Goal: Task Accomplishment & Management: Complete application form

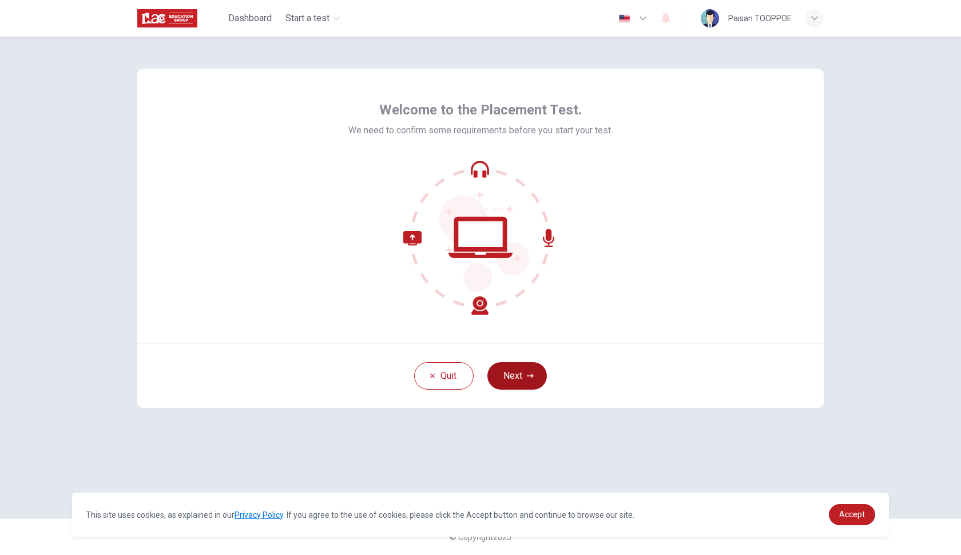
click at [527, 379] on icon "button" at bounding box center [530, 375] width 7 height 7
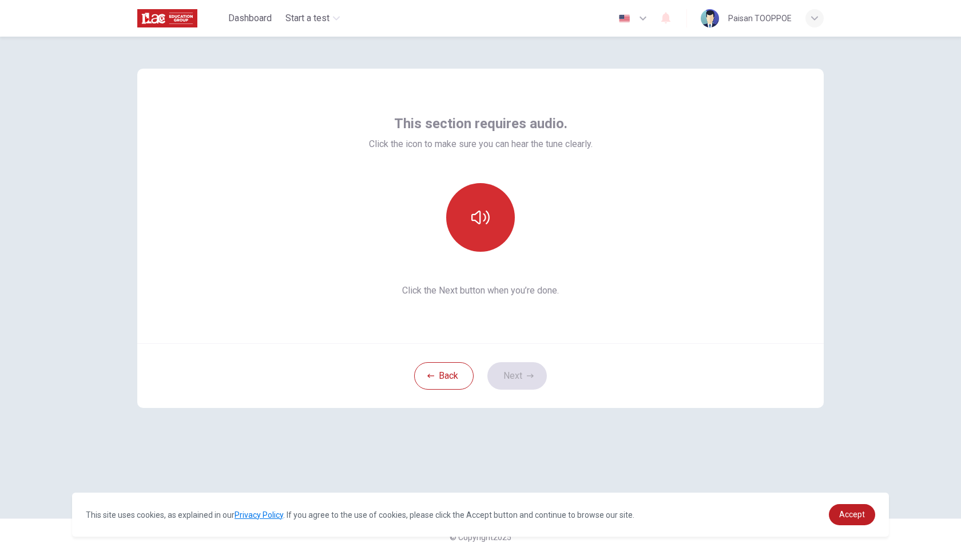
click at [483, 214] on icon "button" at bounding box center [480, 217] width 18 height 18
click at [479, 224] on icon "button" at bounding box center [480, 217] width 18 height 18
click at [480, 228] on button "button" at bounding box center [480, 217] width 69 height 69
click at [521, 384] on button "Next" at bounding box center [516, 375] width 59 height 27
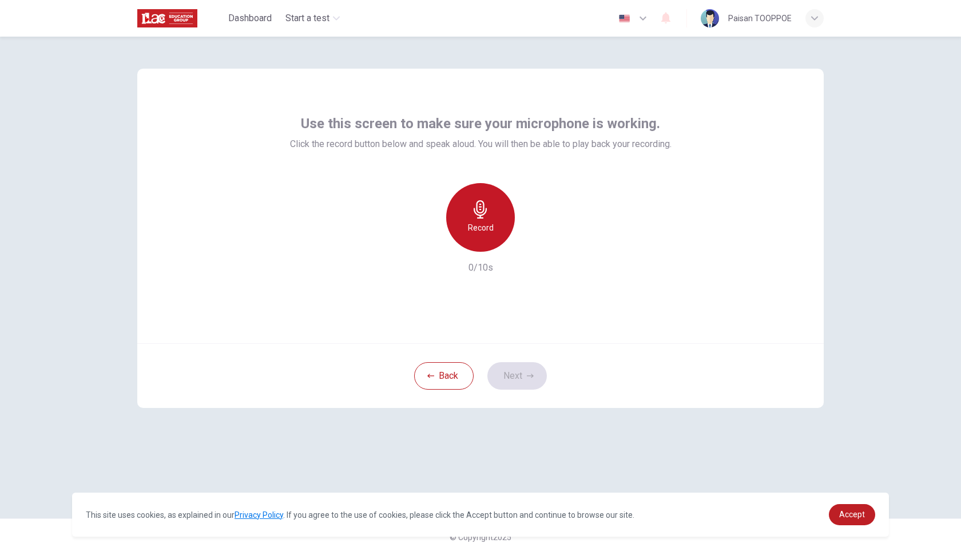
click at [473, 215] on icon "button" at bounding box center [480, 209] width 18 height 18
click at [537, 245] on icon "button" at bounding box center [532, 242] width 11 height 11
click at [523, 376] on button "Next" at bounding box center [516, 375] width 59 height 27
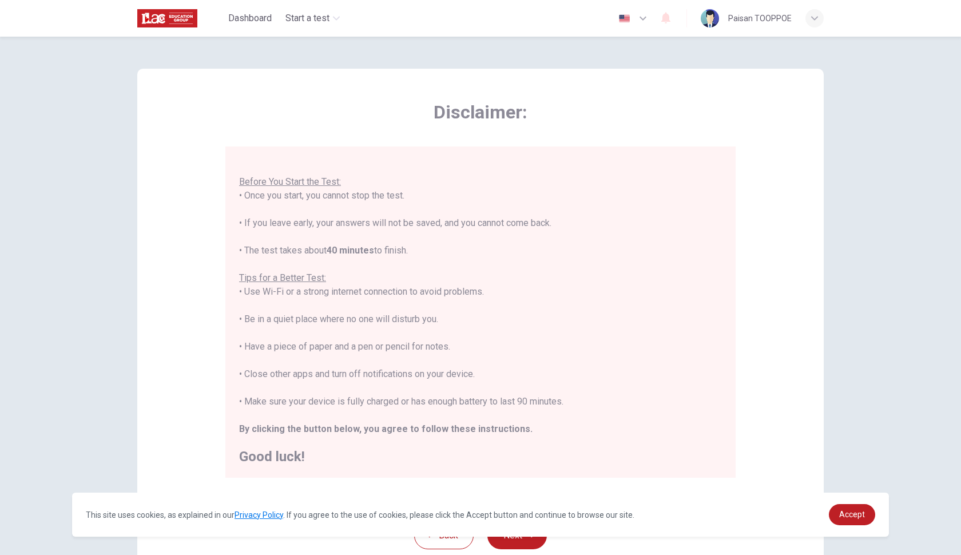
scroll to position [12, 0]
drag, startPoint x: 242, startPoint y: 348, endPoint x: 440, endPoint y: 359, distance: 198.2
click at [440, 359] on div "You are about to start a Placement Test . Before You Start the Test: • Once you…" at bounding box center [480, 306] width 483 height 316
click at [427, 326] on div "You are about to start a Placement Test . Before You Start the Test: • Once you…" at bounding box center [480, 306] width 483 height 316
click at [756, 491] on link "Accept" at bounding box center [851, 514] width 46 height 21
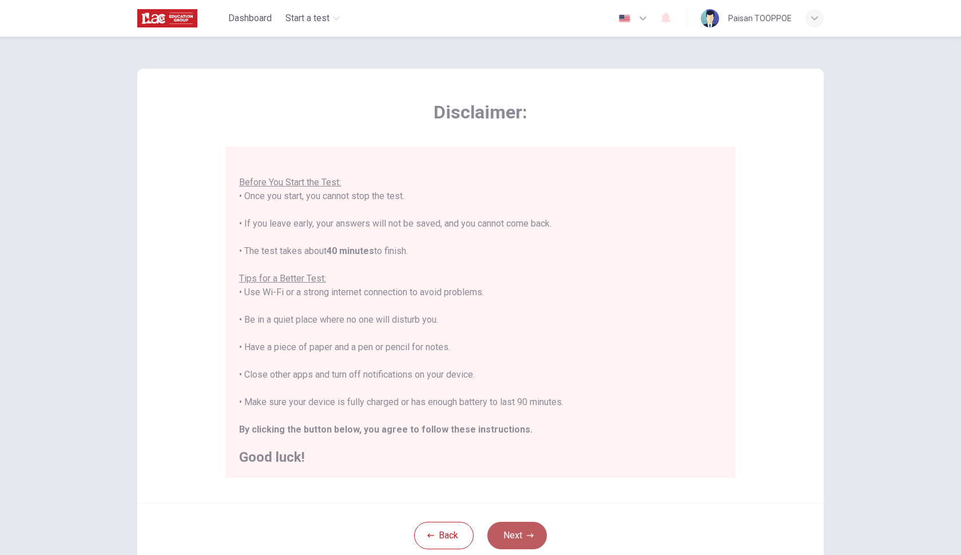
click at [521, 491] on button "Next" at bounding box center [516, 534] width 59 height 27
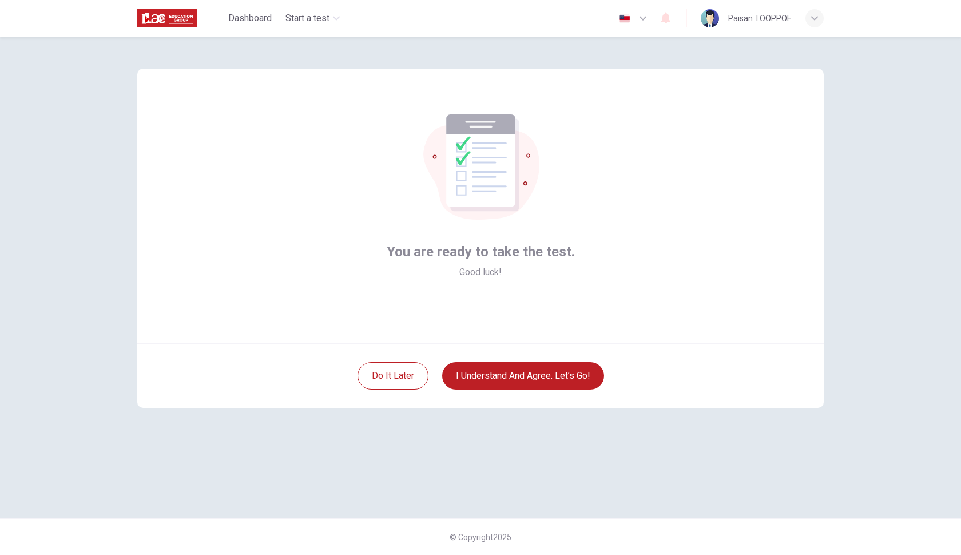
scroll to position [0, 0]
click at [528, 379] on button "I understand and agree. Let’s go!" at bounding box center [523, 375] width 162 height 27
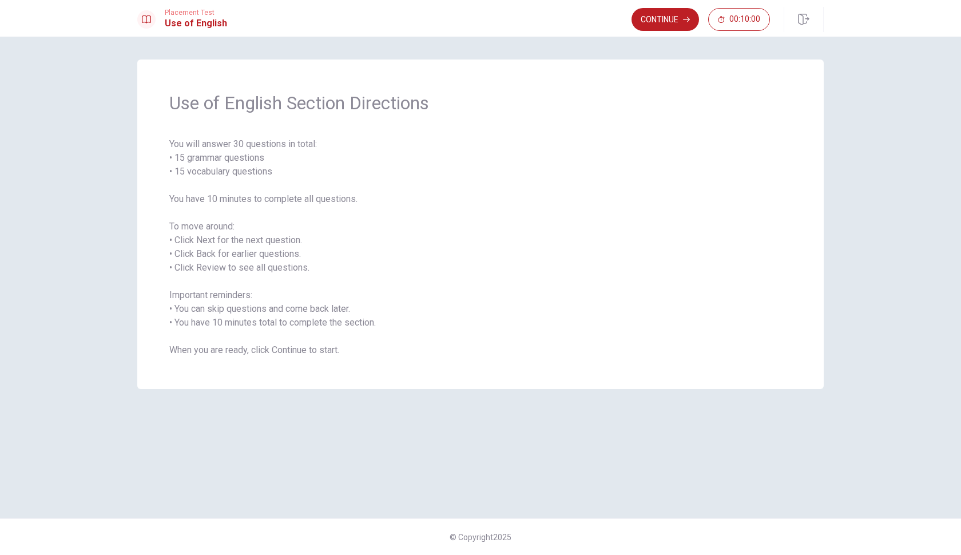
click at [451, 296] on span "You will answer 30 questions in total: • 15 grammar questions • 15 vocabulary q…" at bounding box center [480, 247] width 622 height 220
click at [672, 22] on button "Continue" at bounding box center [664, 19] width 67 height 23
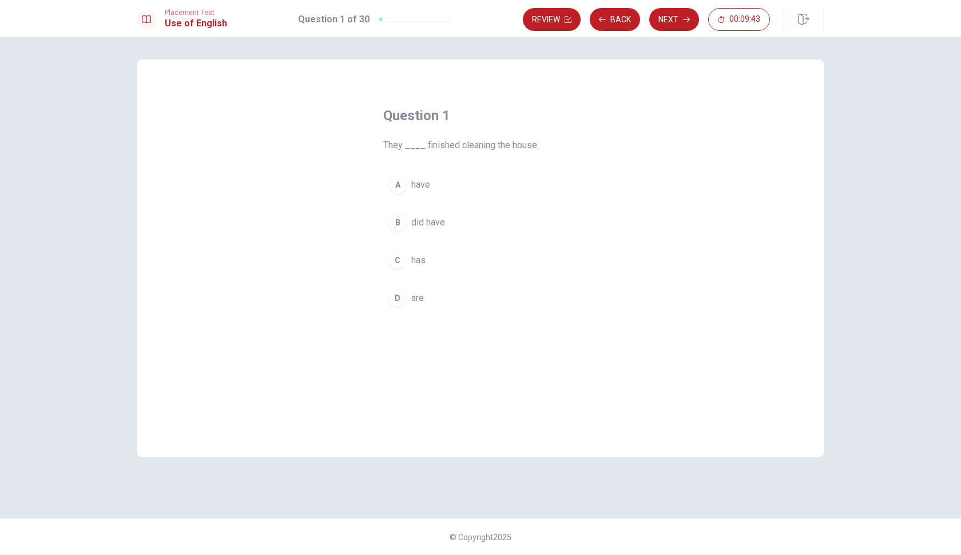
click at [398, 184] on div "A" at bounding box center [397, 185] width 18 height 18
click at [676, 25] on button "Next" at bounding box center [674, 19] width 50 height 23
click at [397, 301] on div "D" at bounding box center [397, 298] width 18 height 18
click at [680, 22] on button "Next" at bounding box center [674, 19] width 50 height 23
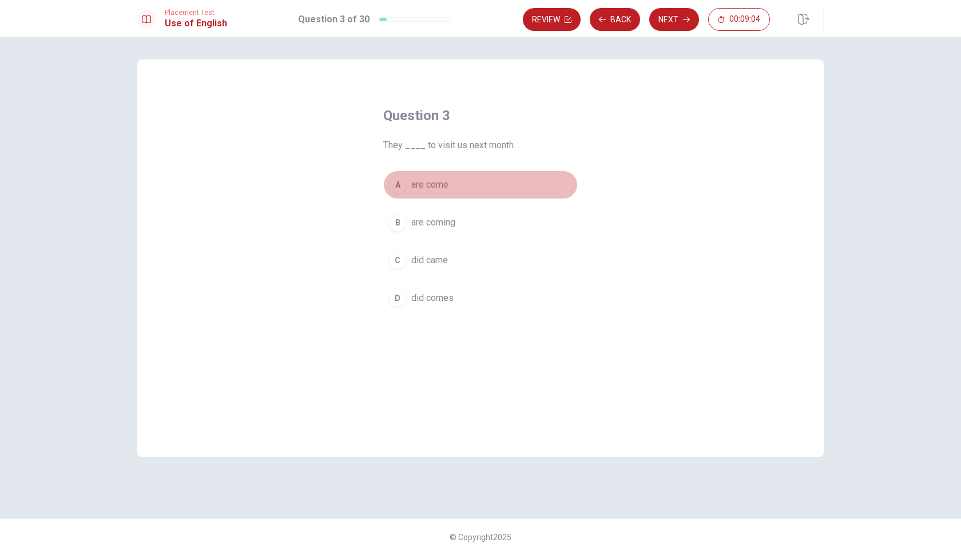
click at [398, 181] on div "A" at bounding box center [397, 185] width 18 height 18
click at [679, 19] on button "Next" at bounding box center [674, 19] width 50 height 23
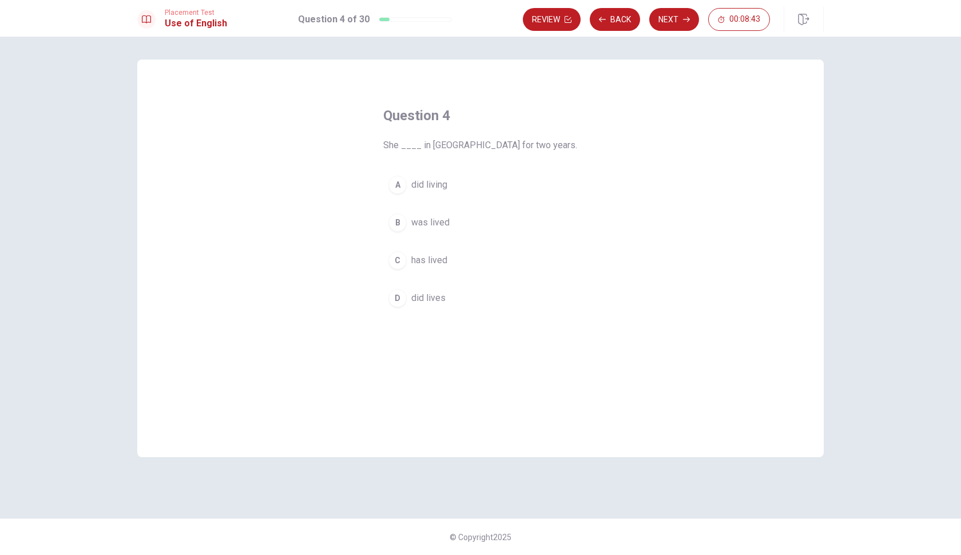
click at [397, 256] on div "C" at bounding box center [397, 260] width 18 height 18
click at [396, 227] on div "B" at bounding box center [397, 222] width 18 height 18
click at [666, 21] on button "Next" at bounding box center [674, 19] width 50 height 23
click at [395, 300] on div "D" at bounding box center [397, 298] width 18 height 18
click at [686, 21] on icon "button" at bounding box center [686, 19] width 7 height 7
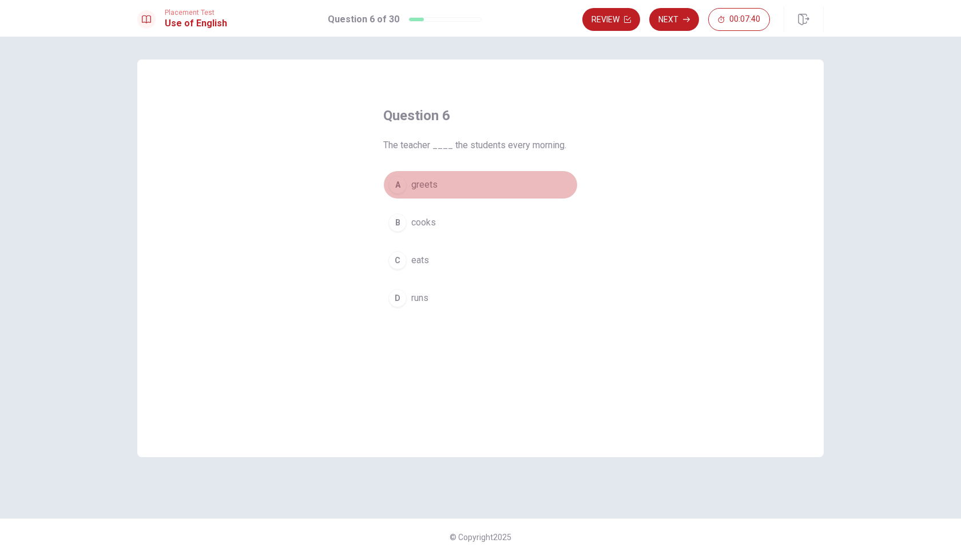
click at [399, 184] on div "A" at bounding box center [397, 185] width 18 height 18
click at [683, 26] on button "Next" at bounding box center [674, 19] width 50 height 23
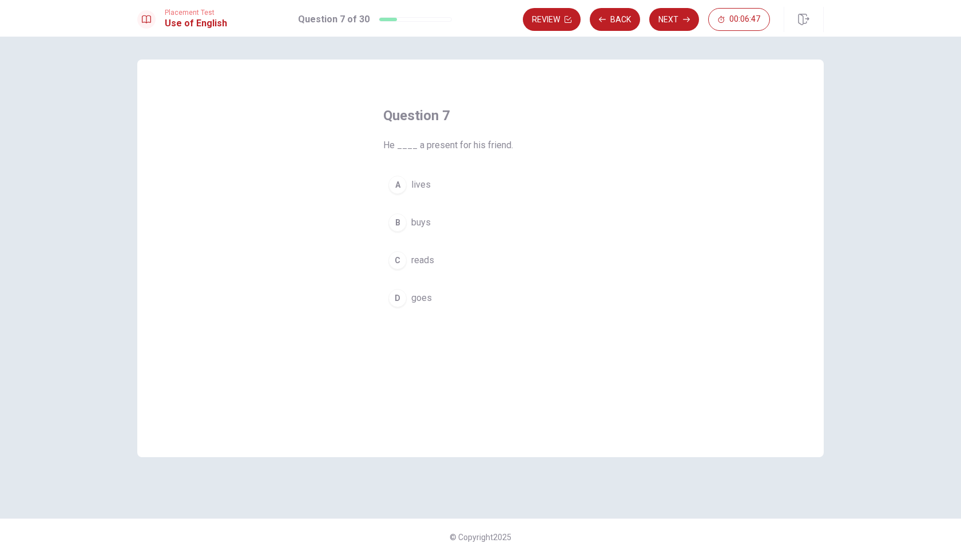
click at [397, 300] on div "D" at bounding box center [397, 298] width 18 height 18
click at [673, 19] on button "Next" at bounding box center [674, 19] width 50 height 23
click at [400, 300] on div "D" at bounding box center [397, 298] width 18 height 18
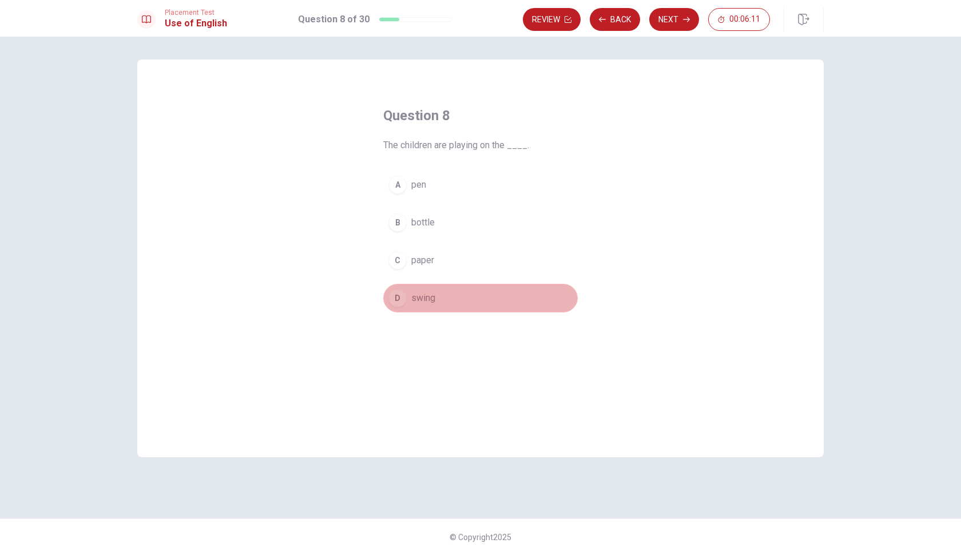
drag, startPoint x: 440, startPoint y: 297, endPoint x: 415, endPoint y: 298, distance: 25.8
click at [415, 298] on button "D swing" at bounding box center [480, 298] width 194 height 29
click at [684, 21] on icon "button" at bounding box center [686, 19] width 7 height 7
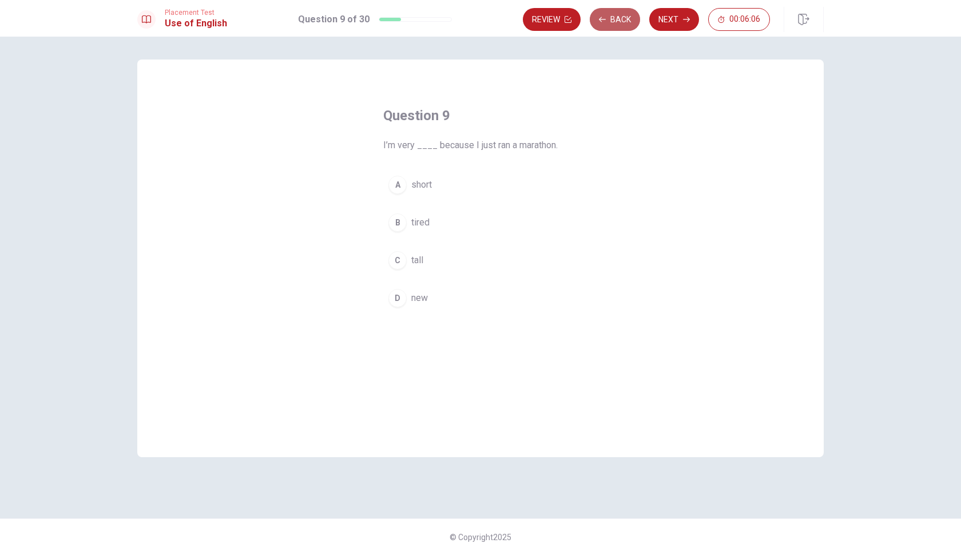
click at [622, 22] on button "Back" at bounding box center [614, 19] width 50 height 23
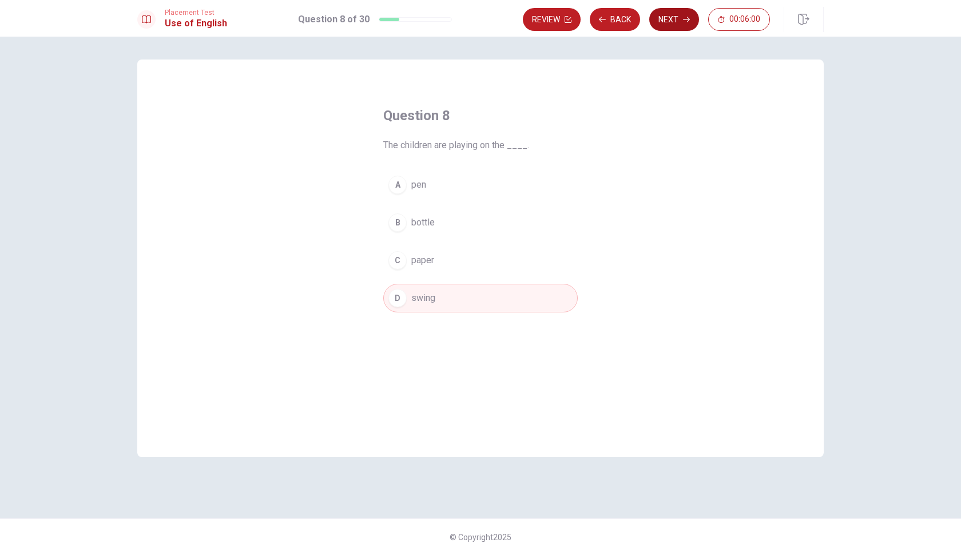
click at [683, 19] on icon "button" at bounding box center [686, 19] width 7 height 7
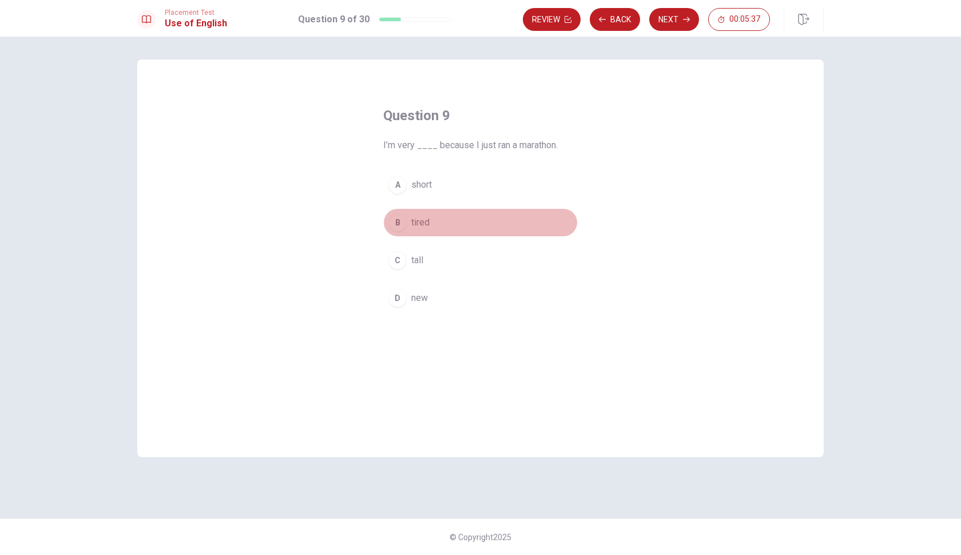
click at [398, 225] on div "B" at bounding box center [397, 222] width 18 height 18
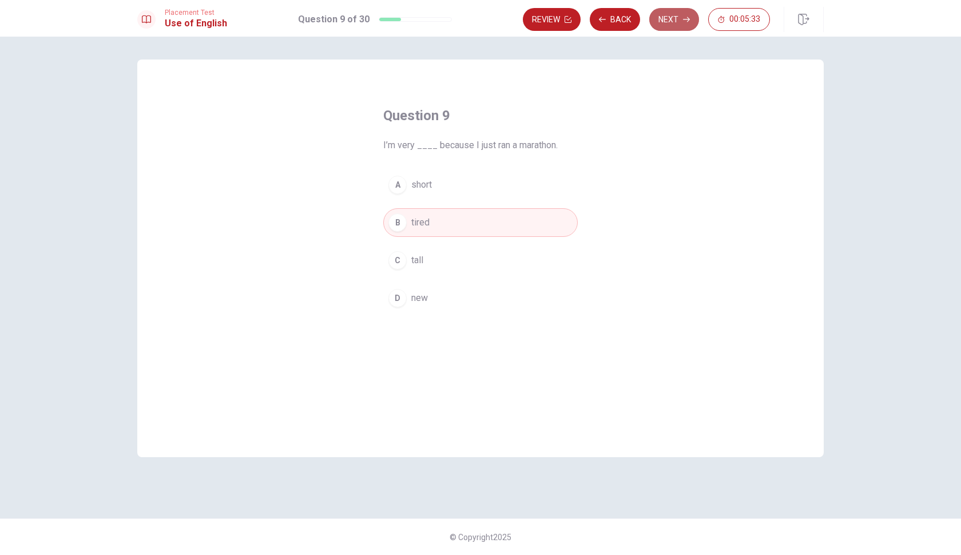
click at [674, 23] on button "Next" at bounding box center [674, 19] width 50 height 23
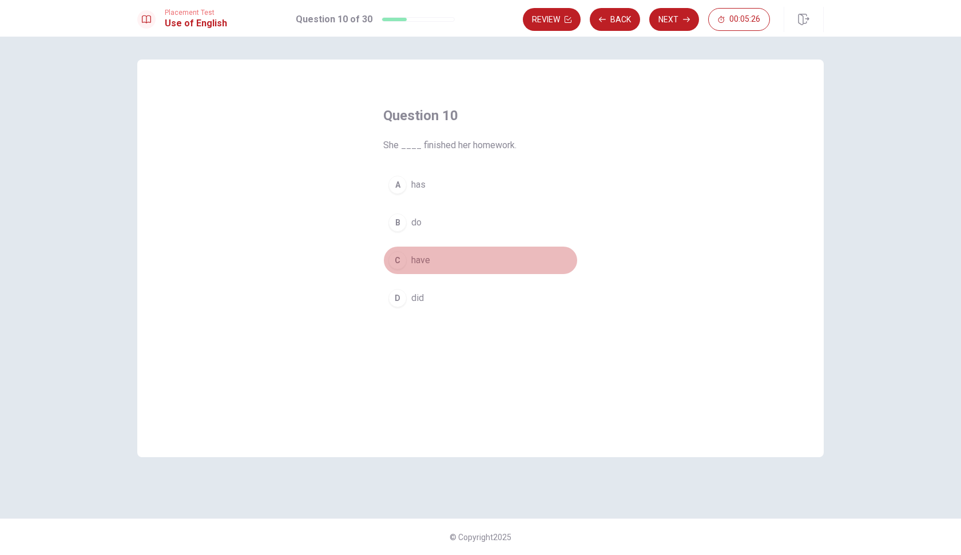
click at [400, 261] on div "C" at bounding box center [397, 260] width 18 height 18
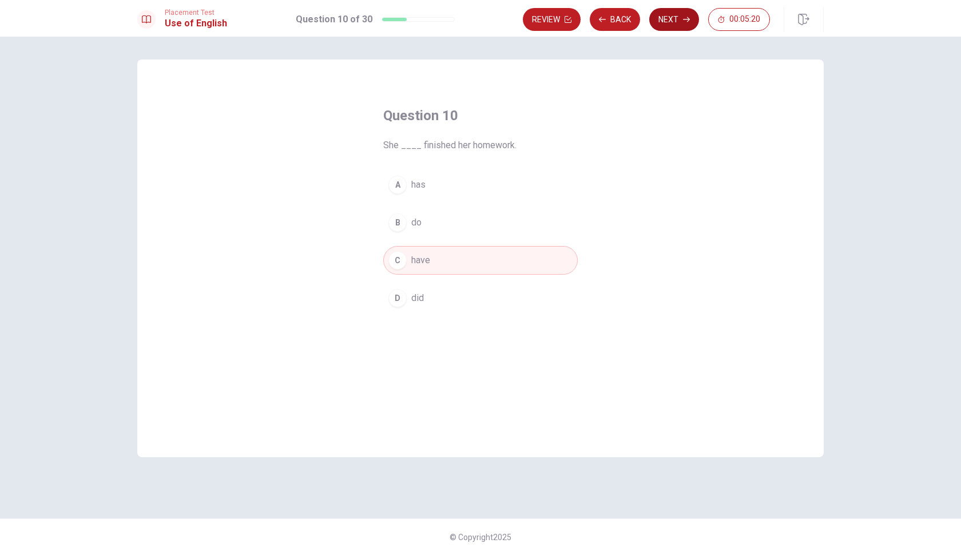
click at [683, 17] on icon "button" at bounding box center [686, 19] width 7 height 7
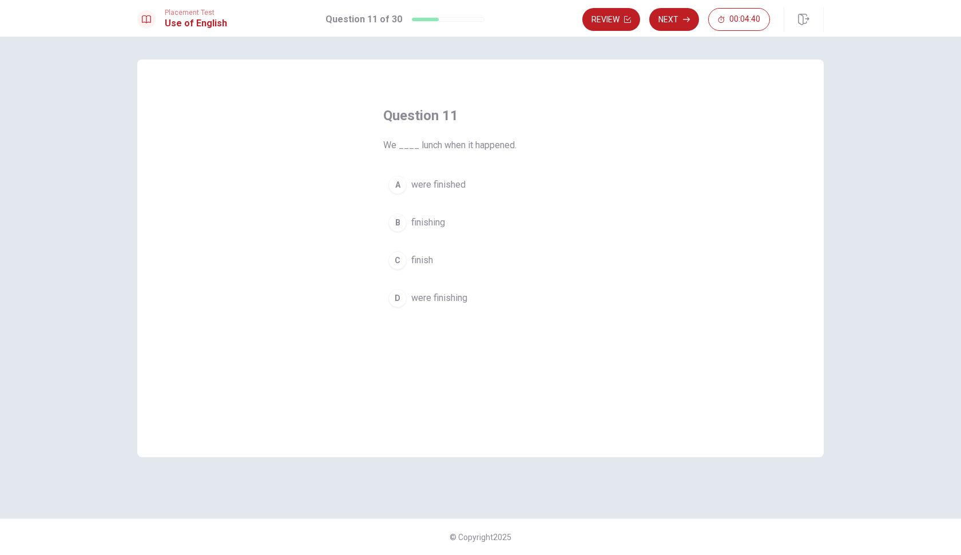
click at [399, 184] on div "A" at bounding box center [397, 185] width 18 height 18
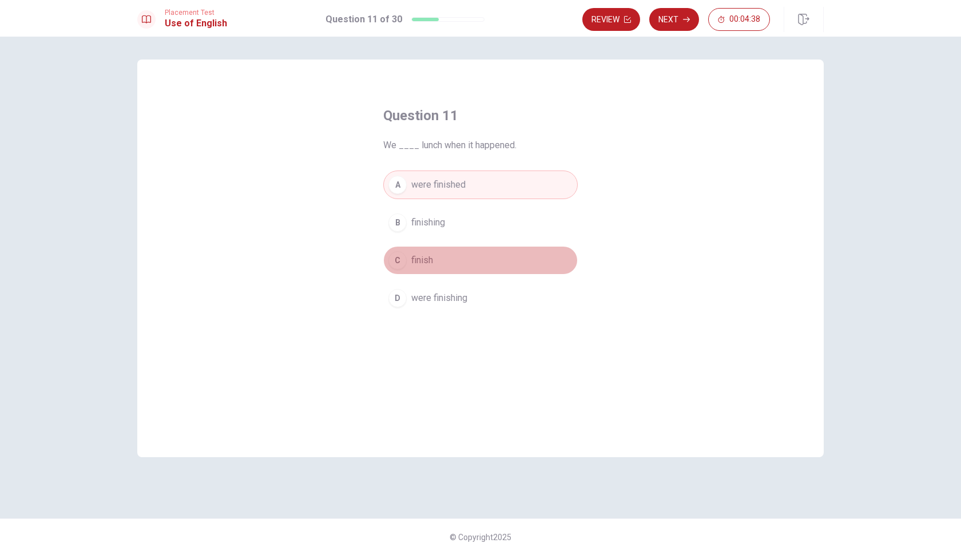
click at [396, 256] on div "C" at bounding box center [397, 260] width 18 height 18
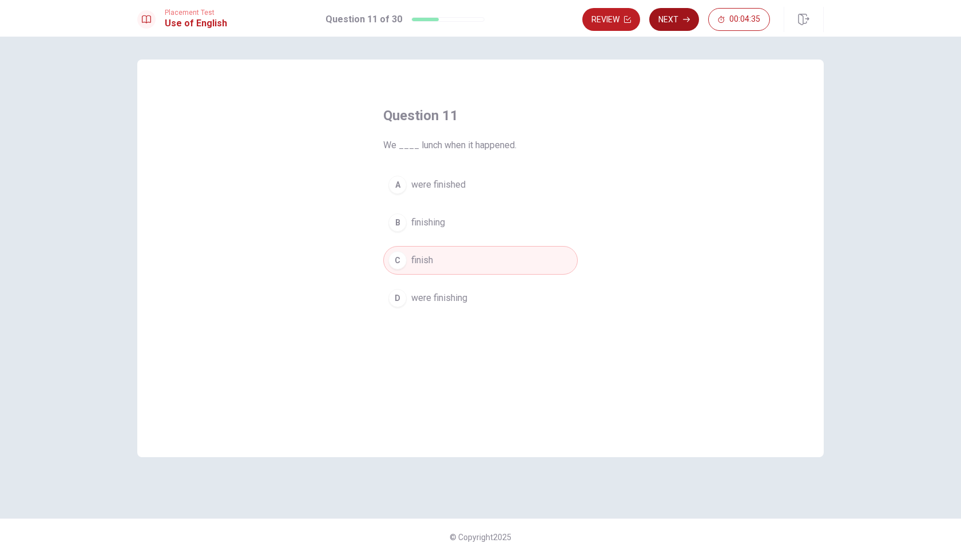
click at [679, 17] on button "Next" at bounding box center [674, 19] width 50 height 23
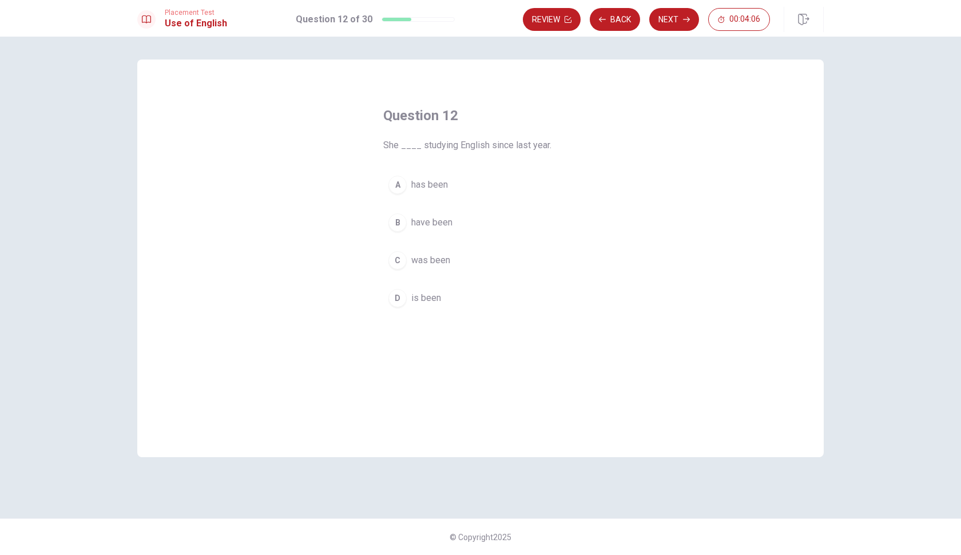
click at [415, 182] on span "has been" at bounding box center [429, 185] width 37 height 14
click at [676, 18] on button "Next" at bounding box center [674, 19] width 50 height 23
click at [429, 261] on button "C Are" at bounding box center [480, 260] width 194 height 29
click at [465, 185] on button "A Will" at bounding box center [480, 184] width 194 height 29
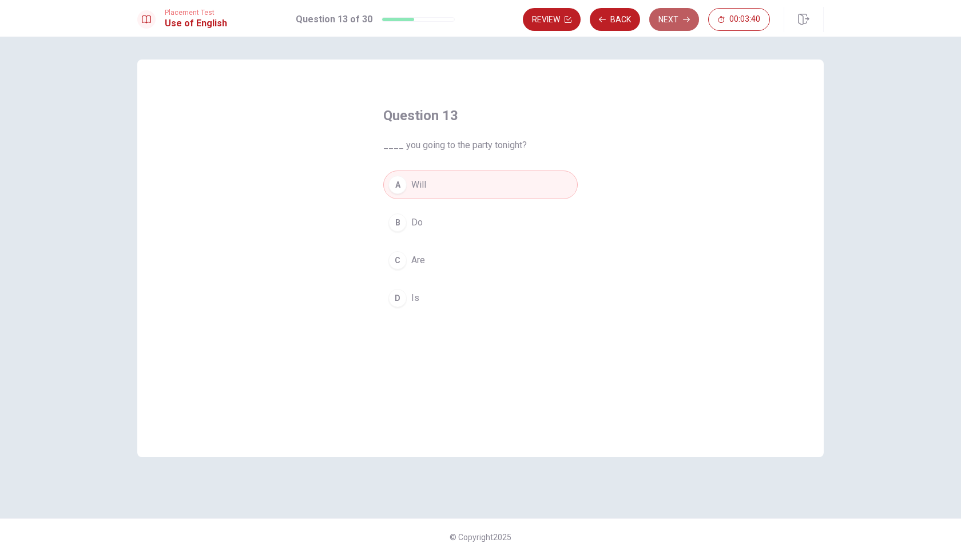
click at [681, 21] on button "Next" at bounding box center [674, 19] width 50 height 23
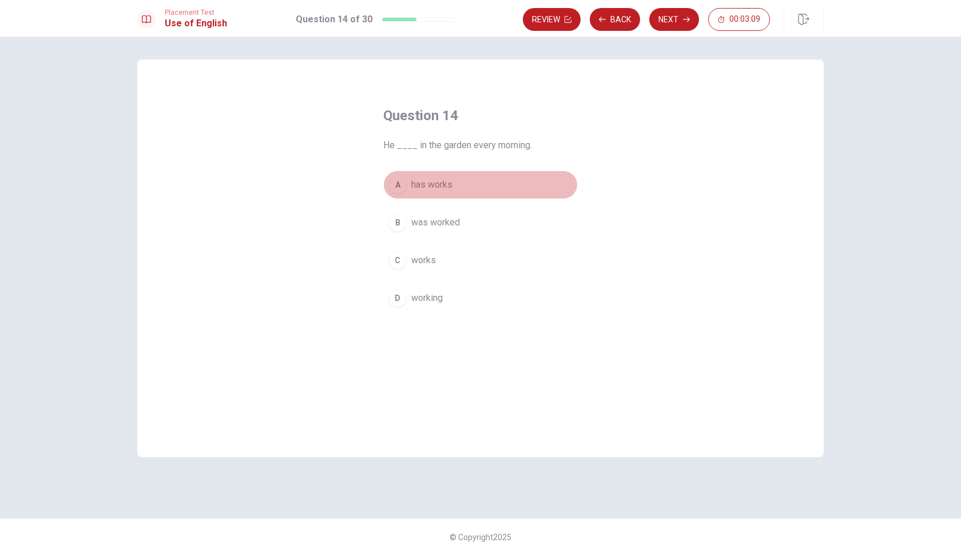
click at [444, 188] on span "has works" at bounding box center [431, 185] width 41 height 14
click at [678, 19] on button "Next" at bounding box center [674, 19] width 50 height 23
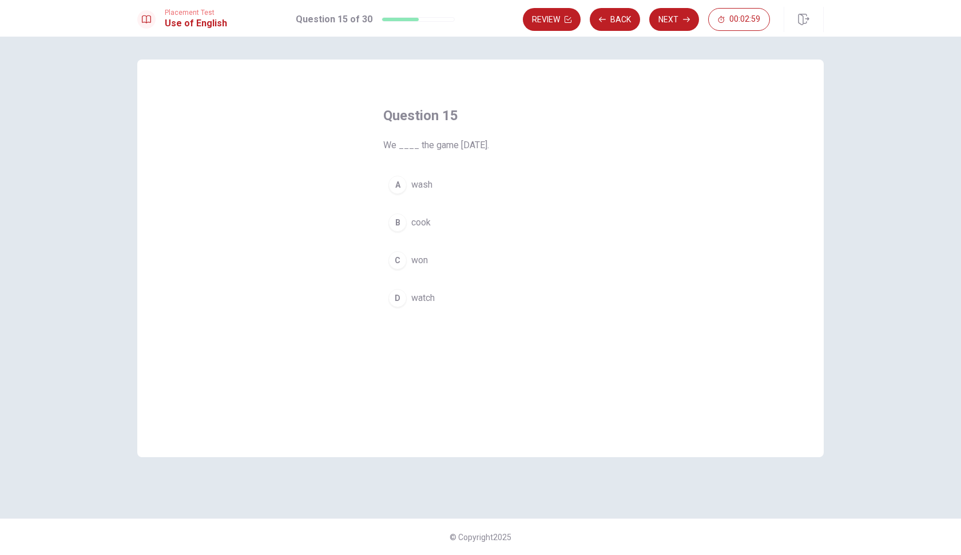
click at [423, 296] on span "watch" at bounding box center [422, 298] width 23 height 14
click at [667, 24] on button "Next" at bounding box center [674, 19] width 50 height 23
drag, startPoint x: 495, startPoint y: 144, endPoint x: 512, endPoint y: 144, distance: 16.6
click at [512, 144] on span "A ___ is a small animal that flies." at bounding box center [480, 145] width 194 height 14
click at [401, 293] on div "D" at bounding box center [397, 298] width 18 height 18
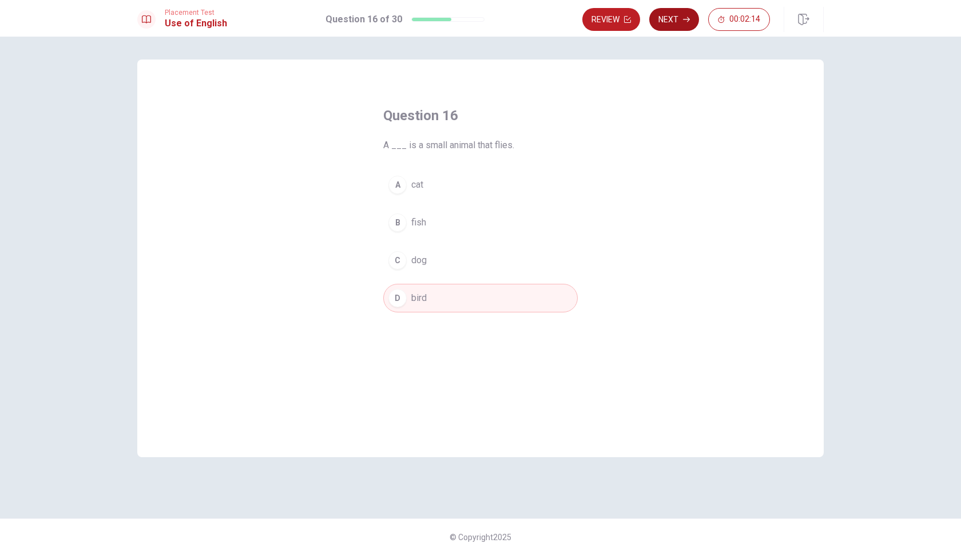
click at [674, 21] on button "Next" at bounding box center [674, 19] width 50 height 23
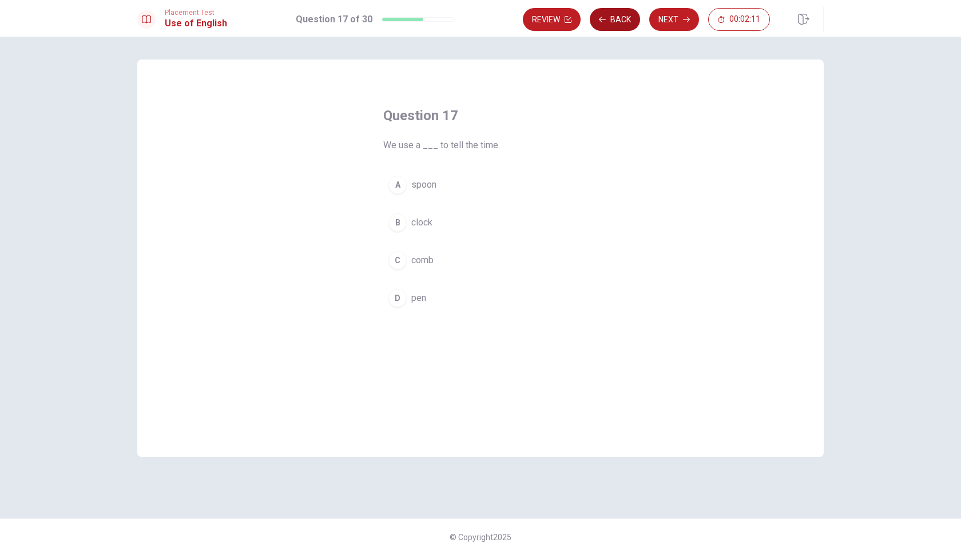
click at [623, 22] on button "Back" at bounding box center [614, 19] width 50 height 23
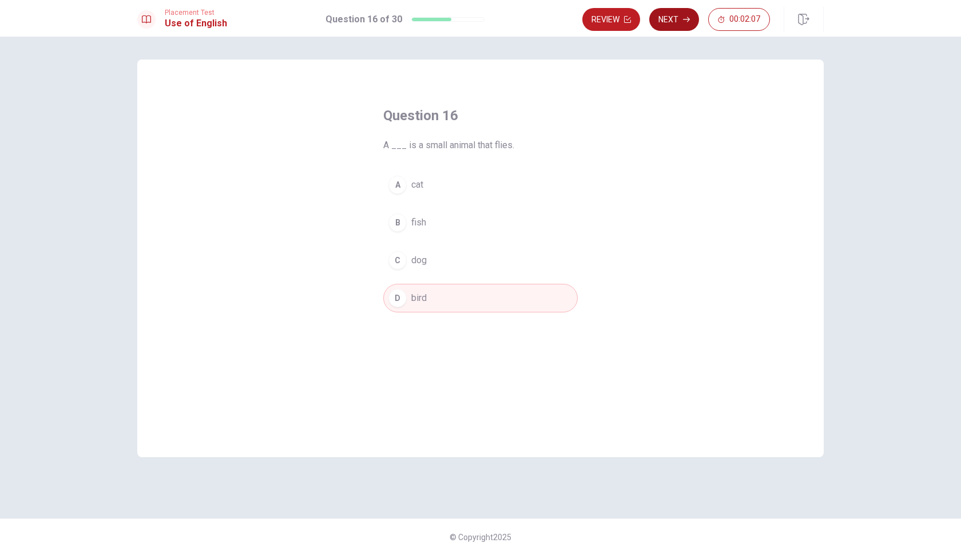
click at [687, 18] on icon "button" at bounding box center [686, 19] width 7 height 7
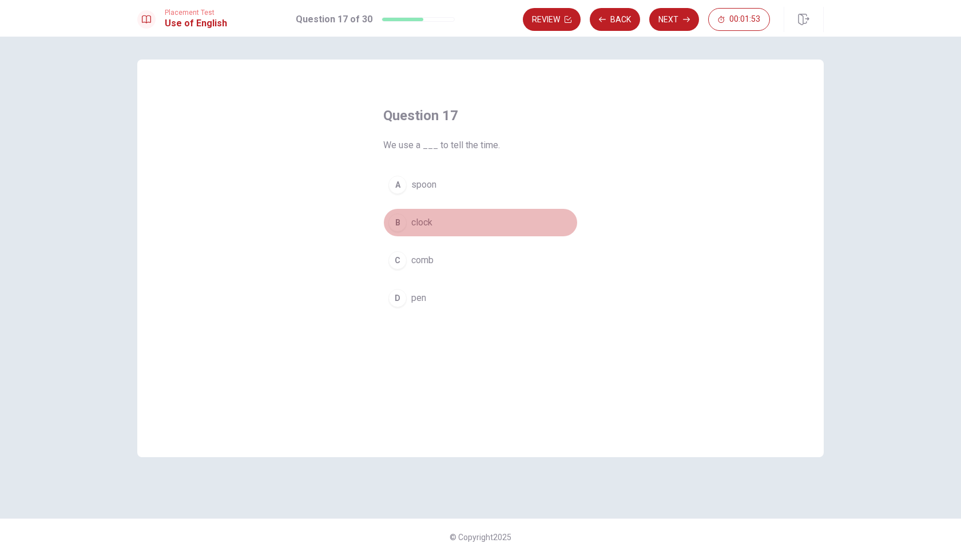
click at [396, 226] on div "B" at bounding box center [397, 222] width 18 height 18
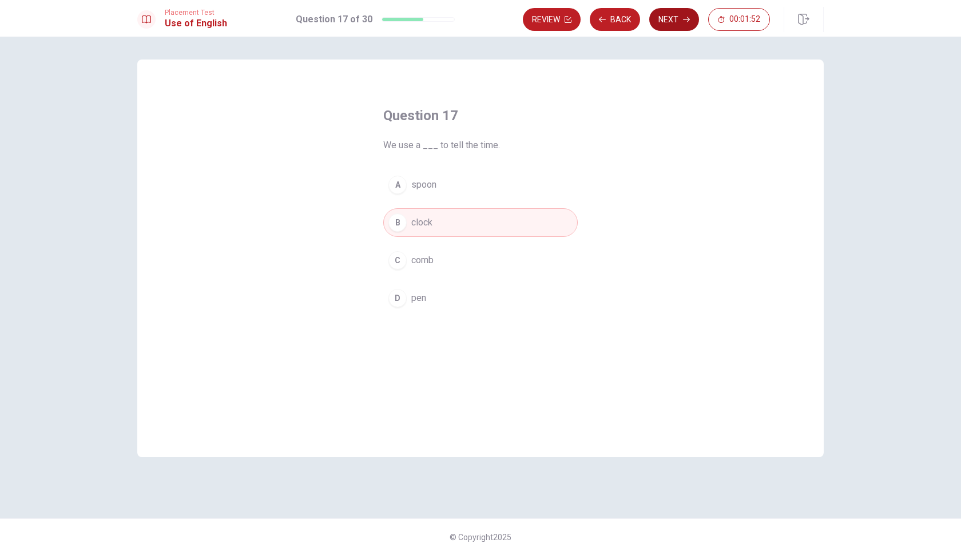
click at [684, 15] on button "Next" at bounding box center [674, 19] width 50 height 23
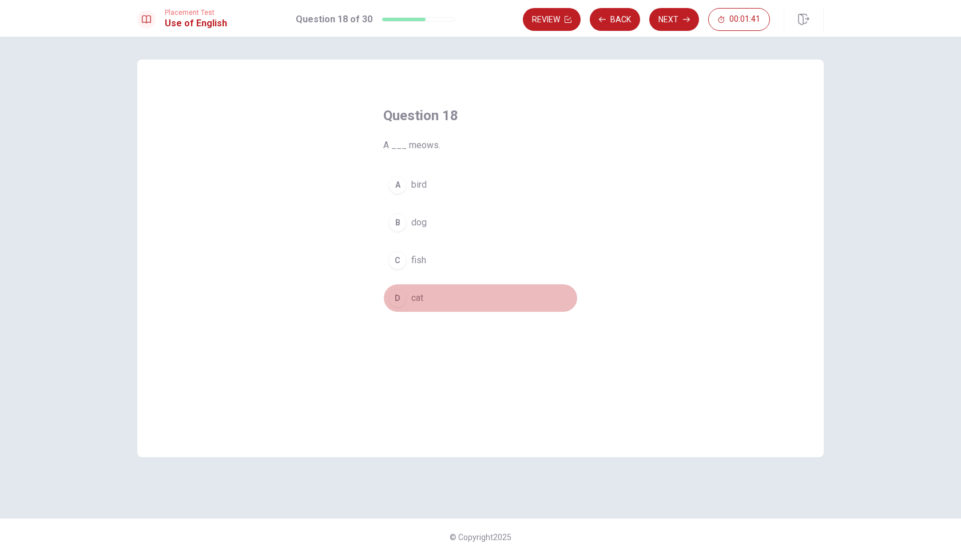
click at [395, 299] on div "D" at bounding box center [397, 298] width 18 height 18
click at [672, 19] on button "Next" at bounding box center [674, 19] width 50 height 23
click at [394, 304] on div "D" at bounding box center [397, 298] width 18 height 18
click at [678, 19] on button "Next" at bounding box center [674, 19] width 50 height 23
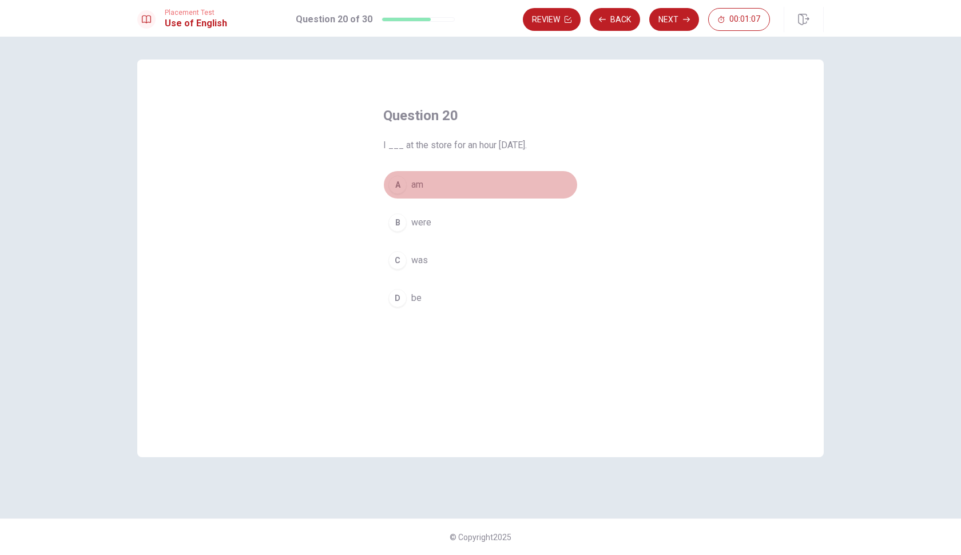
click at [397, 180] on div "A" at bounding box center [397, 185] width 18 height 18
click at [399, 222] on div "B" at bounding box center [397, 222] width 18 height 18
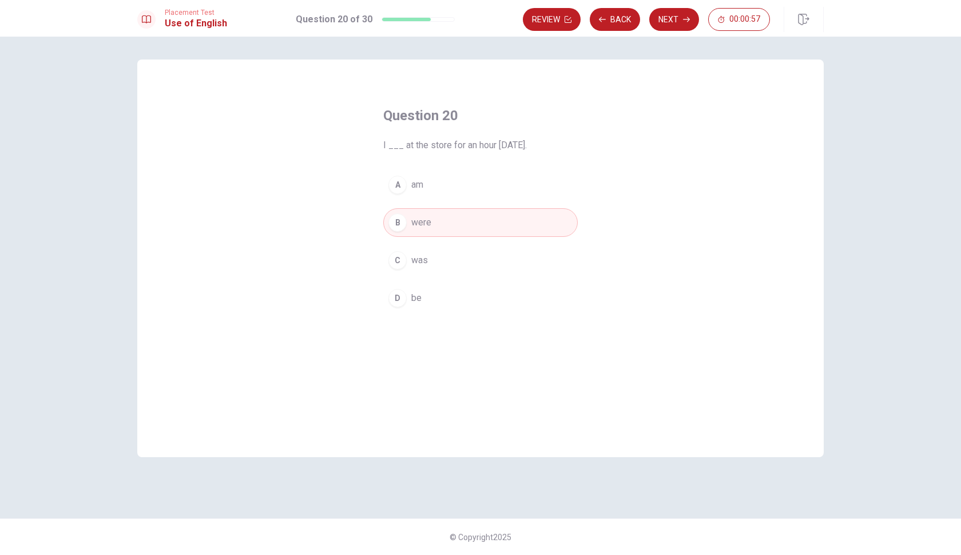
click at [409, 260] on button "C was" at bounding box center [480, 260] width 194 height 29
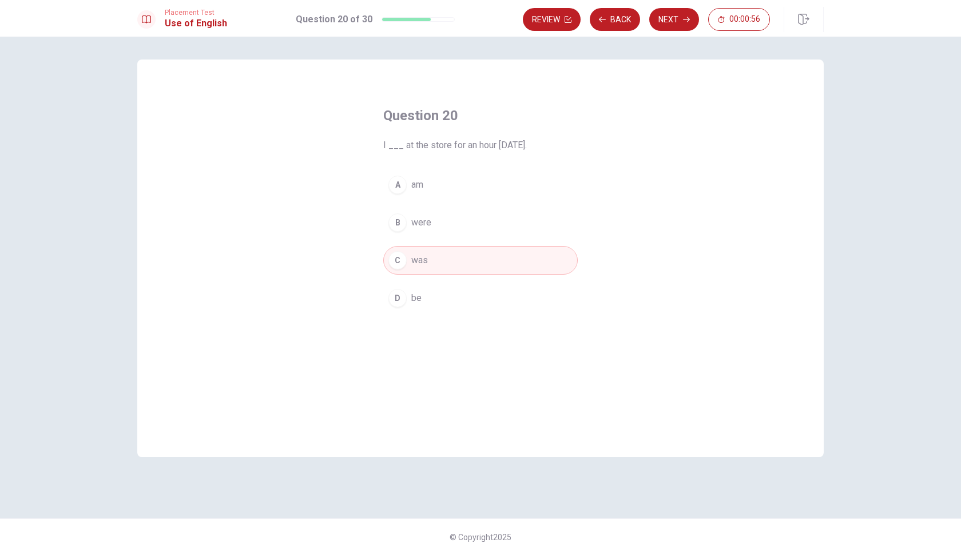
click at [414, 296] on span "be" at bounding box center [416, 298] width 10 height 14
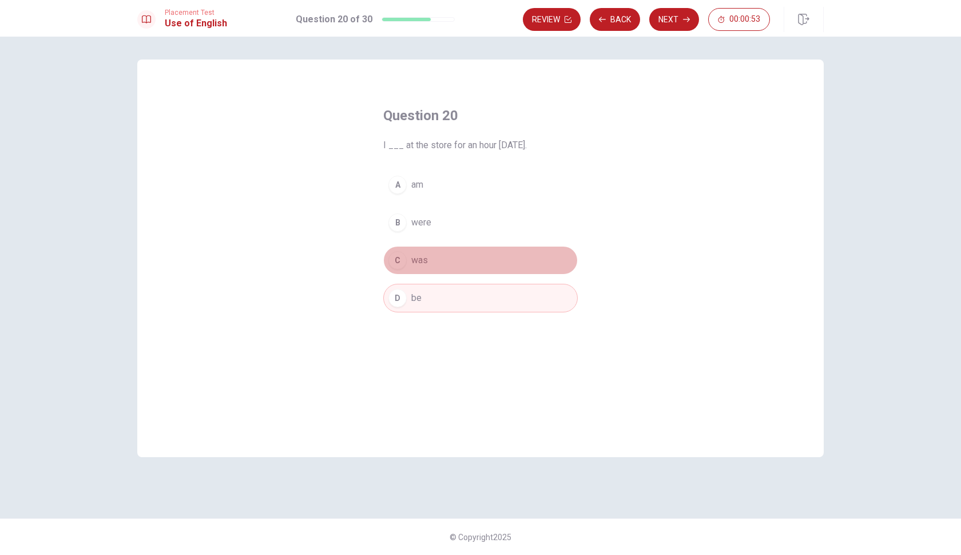
click at [412, 261] on span "was" at bounding box center [419, 260] width 17 height 14
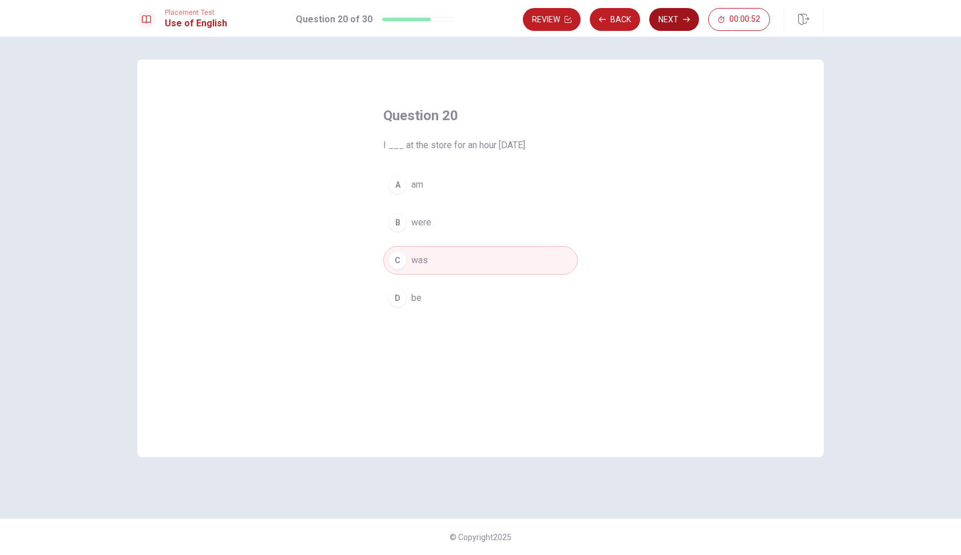
click at [679, 21] on button "Next" at bounding box center [674, 19] width 50 height 23
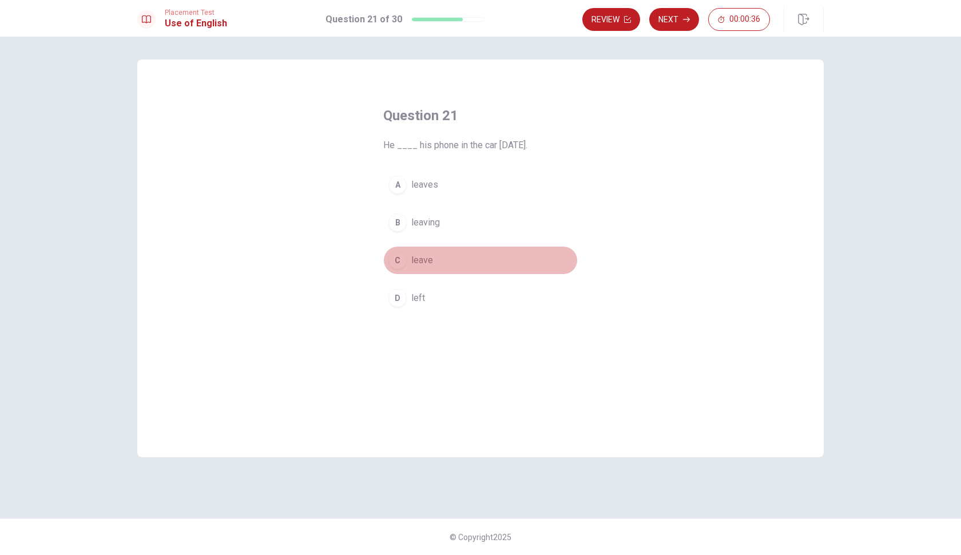
click at [398, 261] on div "C" at bounding box center [397, 260] width 18 height 18
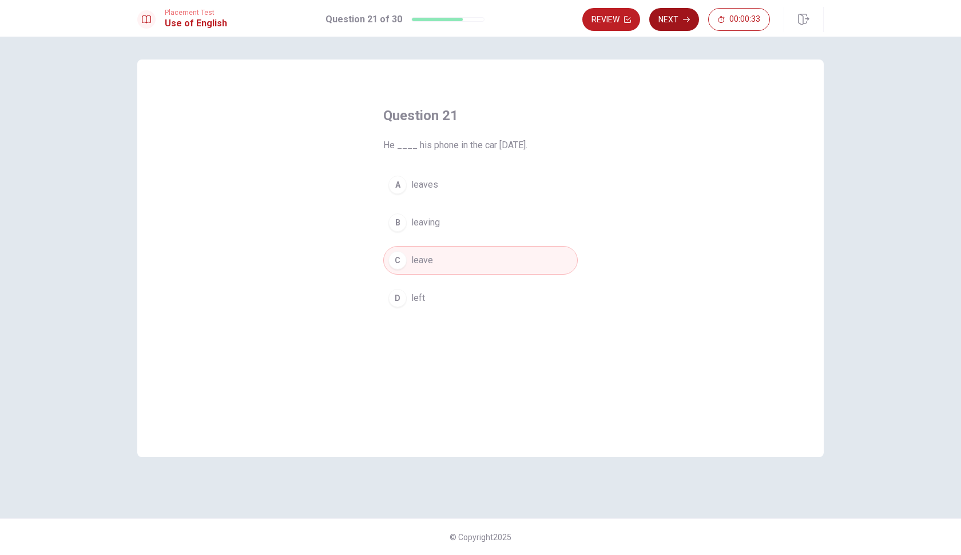
click at [668, 22] on button "Next" at bounding box center [674, 19] width 50 height 23
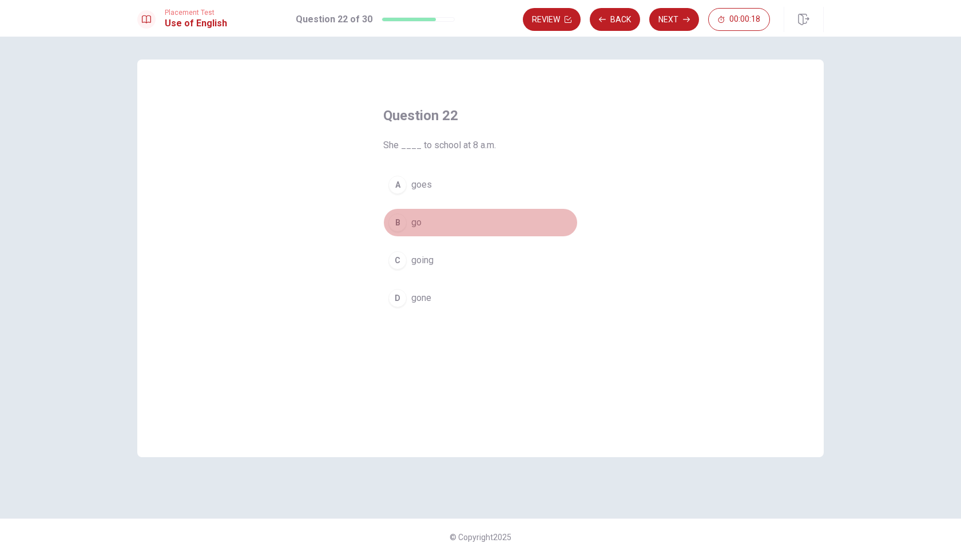
click at [399, 223] on div "B" at bounding box center [397, 222] width 18 height 18
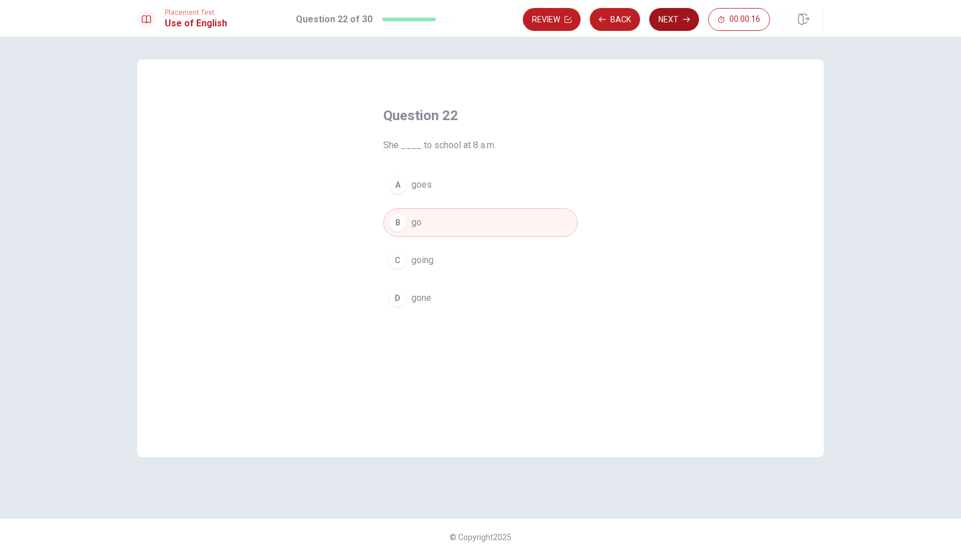
click at [680, 19] on button "Next" at bounding box center [674, 19] width 50 height 23
click at [398, 185] on div "A" at bounding box center [397, 185] width 18 height 18
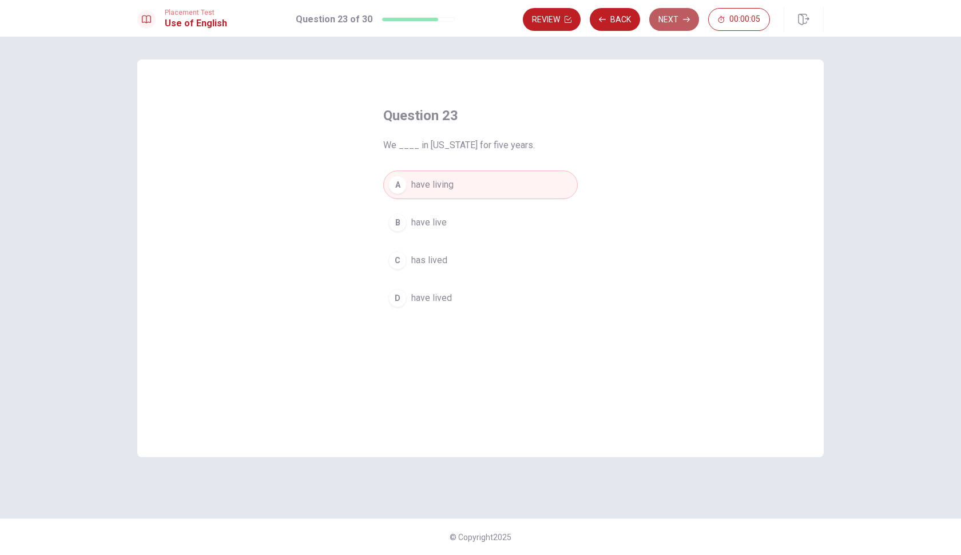
click at [683, 21] on icon "button" at bounding box center [686, 19] width 7 height 7
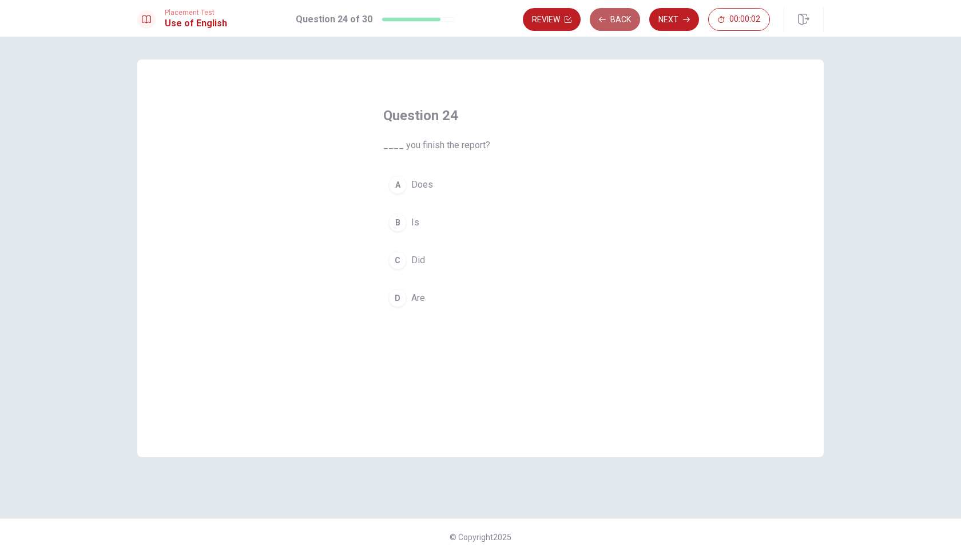
click at [623, 18] on button "Back" at bounding box center [614, 19] width 50 height 23
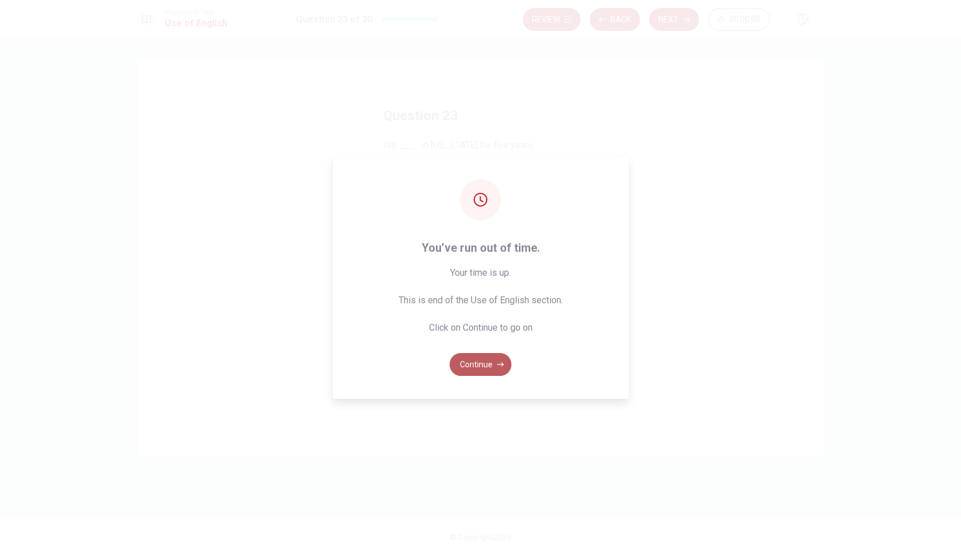
click at [480, 365] on button "Continue" at bounding box center [480, 364] width 62 height 23
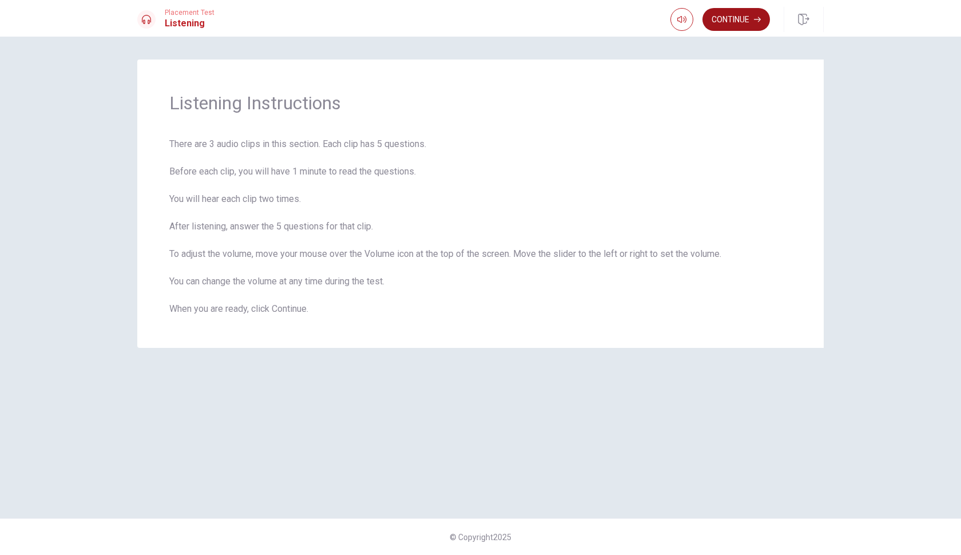
click at [728, 20] on button "Continue" at bounding box center [735, 19] width 67 height 23
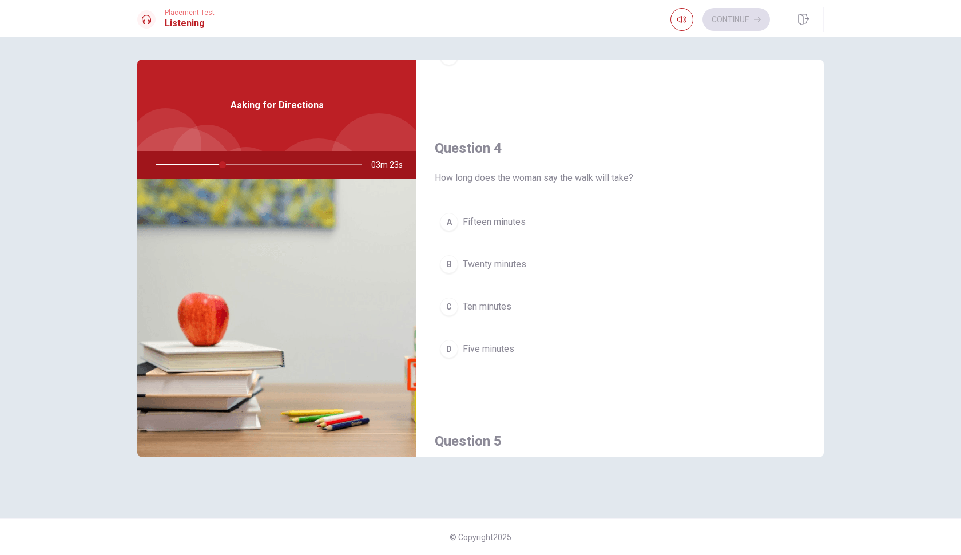
scroll to position [831, 0]
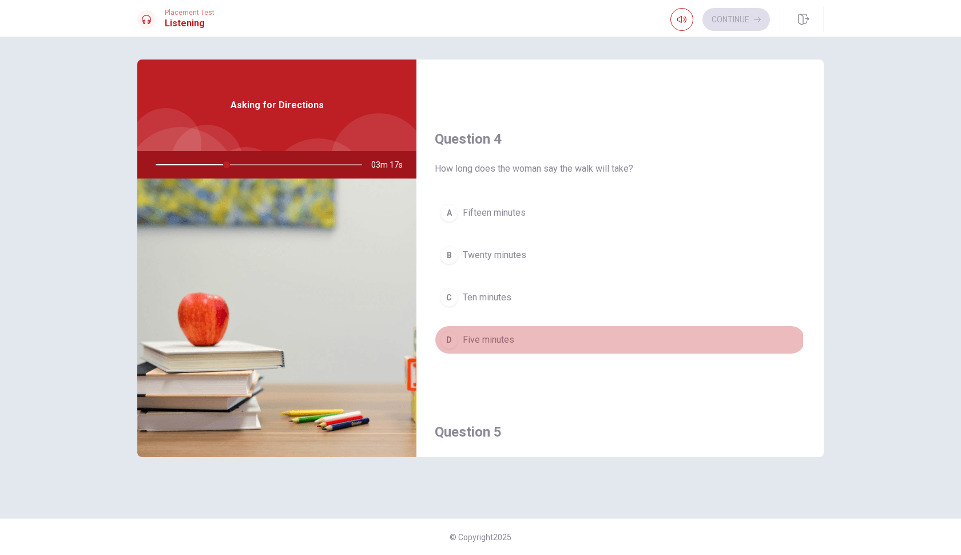
click at [448, 340] on div "D" at bounding box center [449, 339] width 18 height 18
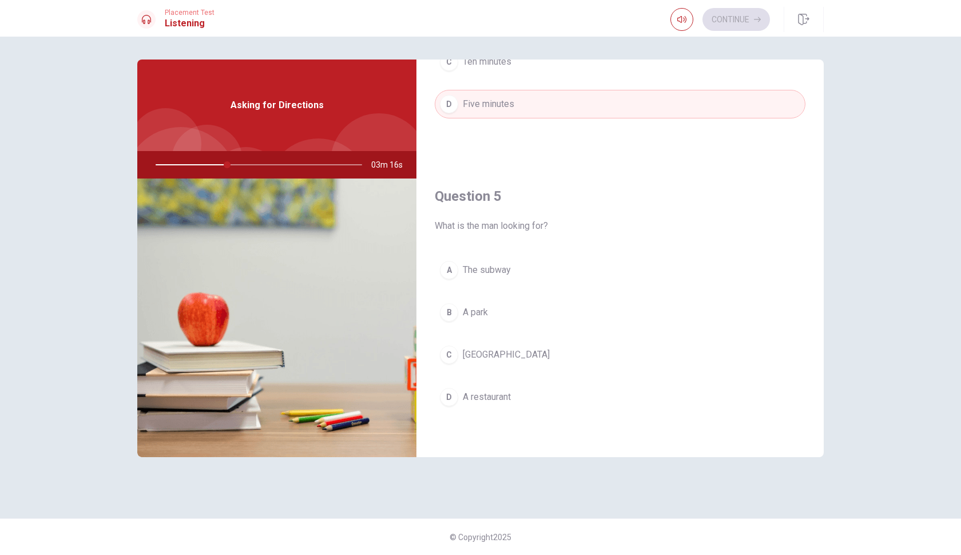
scroll to position [1066, 0]
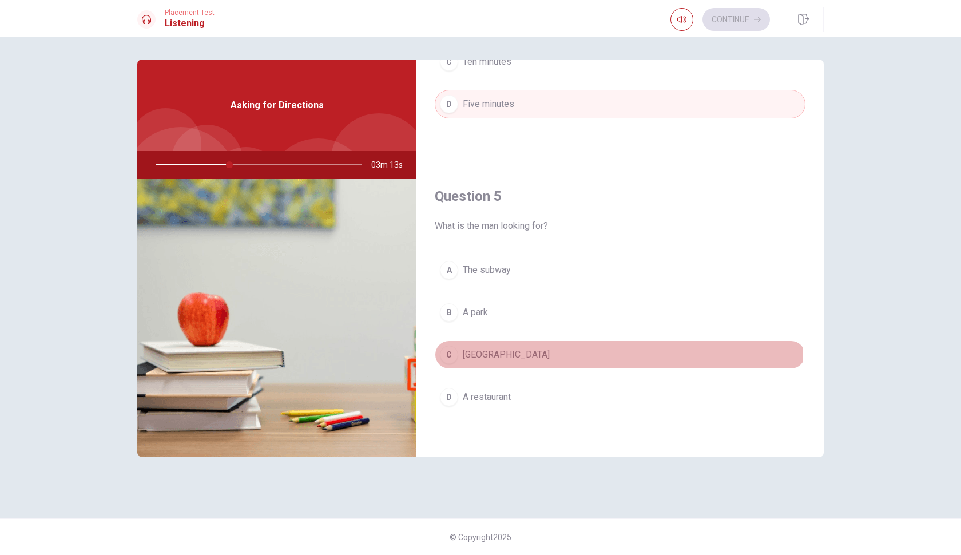
click at [448, 353] on div "C" at bounding box center [449, 354] width 18 height 18
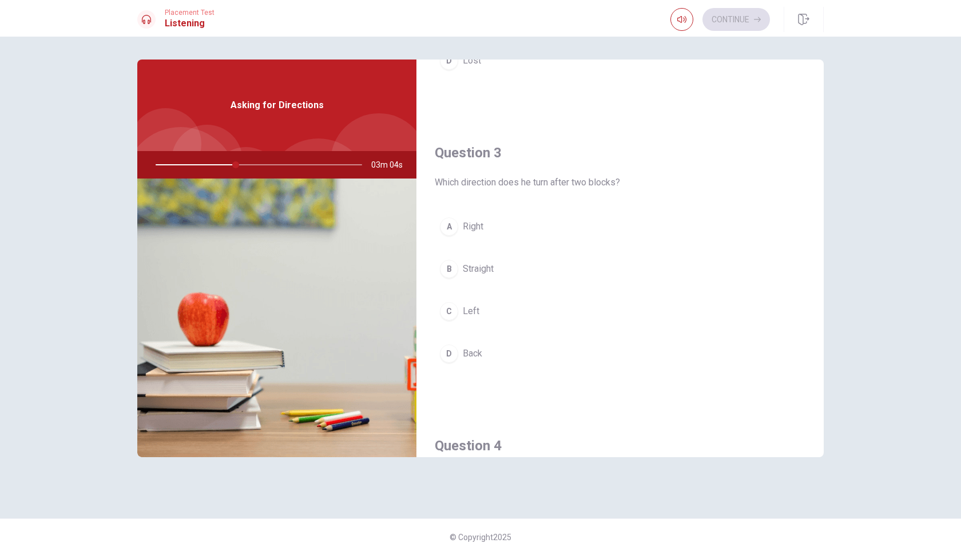
scroll to position [540, 0]
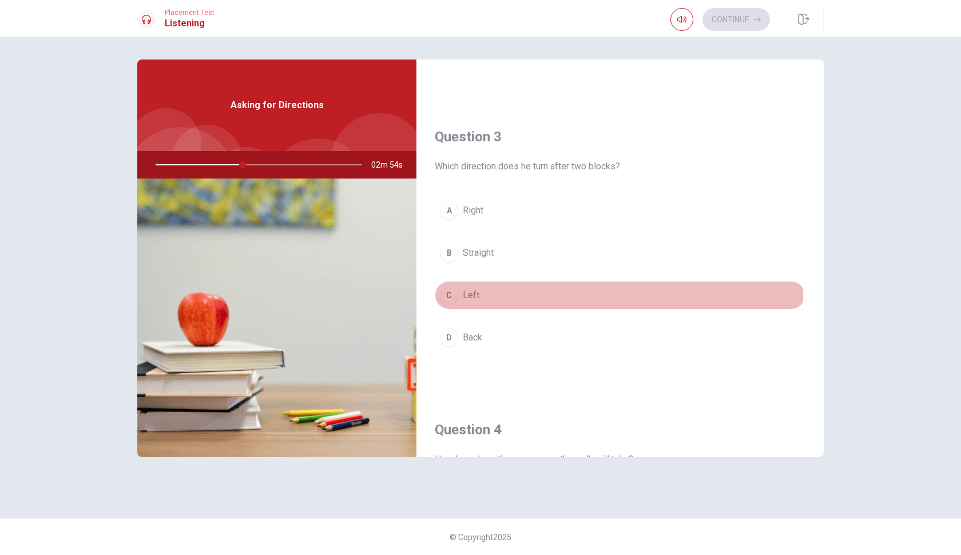
click at [449, 296] on div "C" at bounding box center [449, 295] width 18 height 18
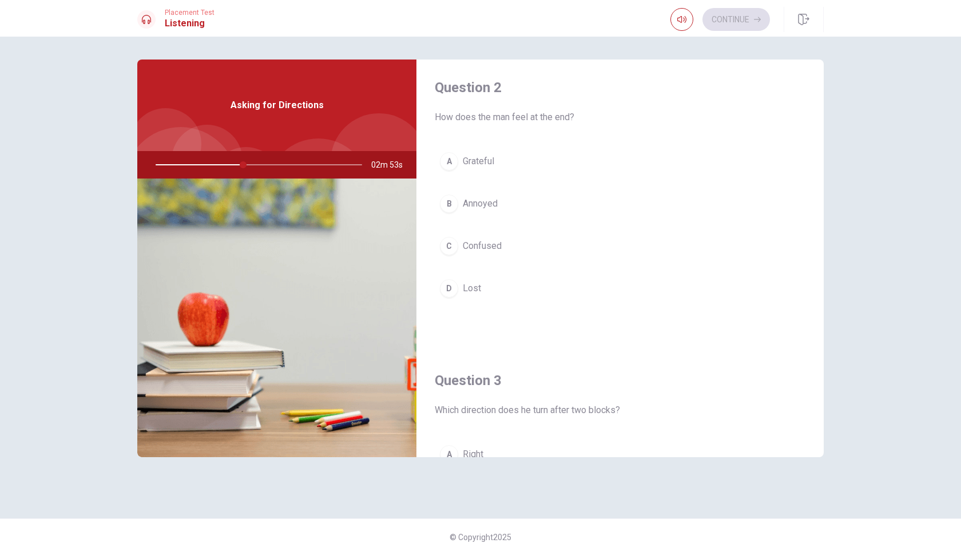
scroll to position [295, 0]
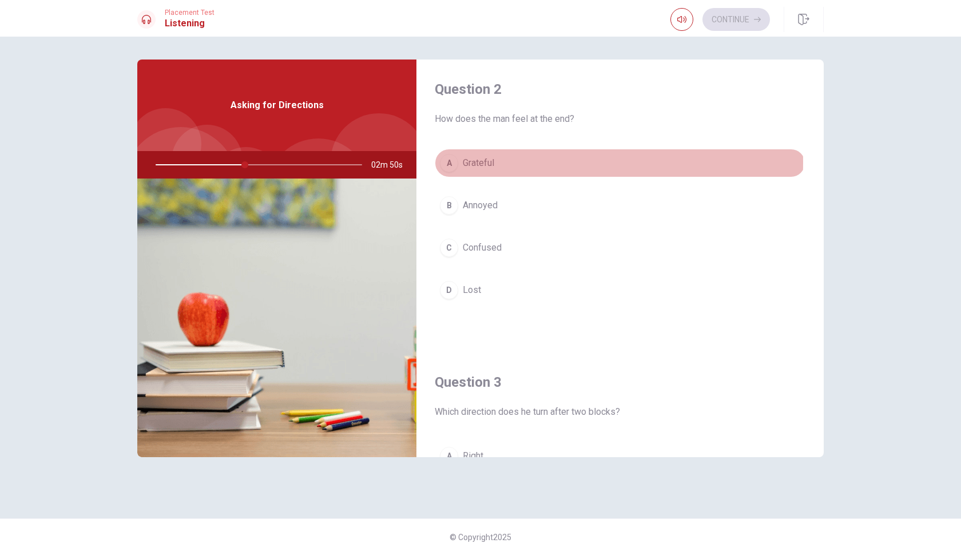
click at [451, 162] on div "A" at bounding box center [449, 163] width 18 height 18
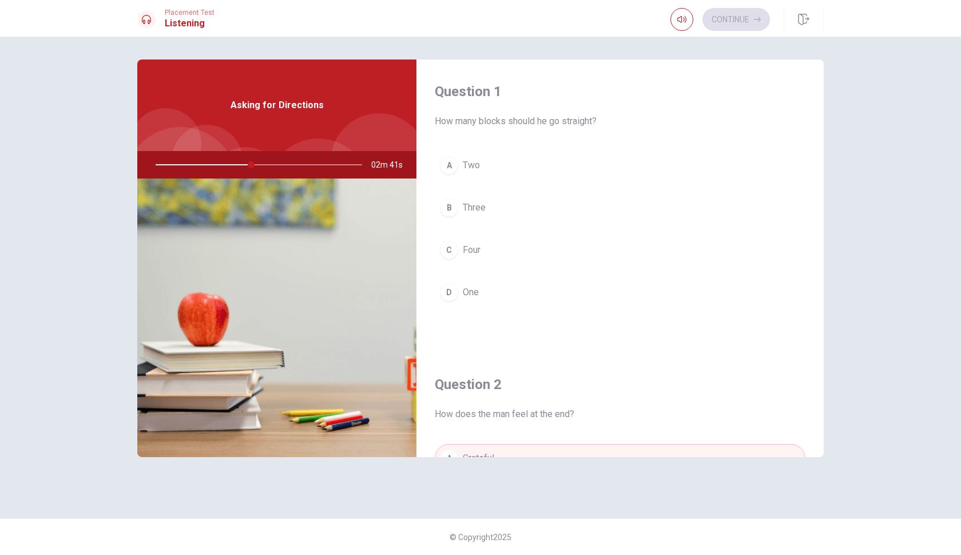
scroll to position [0, 0]
click at [449, 165] on div "A" at bounding box center [449, 165] width 18 height 18
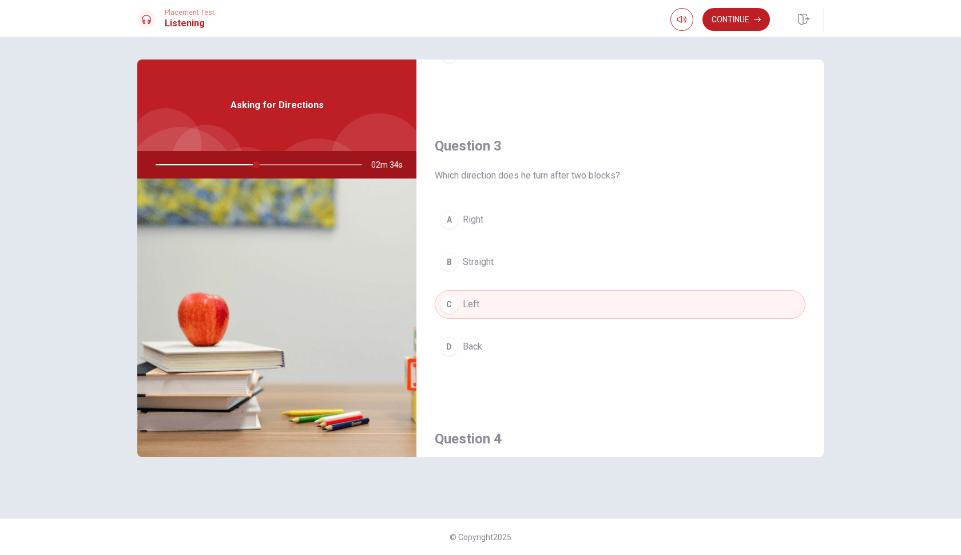
scroll to position [581, 0]
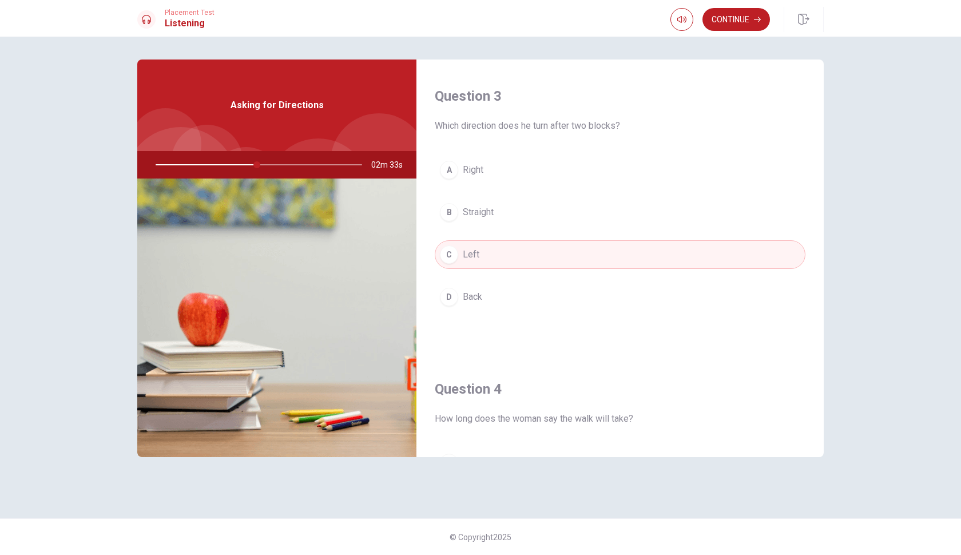
click at [280, 166] on div at bounding box center [256, 164] width 229 height 27
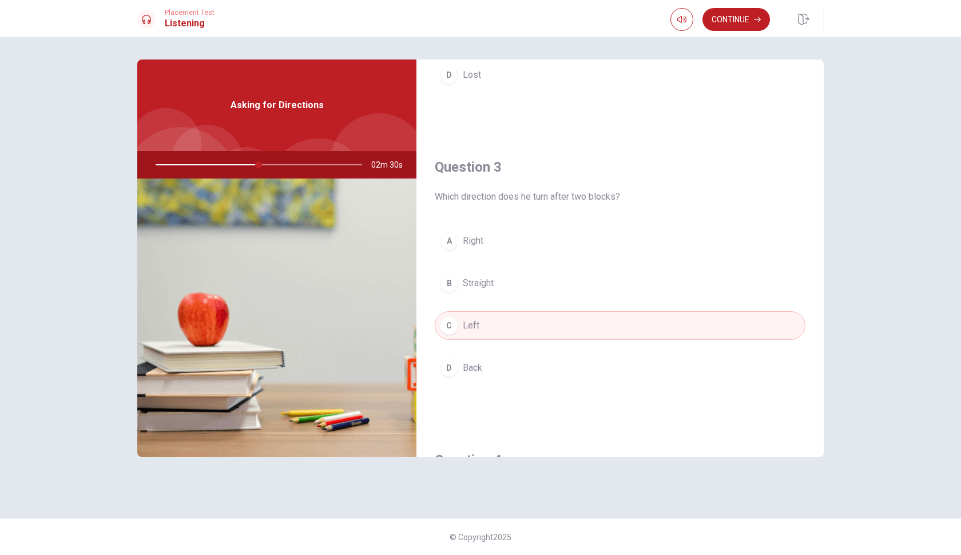
scroll to position [173, 0]
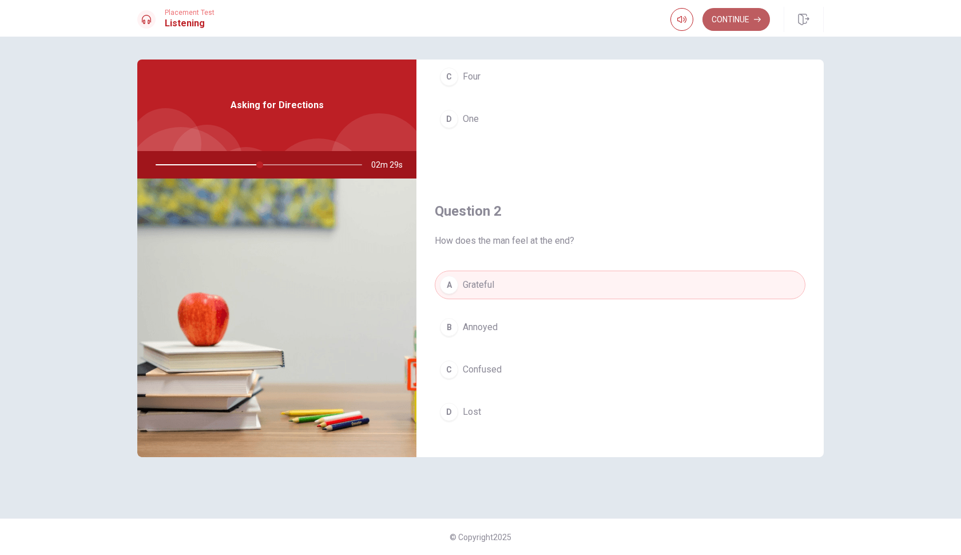
click at [753, 23] on button "Continue" at bounding box center [735, 19] width 67 height 23
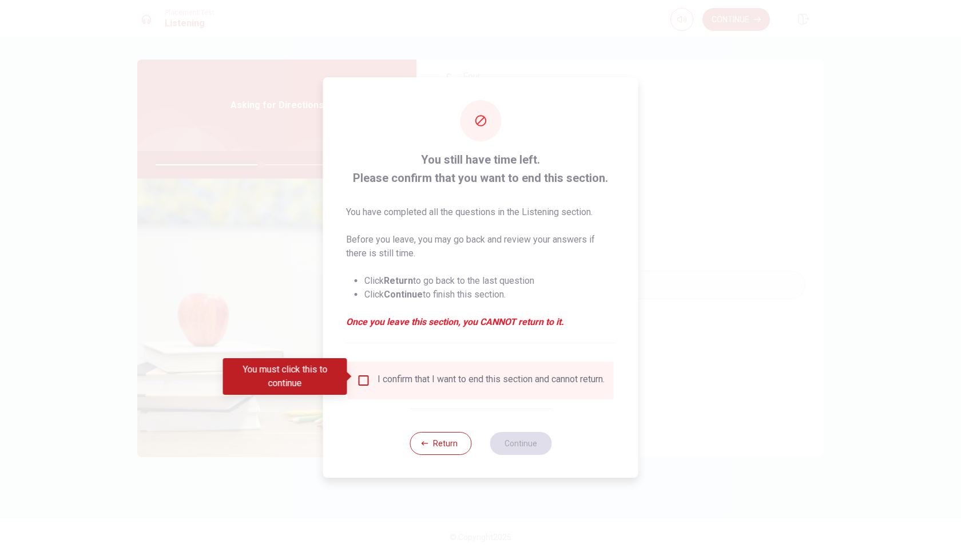
click at [361, 368] on div "I confirm that I want to end this section and cannot return." at bounding box center [481, 380] width 266 height 38
click at [361, 375] on input "You must click this to continue" at bounding box center [364, 380] width 14 height 14
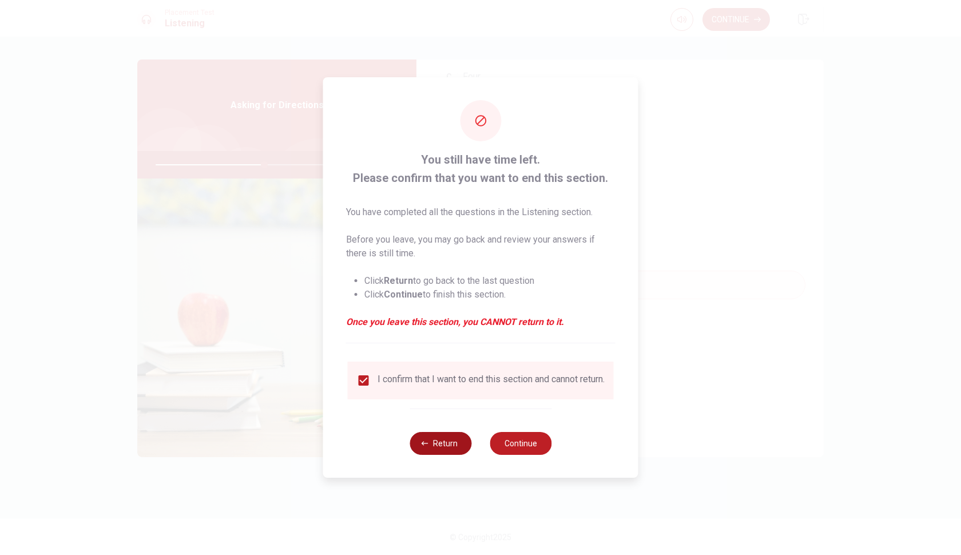
click at [450, 454] on button "Return" at bounding box center [440, 443] width 62 height 23
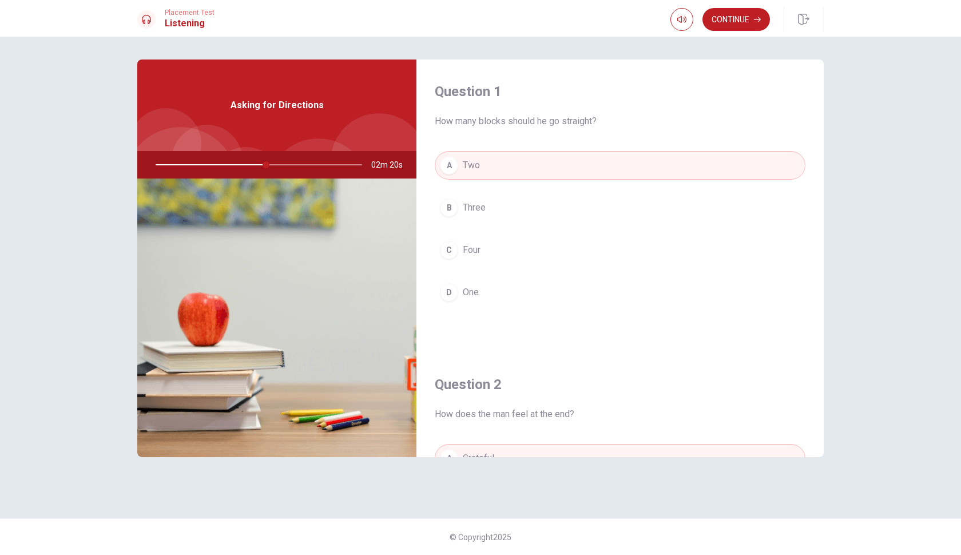
scroll to position [0, 0]
click at [316, 164] on div at bounding box center [256, 164] width 229 height 27
click at [742, 18] on button "Continue" at bounding box center [735, 19] width 67 height 23
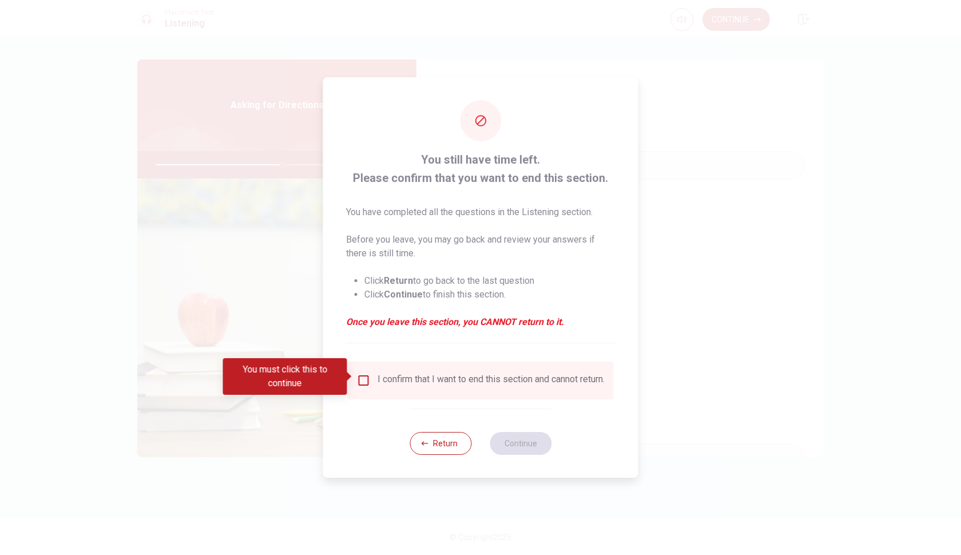
click at [370, 376] on div "I confirm that I want to end this section and cannot return." at bounding box center [481, 380] width 248 height 14
click at [362, 376] on input "You must click this to continue" at bounding box center [364, 380] width 14 height 14
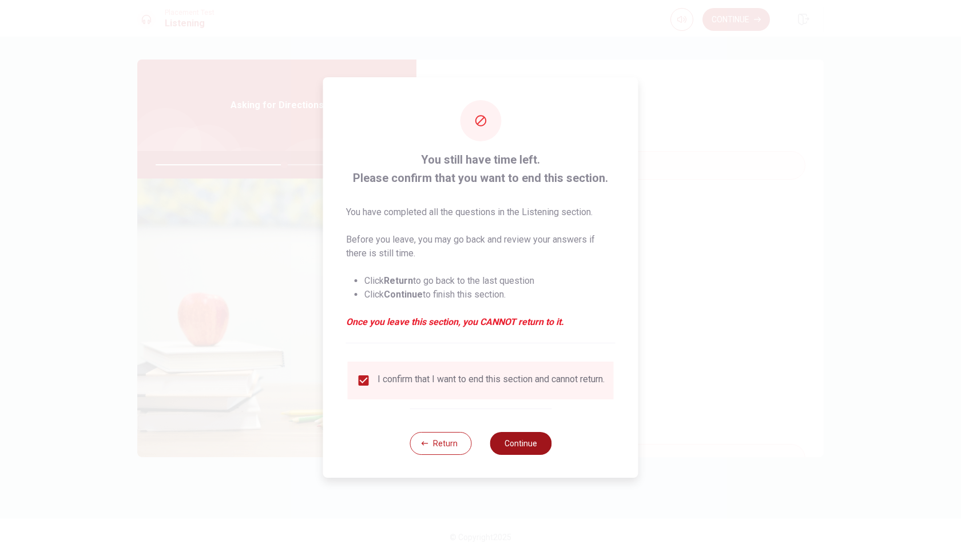
click at [513, 448] on button "Continue" at bounding box center [520, 443] width 62 height 23
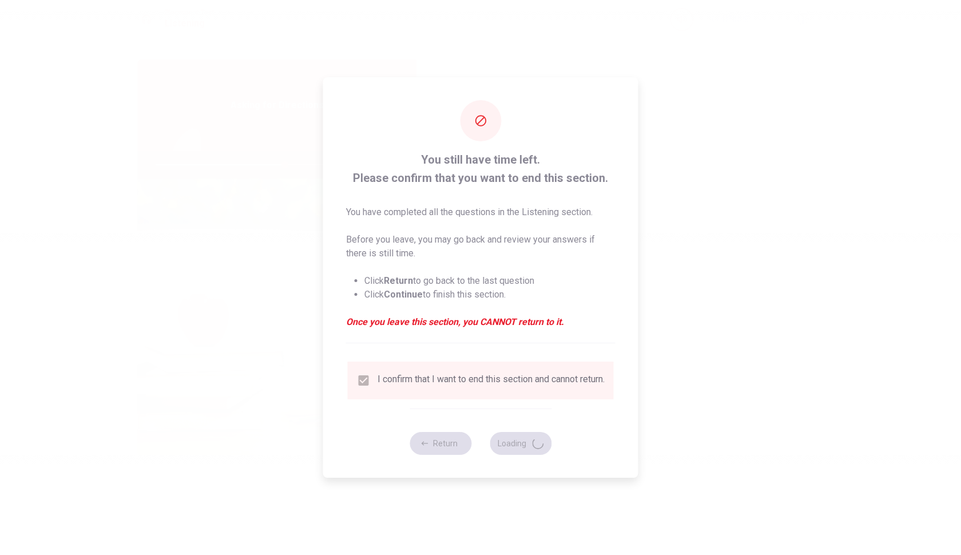
type input "63"
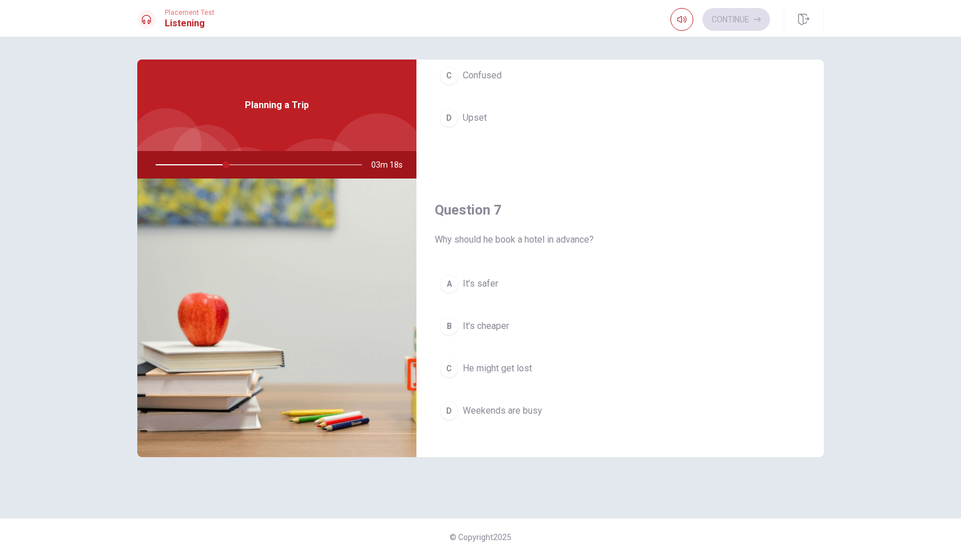
scroll to position [173, 0]
click at [449, 418] on div "D" at bounding box center [449, 412] width 18 height 18
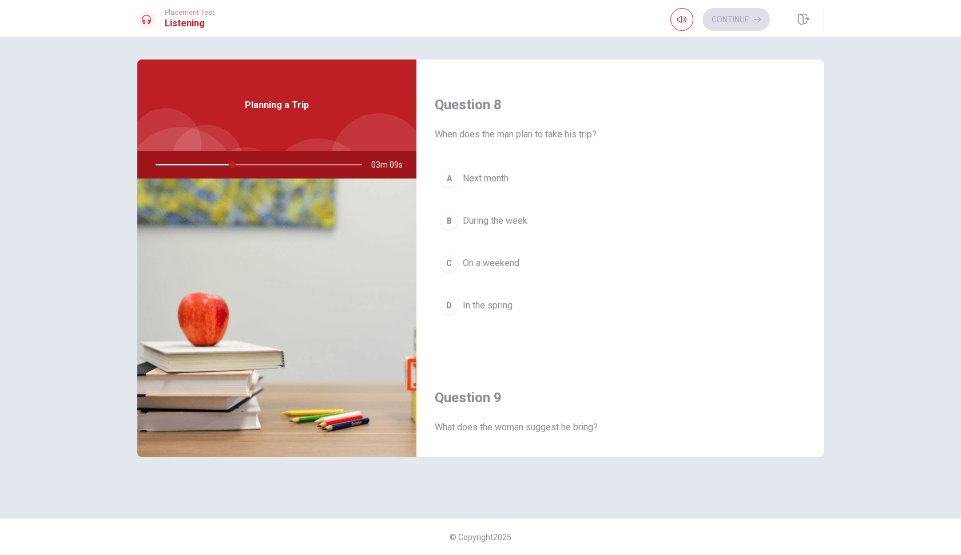
scroll to position [574, 0]
click at [447, 261] on div "C" at bounding box center [449, 261] width 18 height 18
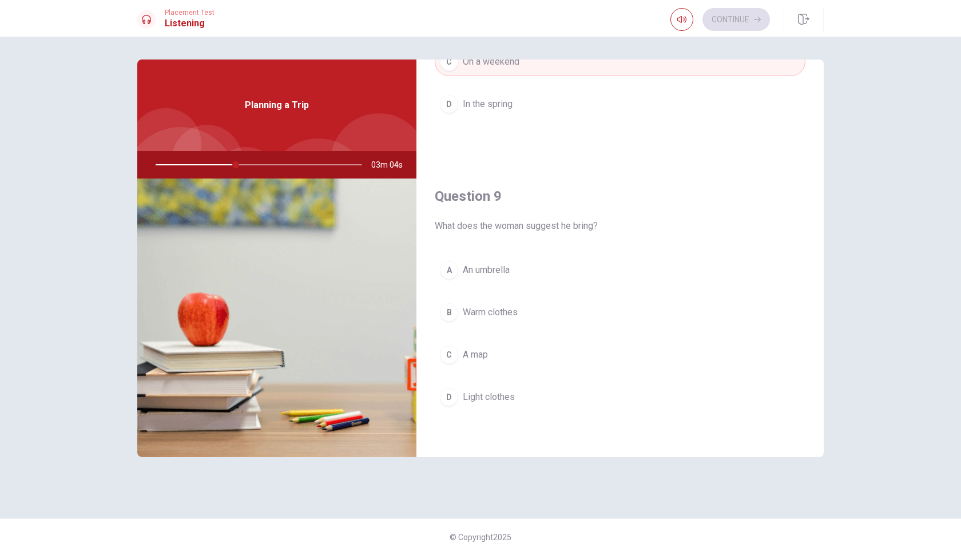
scroll to position [773, 0]
click at [440, 310] on div "B" at bounding box center [449, 313] width 18 height 18
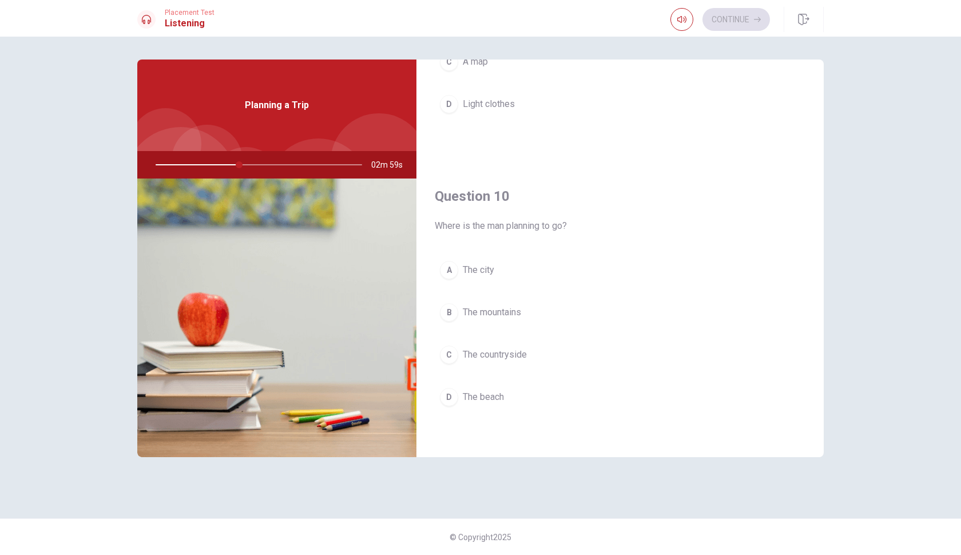
scroll to position [1066, 0]
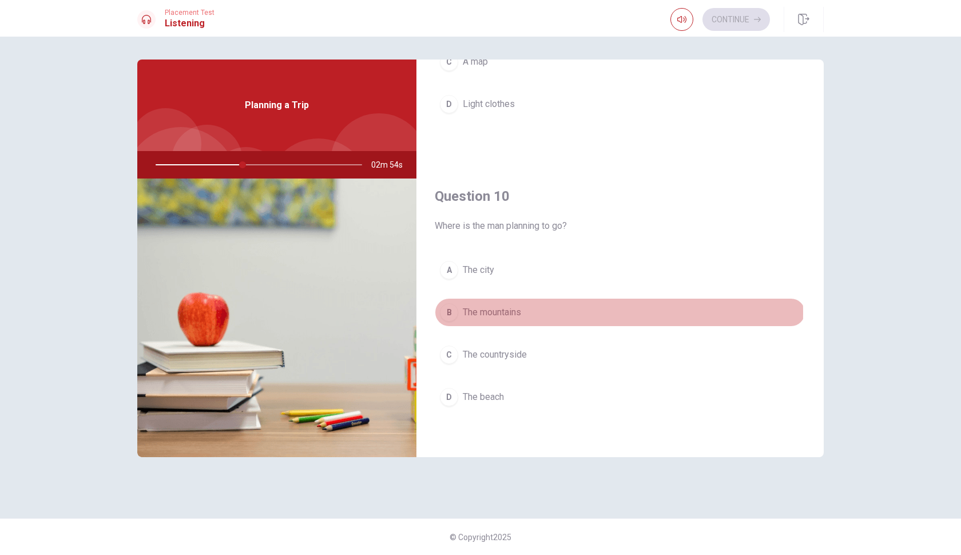
click at [447, 313] on div "B" at bounding box center [449, 312] width 18 height 18
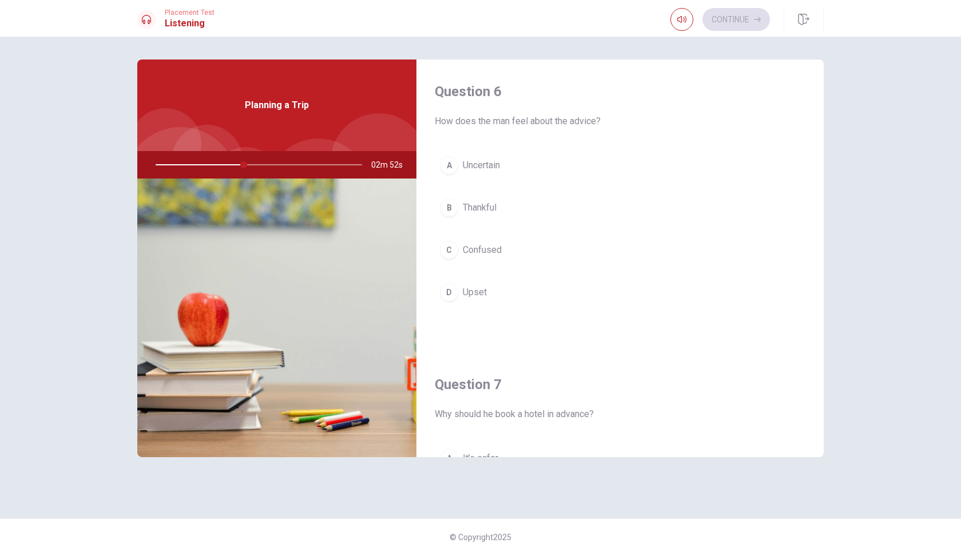
scroll to position [0, 0]
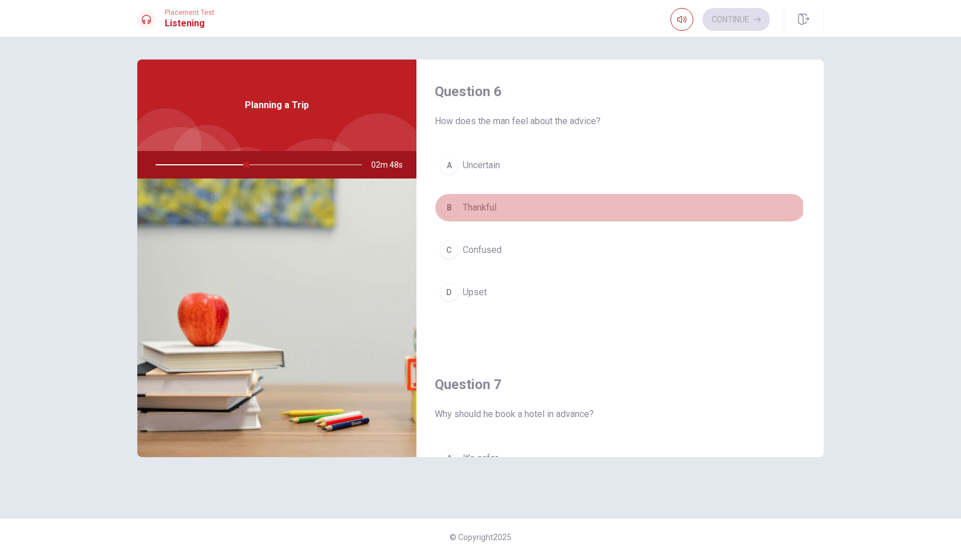
click at [448, 207] on div "B" at bounding box center [449, 207] width 18 height 18
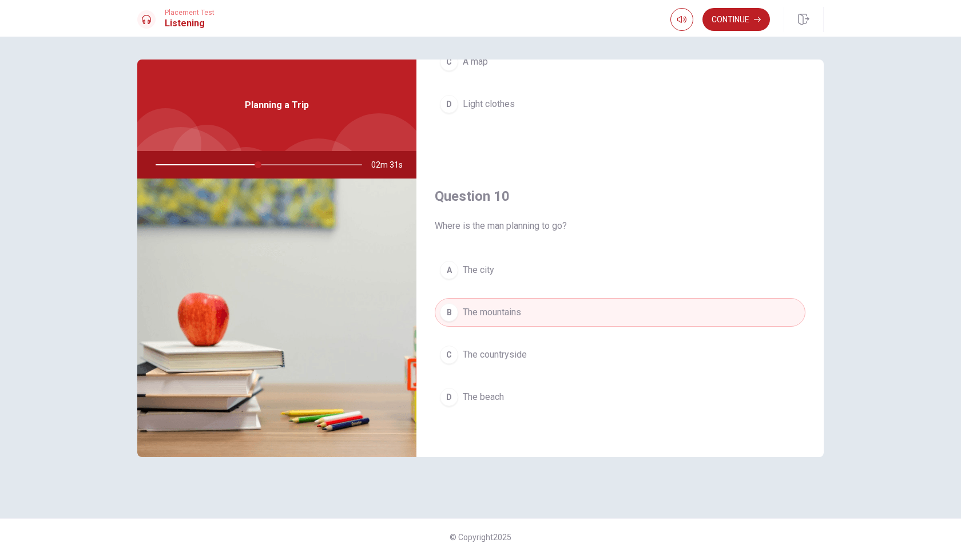
scroll to position [1066, 0]
click at [745, 14] on button "Continue" at bounding box center [735, 19] width 67 height 23
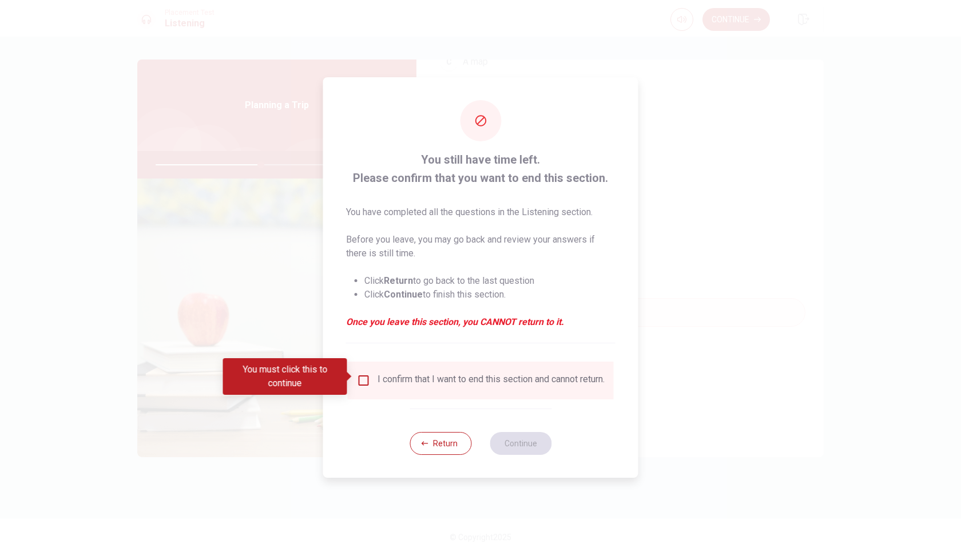
click at [365, 380] on input "You must click this to continue" at bounding box center [364, 380] width 14 height 14
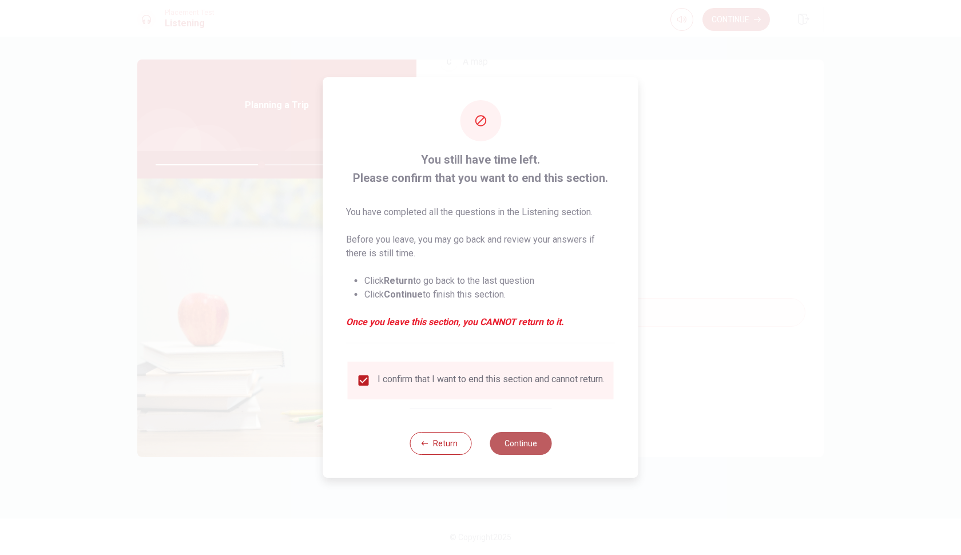
click at [513, 444] on button "Continue" at bounding box center [520, 443] width 62 height 23
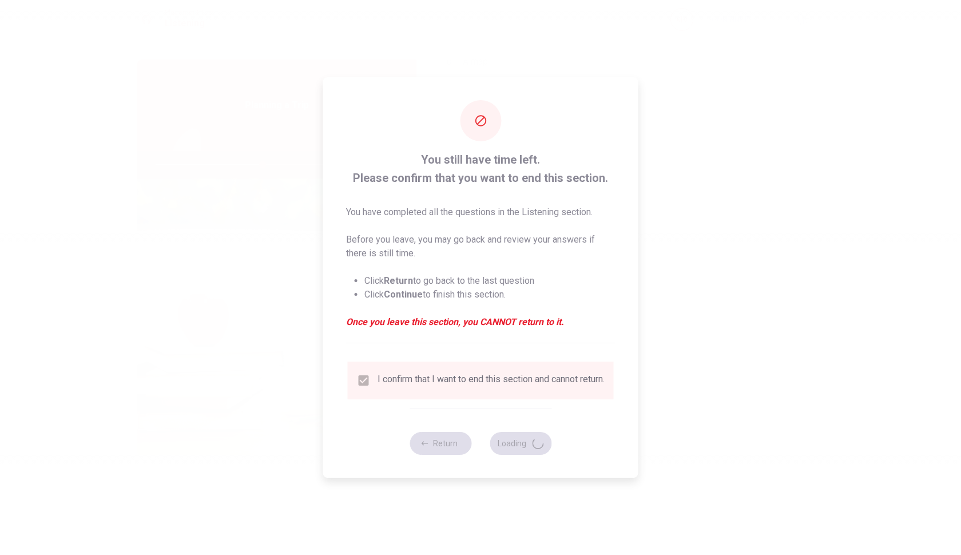
type input "52"
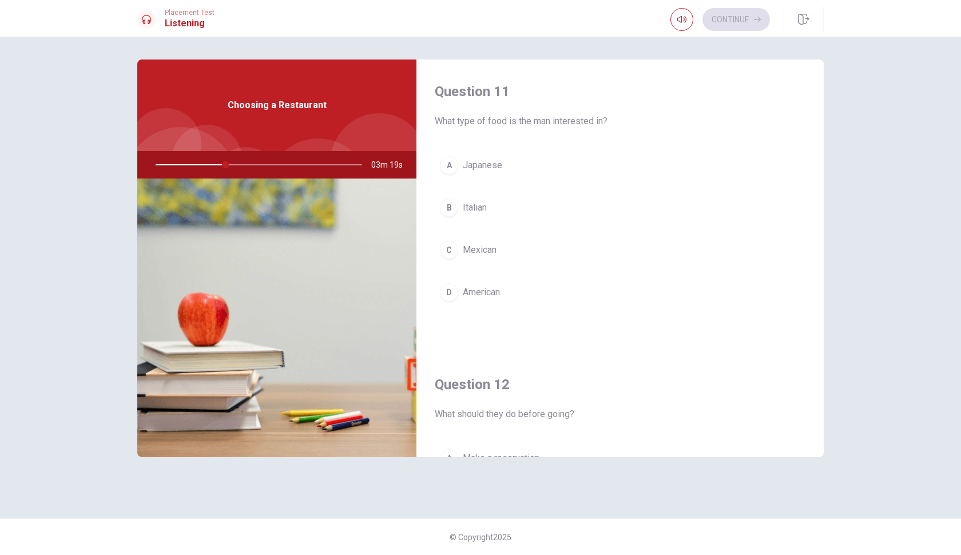
scroll to position [0, 0]
click at [477, 210] on span "Italian" at bounding box center [475, 208] width 24 height 14
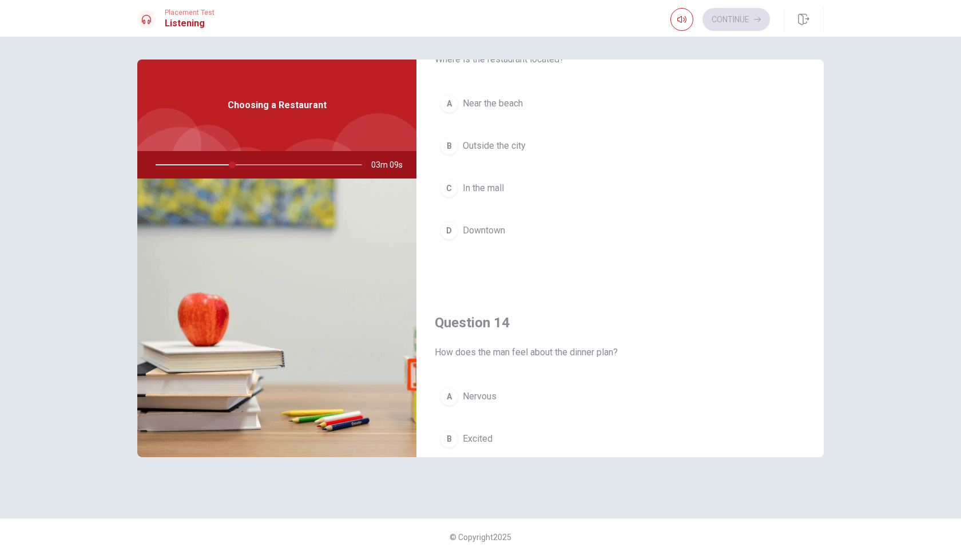
scroll to position [647, 0]
click at [484, 231] on span "Downtown" at bounding box center [484, 231] width 42 height 14
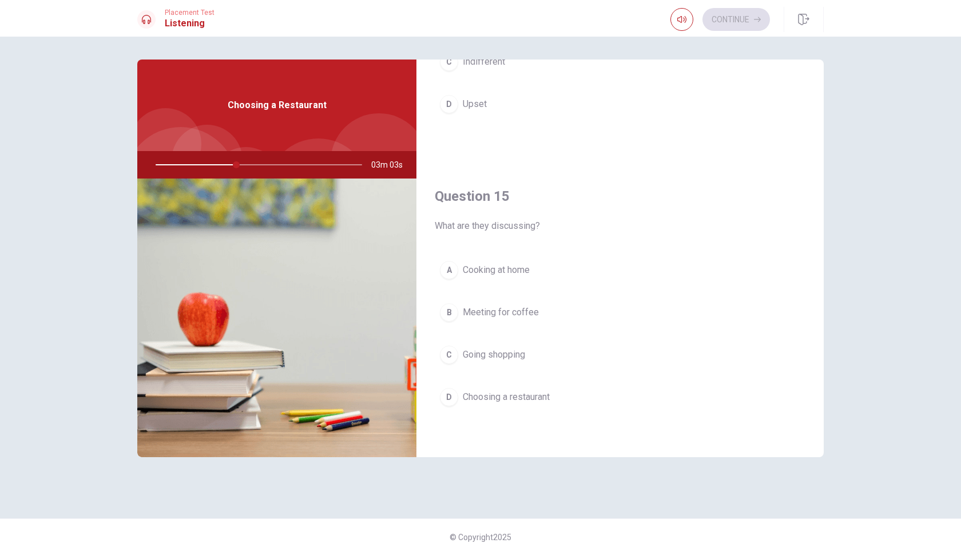
scroll to position [1066, 0]
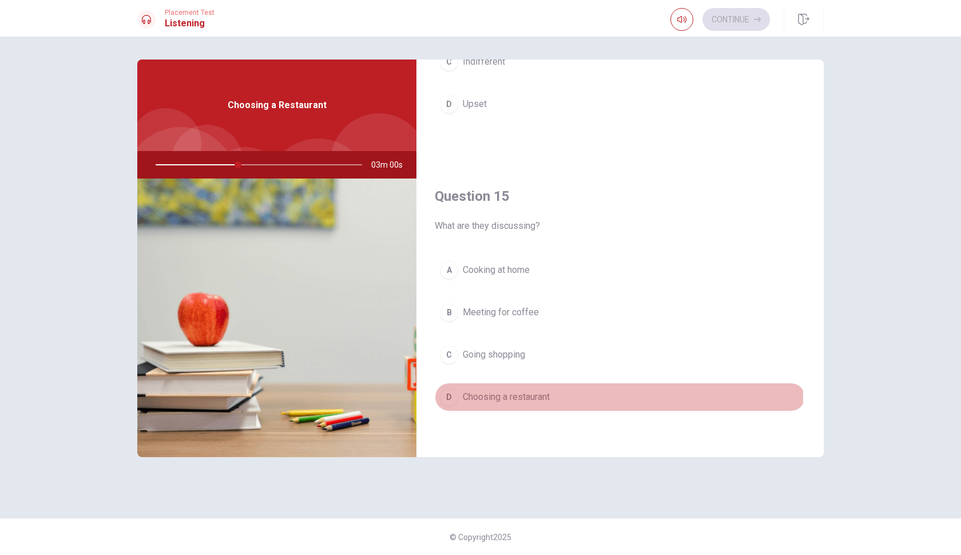
click at [519, 400] on span "Choosing a restaurant" at bounding box center [506, 397] width 87 height 14
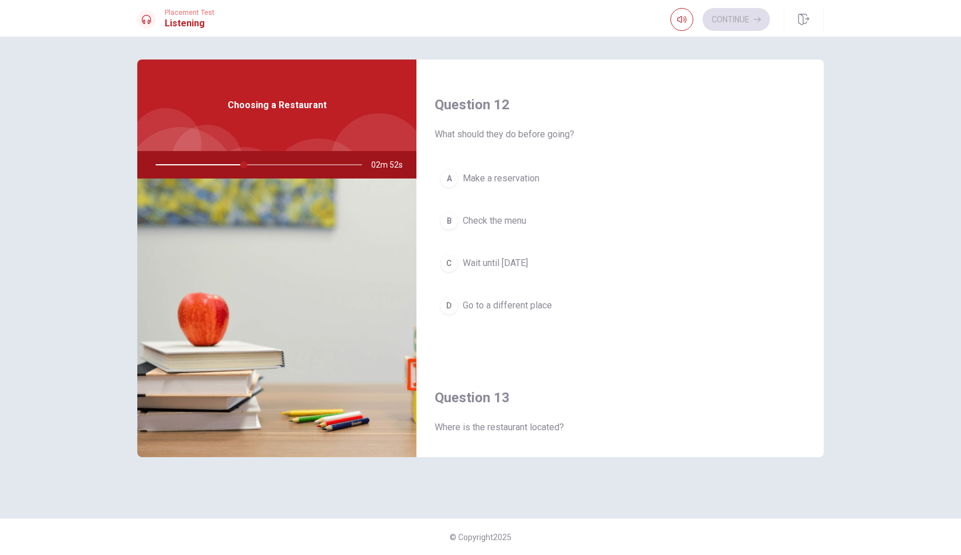
scroll to position [276, 0]
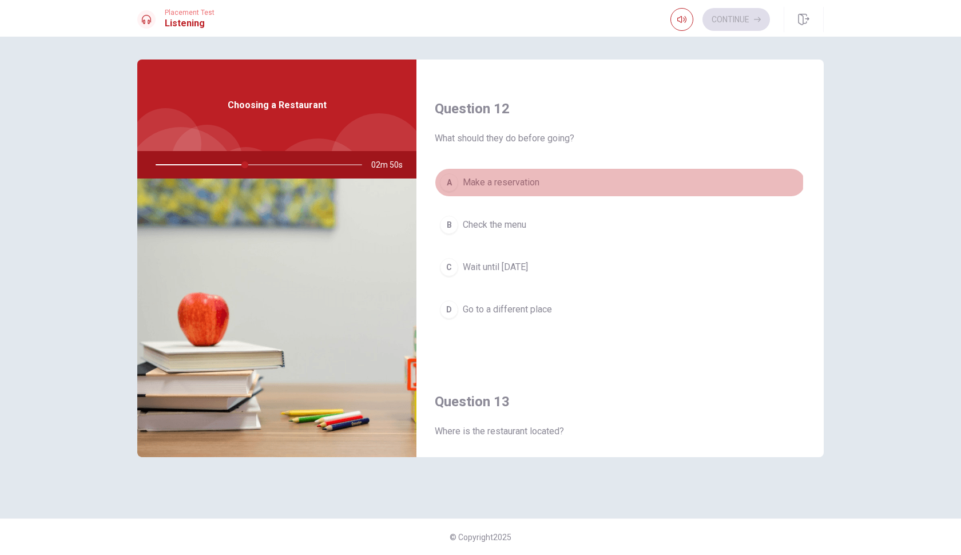
click at [534, 182] on span "Make a reservation" at bounding box center [501, 183] width 77 height 14
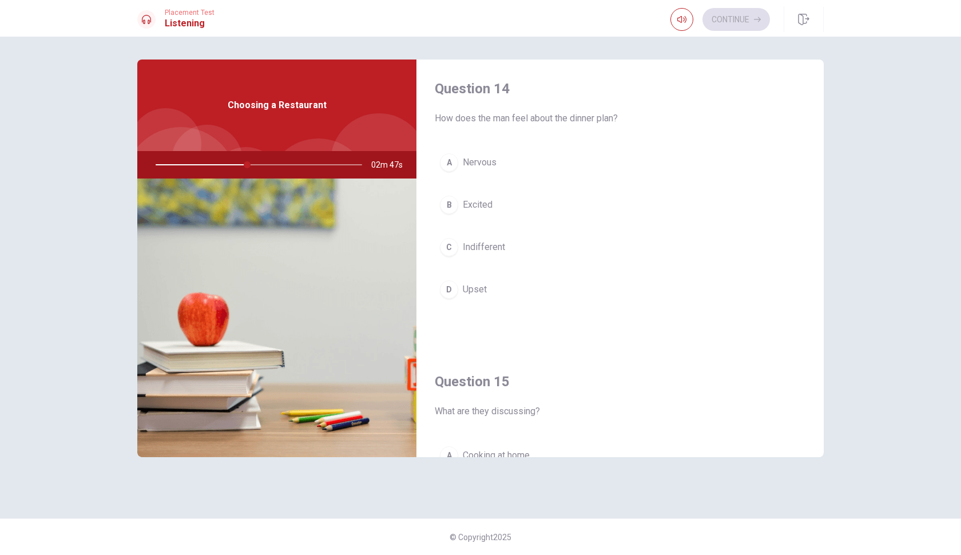
scroll to position [881, 0]
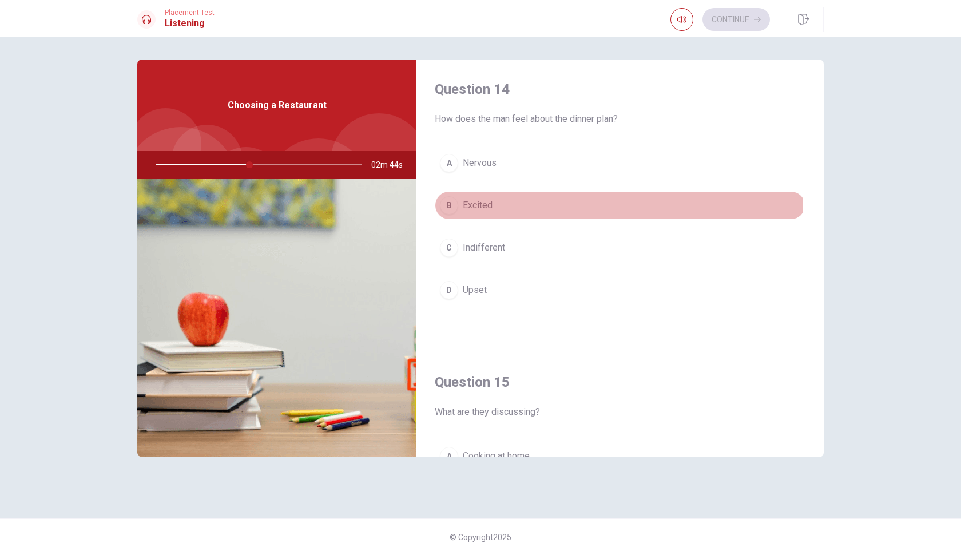
click at [494, 205] on button "B Excited" at bounding box center [620, 205] width 371 height 29
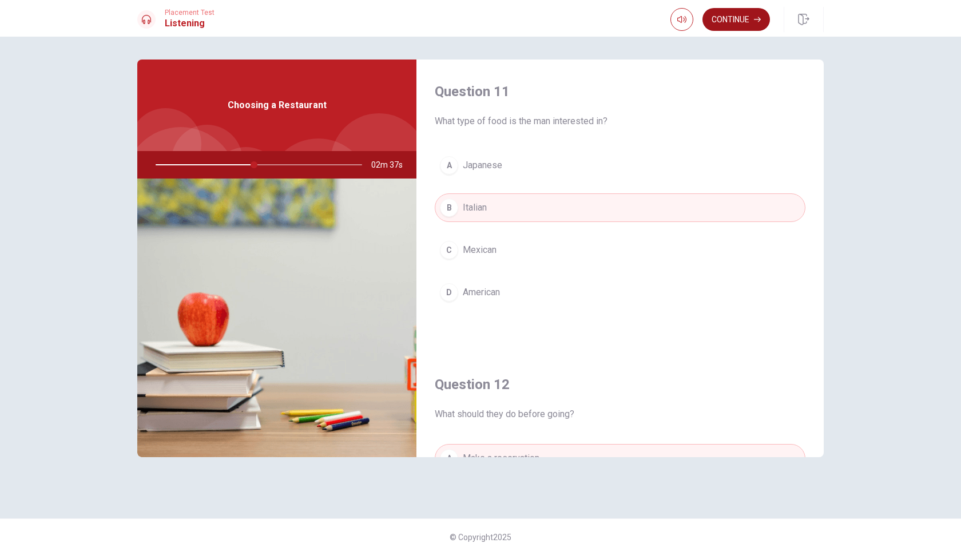
scroll to position [0, 0]
click at [739, 18] on button "Continue" at bounding box center [735, 19] width 67 height 23
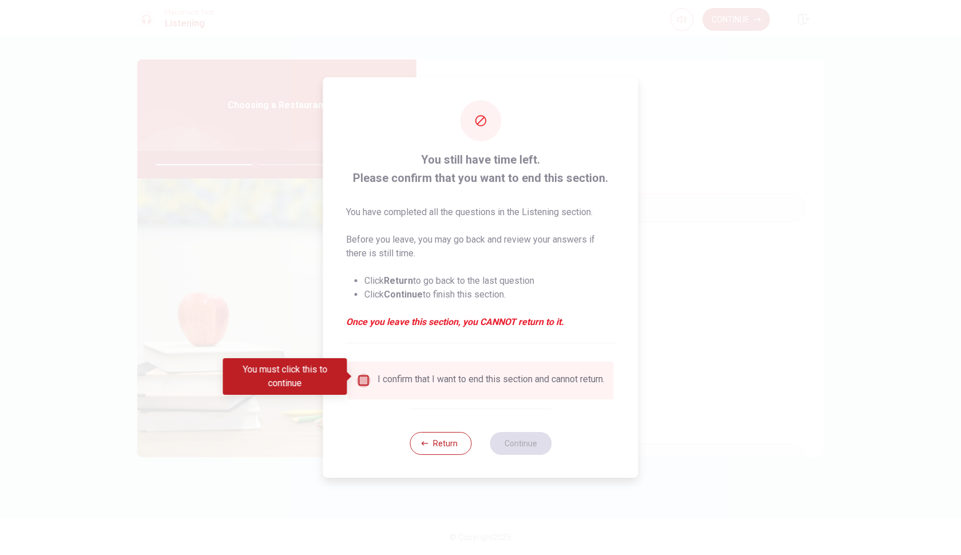
click at [361, 379] on input "You must click this to continue" at bounding box center [364, 380] width 14 height 14
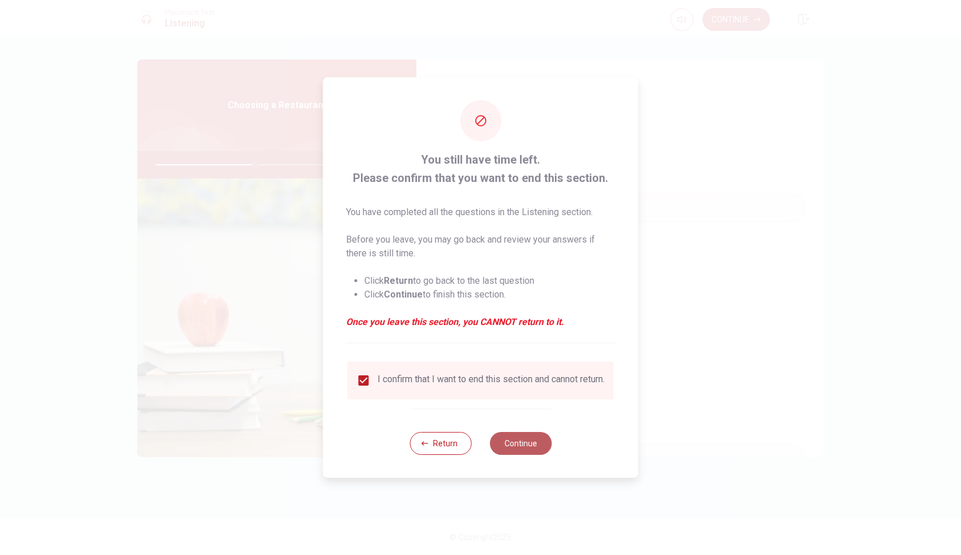
click at [539, 454] on button "Continue" at bounding box center [520, 443] width 62 height 23
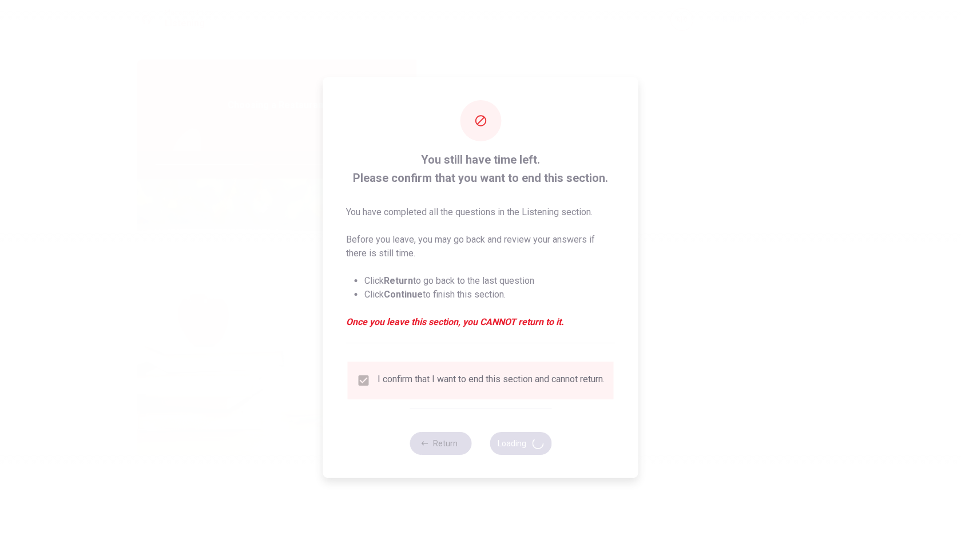
type input "49"
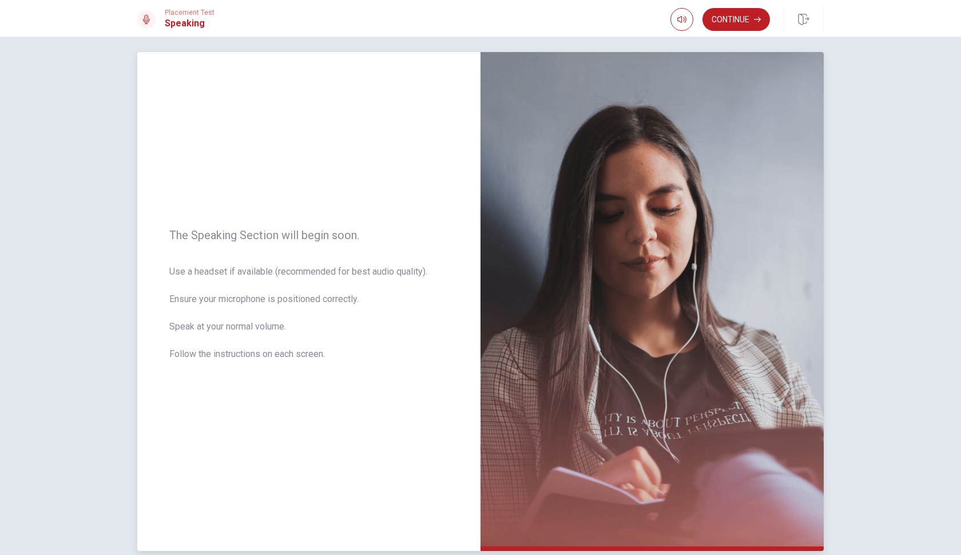
scroll to position [39, 0]
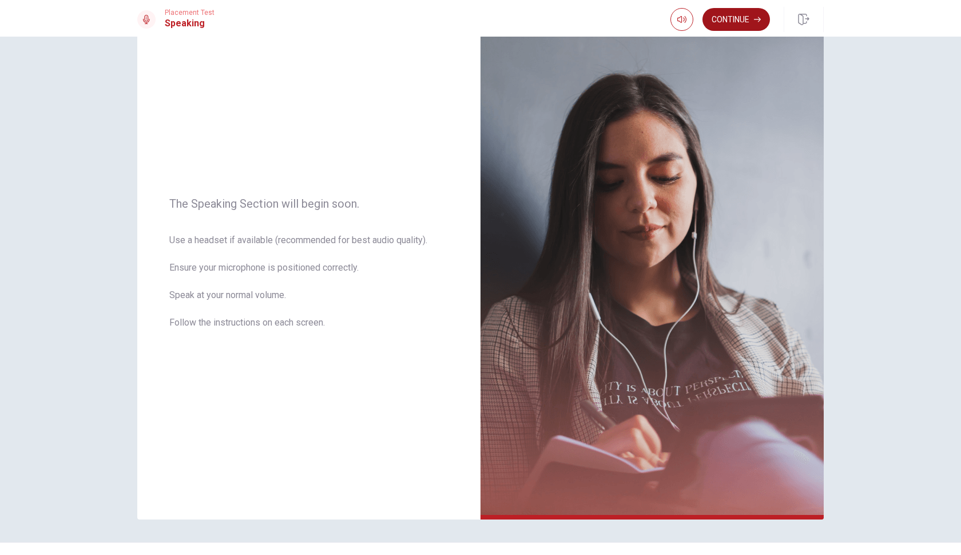
click at [731, 18] on button "Continue" at bounding box center [735, 19] width 67 height 23
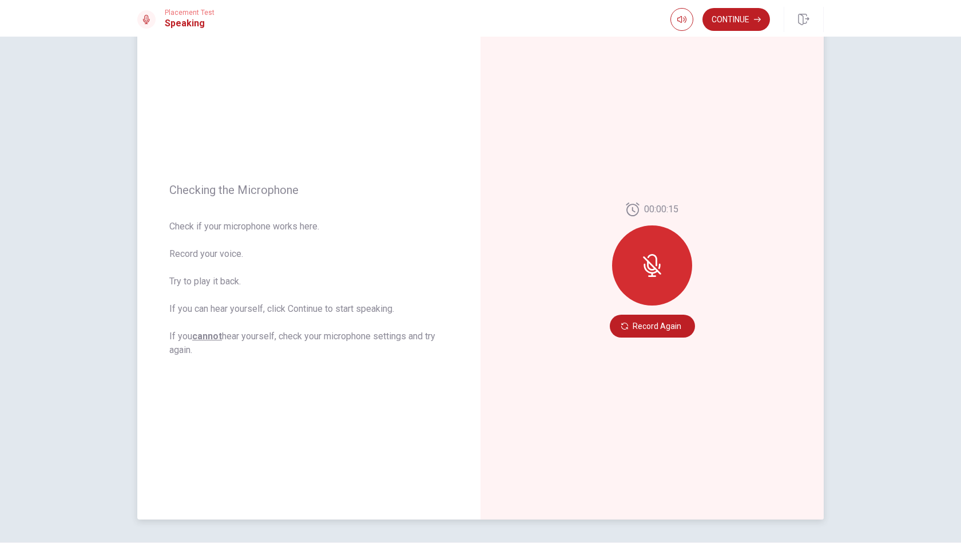
click at [654, 265] on icon at bounding box center [652, 260] width 10 height 12
click at [687, 254] on div at bounding box center [652, 265] width 80 height 80
click at [647, 272] on icon at bounding box center [650, 269] width 14 height 10
click at [653, 252] on div at bounding box center [652, 265] width 80 height 80
click at [647, 226] on div at bounding box center [652, 265] width 80 height 80
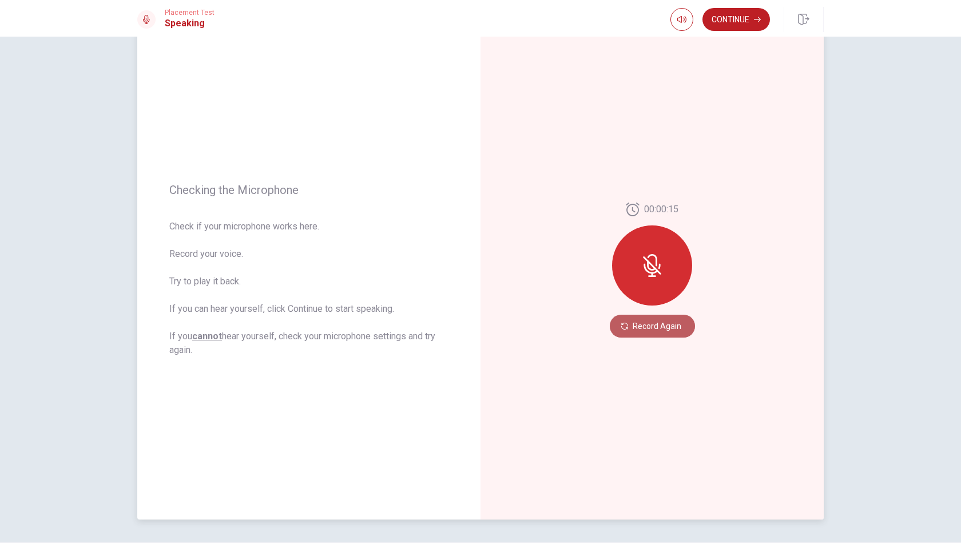
click at [640, 317] on button "Record Again" at bounding box center [651, 325] width 85 height 23
click at [667, 328] on button "Play Audio" at bounding box center [664, 326] width 16 height 16
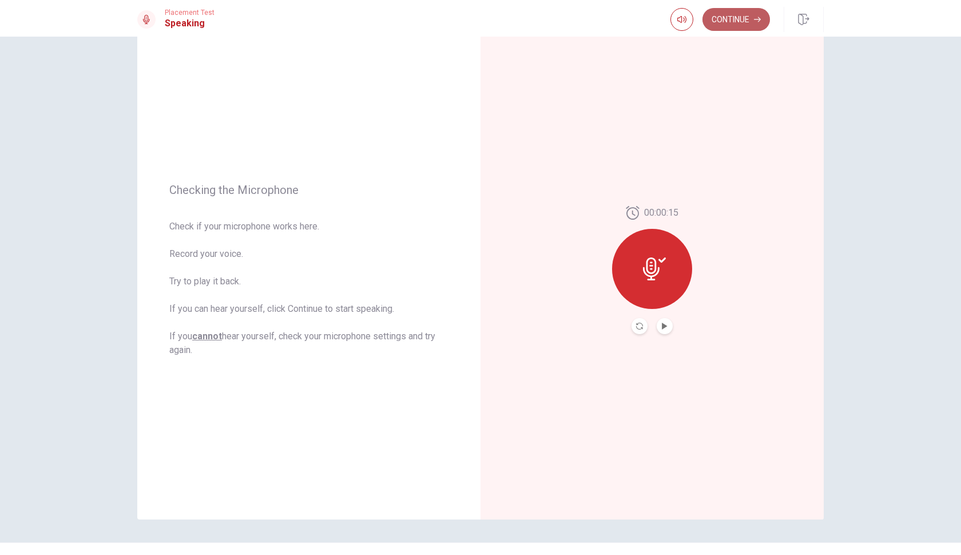
click at [740, 19] on button "Continue" at bounding box center [735, 19] width 67 height 23
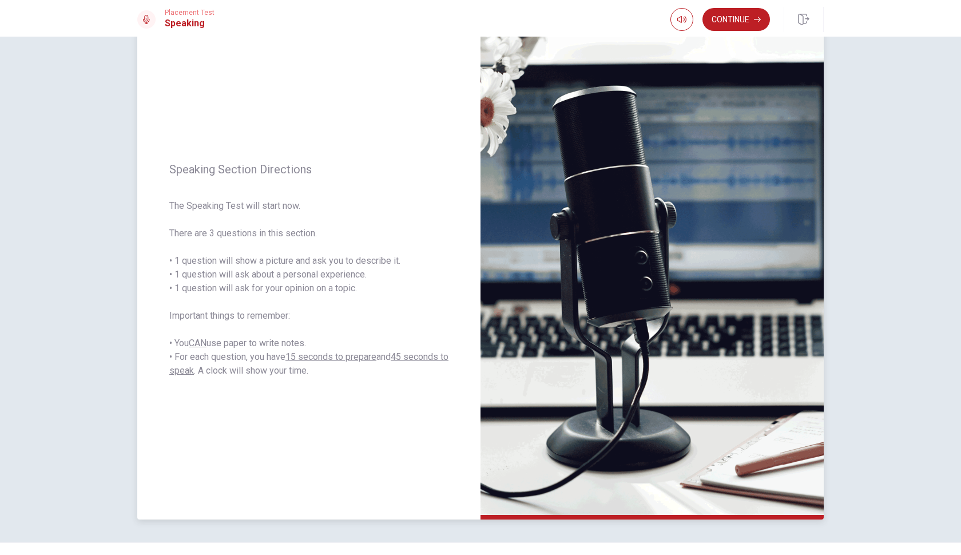
drag, startPoint x: 356, startPoint y: 260, endPoint x: 395, endPoint y: 260, distance: 38.9
click at [395, 260] on span "The Speaking Test will start now. There are 3 questions in this section. • 1 qu…" at bounding box center [308, 288] width 279 height 178
click at [746, 21] on button "Continue" at bounding box center [735, 19] width 67 height 23
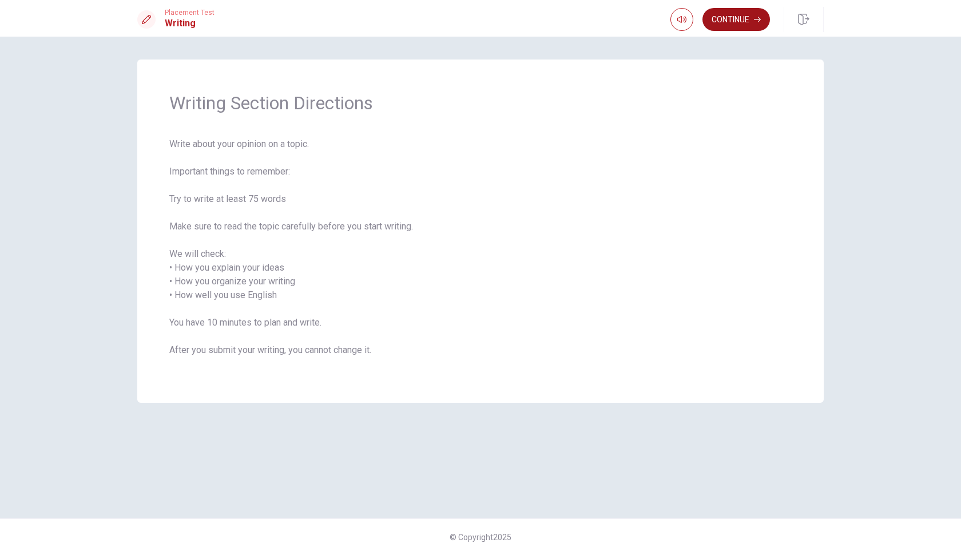
click at [727, 18] on button "Continue" at bounding box center [735, 19] width 67 height 23
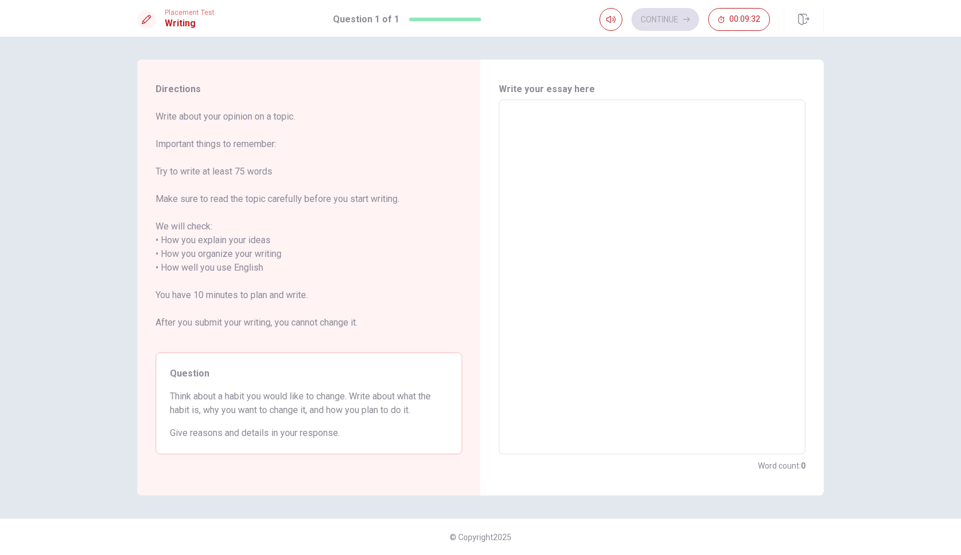
click at [525, 117] on textarea at bounding box center [652, 277] width 290 height 336
type textarea "w"
type textarea "x"
type textarea "wh"
type textarea "x"
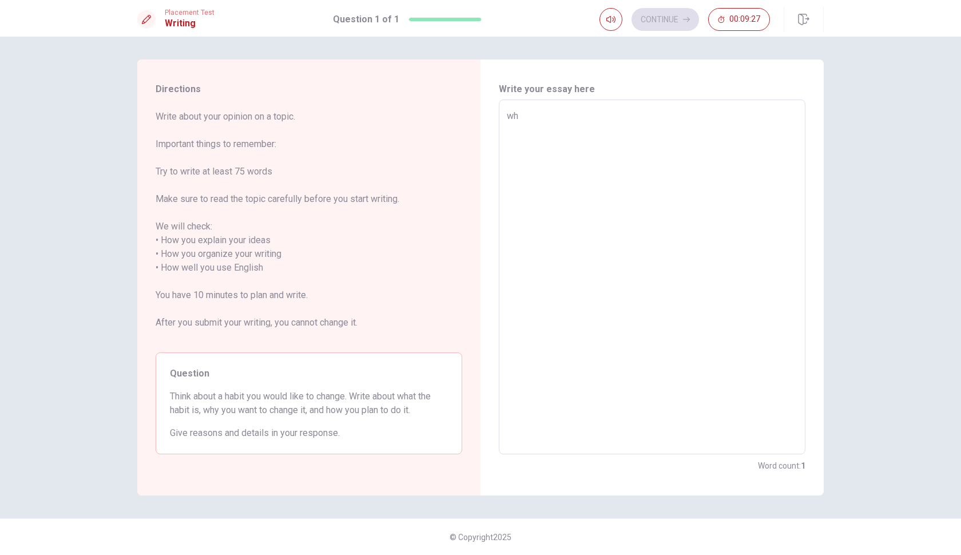
type textarea "wha"
type textarea "x"
type textarea "what"
type textarea "x"
type textarea "what"
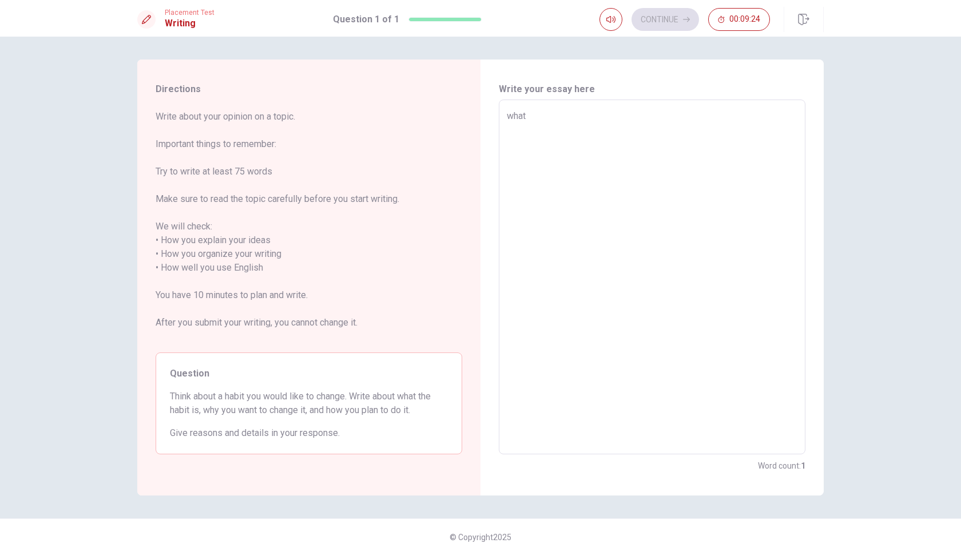
type textarea "x"
type textarea "what t"
type textarea "x"
type textarea "what th"
type textarea "x"
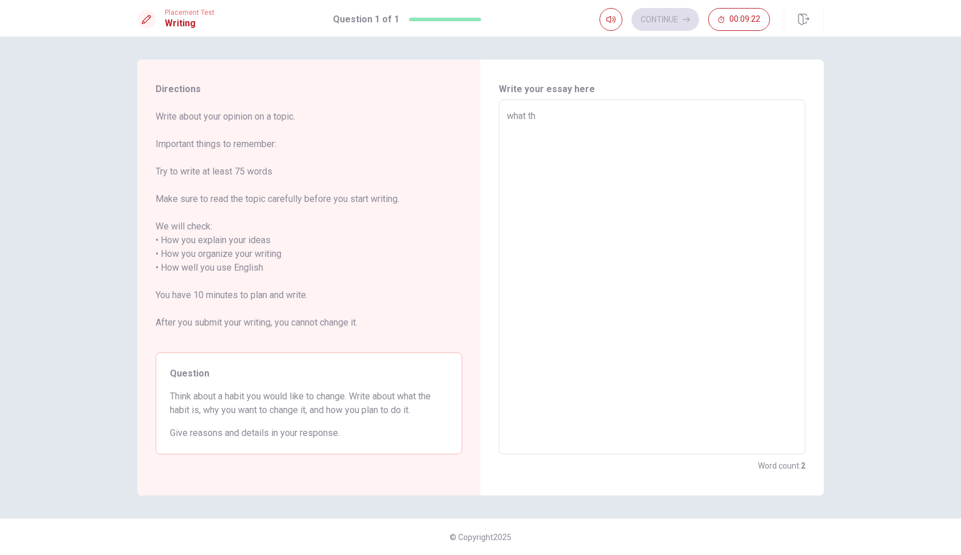
type textarea "what the"
type textarea "x"
type textarea "what the"
type textarea "x"
type textarea "what the h"
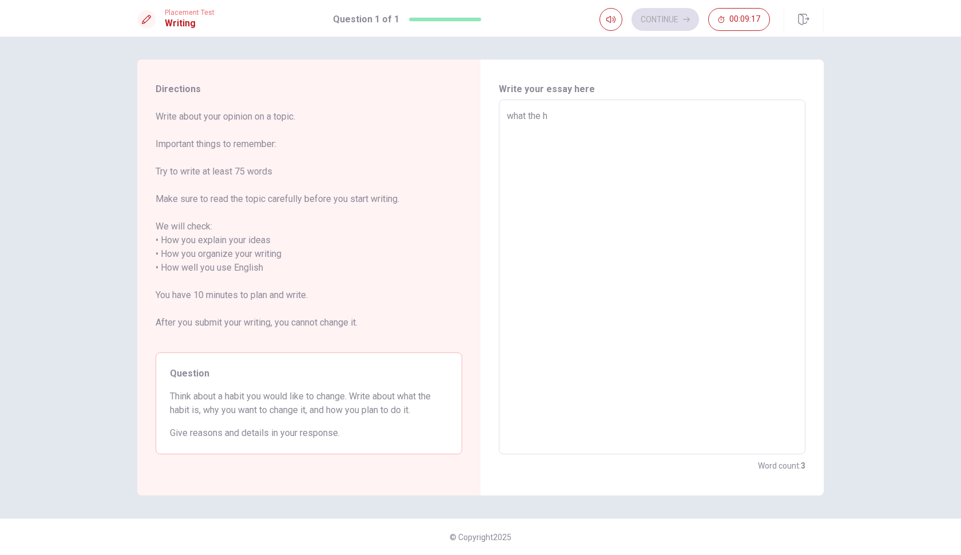
type textarea "x"
type textarea "what the ha"
type textarea "x"
type textarea "what the hab"
type textarea "x"
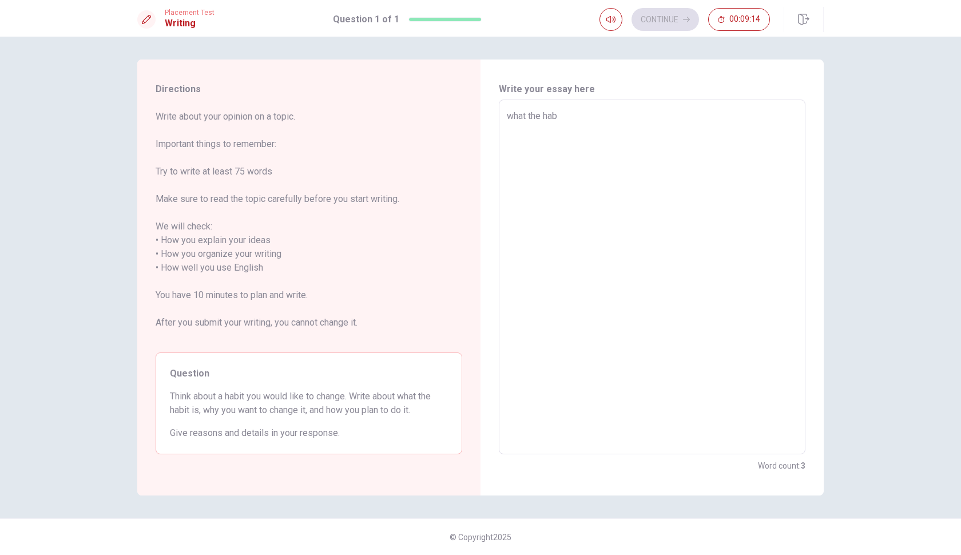
type textarea "what the habi"
type textarea "x"
type textarea "what the habit"
type textarea "x"
type textarea "what the habit"
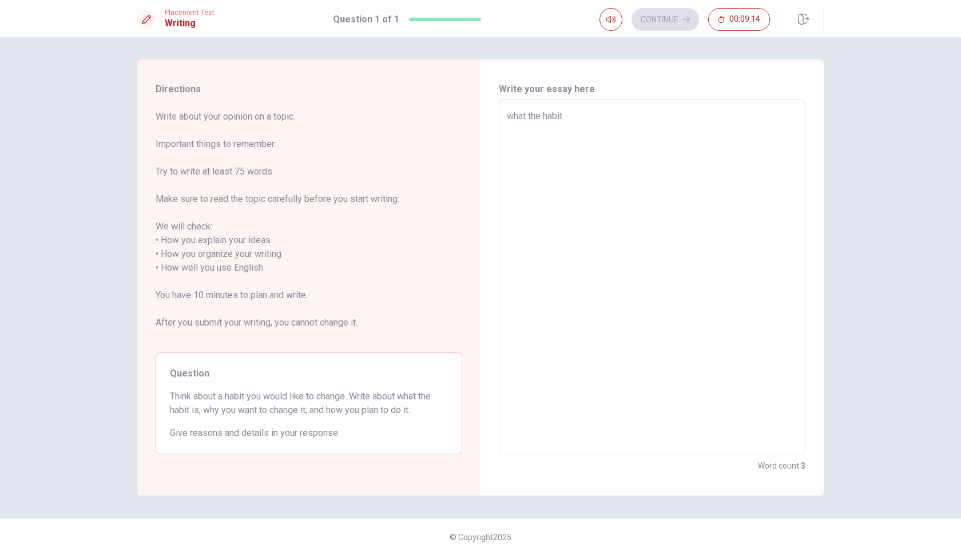
type textarea "x"
type textarea "what the habit i"
type textarea "x"
type textarea "what the habit i"
type textarea "x"
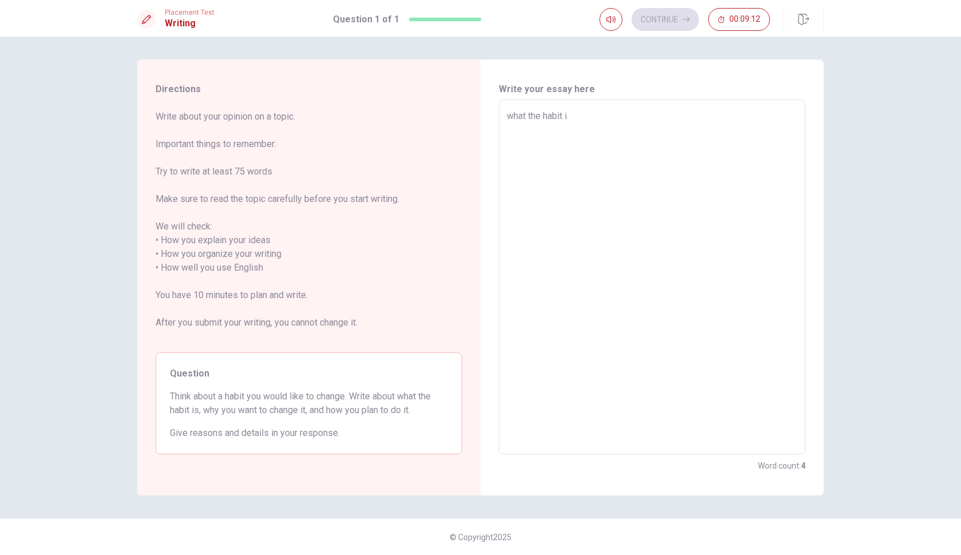
type textarea "what the habit i w"
type textarea "x"
type textarea "what the habit i wa"
type textarea "x"
type textarea "what the habit i wan"
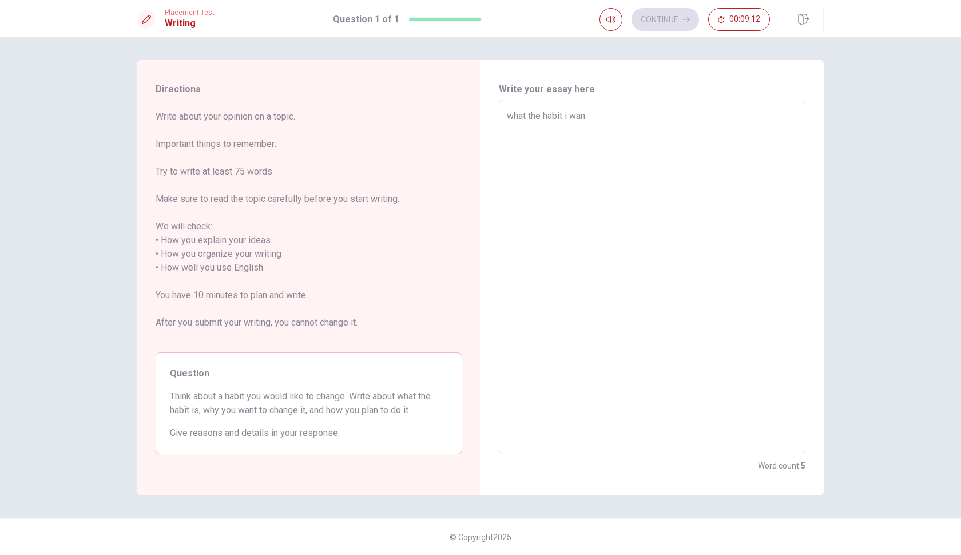
type textarea "x"
type textarea "what the habit i want"
type textarea "x"
type textarea "what the habit i want"
type textarea "x"
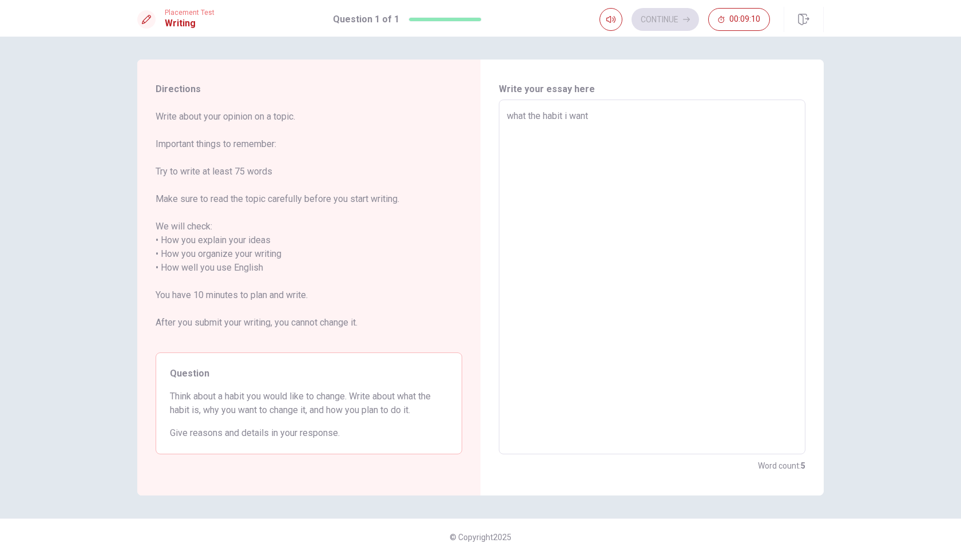
type textarea "what the habit i want t"
type textarea "x"
type textarea "what the habit i want to"
type textarea "x"
type textarea "what the habit i want to"
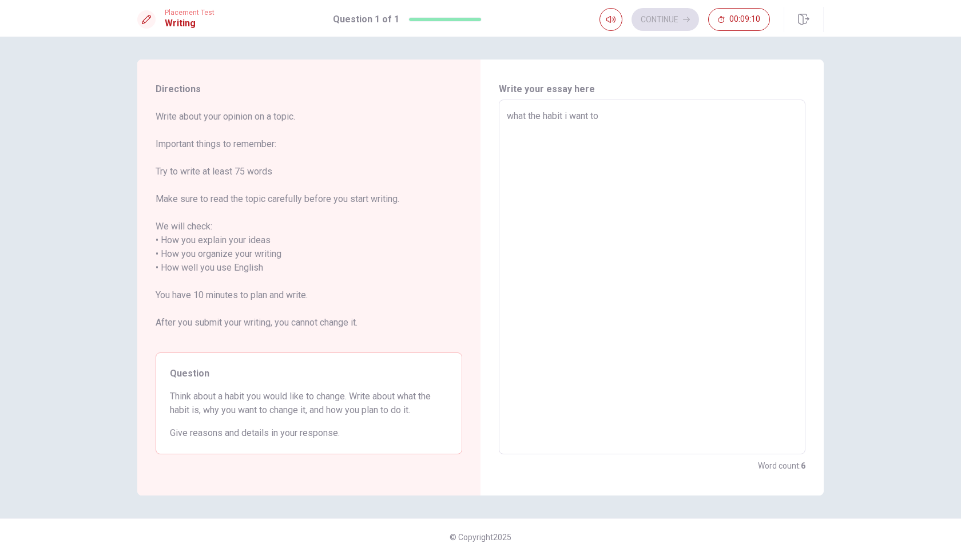
type textarea "x"
type textarea "what the habit i want to c"
type textarea "x"
type textarea "what the habit i want to ch"
type textarea "x"
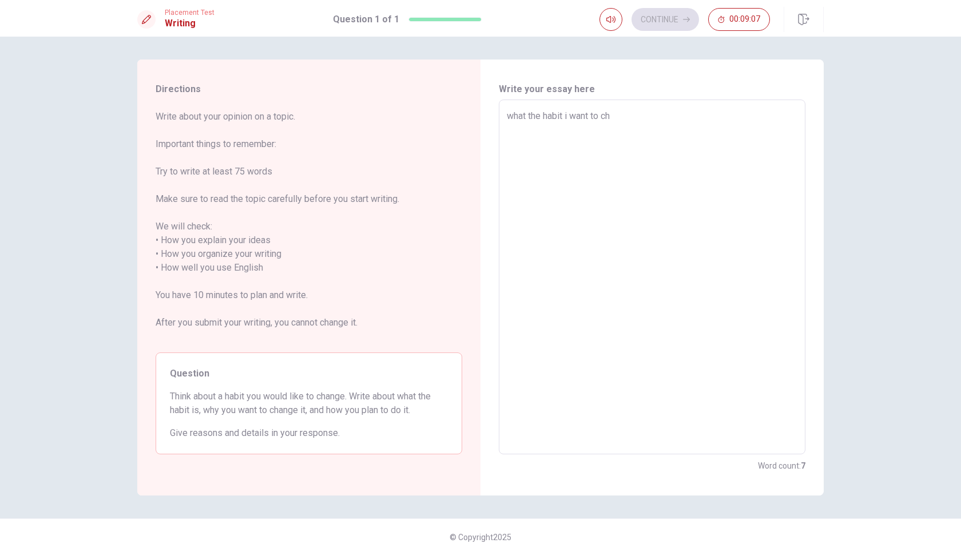
type textarea "what the habit i want to cha"
type textarea "x"
type textarea "what the habit i want to [PERSON_NAME]"
type textarea "x"
type textarea "what the habit i want to [PERSON_NAME]"
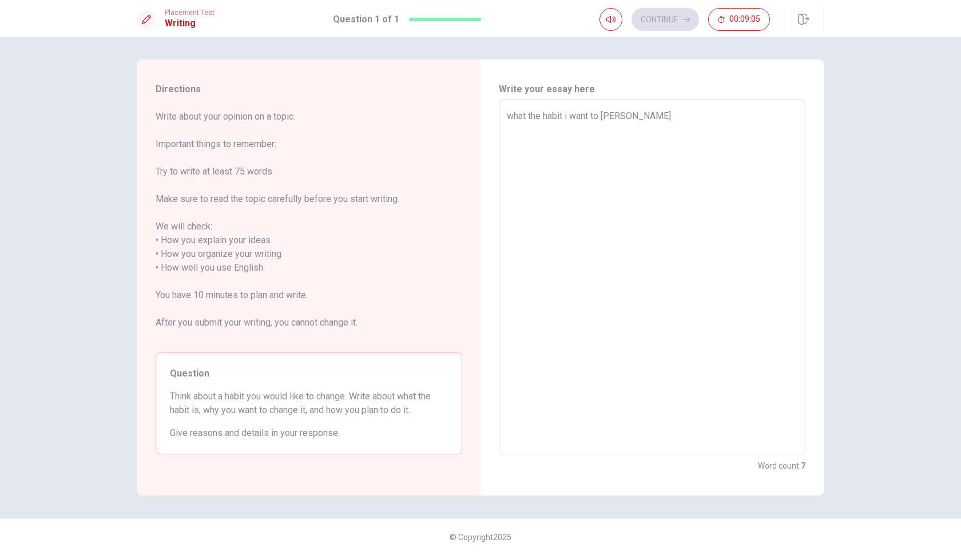
type textarea "x"
type textarea "what the habit i want to change"
type textarea "x"
type textarea "what the habit i want to change"
type textarea "x"
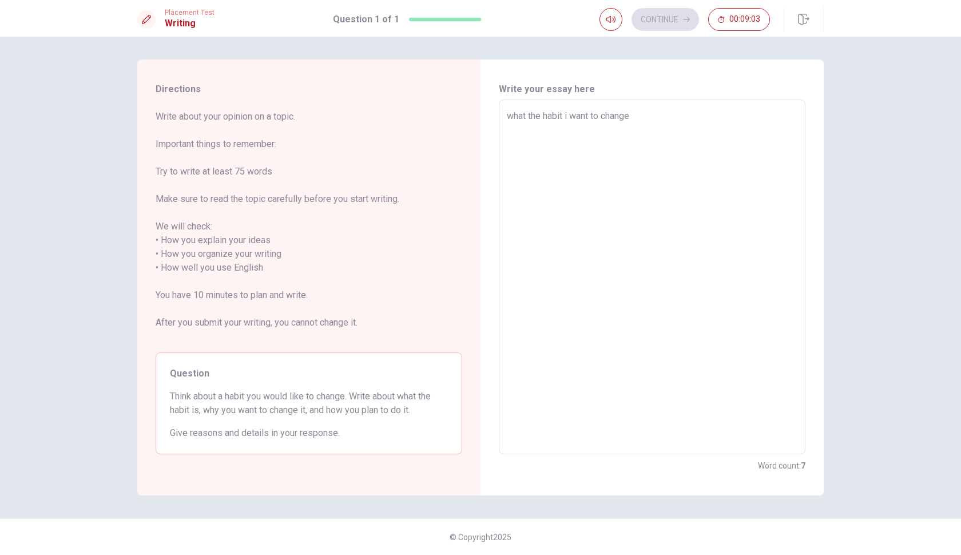
type textarea "what the habit i want to change i"
type textarea "x"
type textarea "what the habit i want to change is"
type textarea "x"
type textarea "what the habit i want to change is"
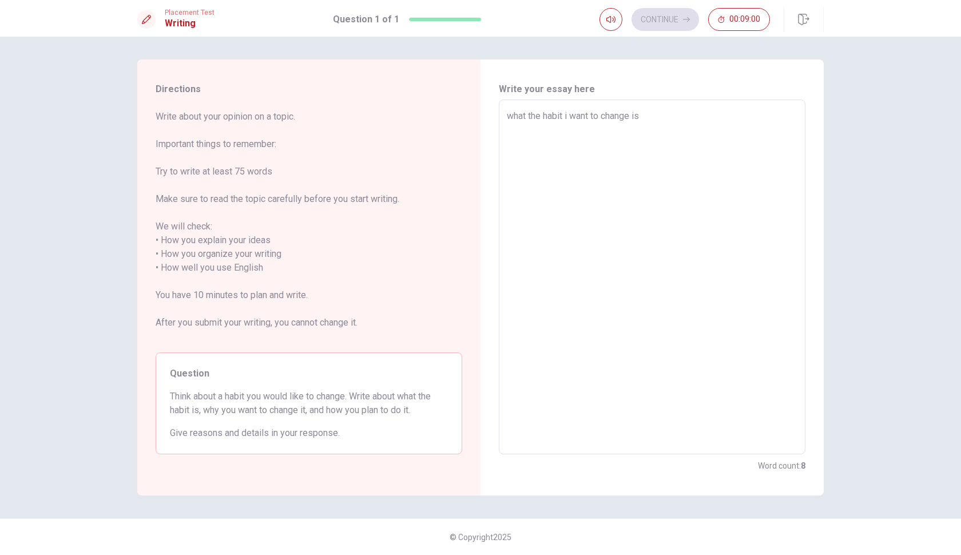
type textarea "x"
type textarea "what the habit i want to change is S"
type textarea "x"
type textarea "what the habit i want to change is Sl"
type textarea "x"
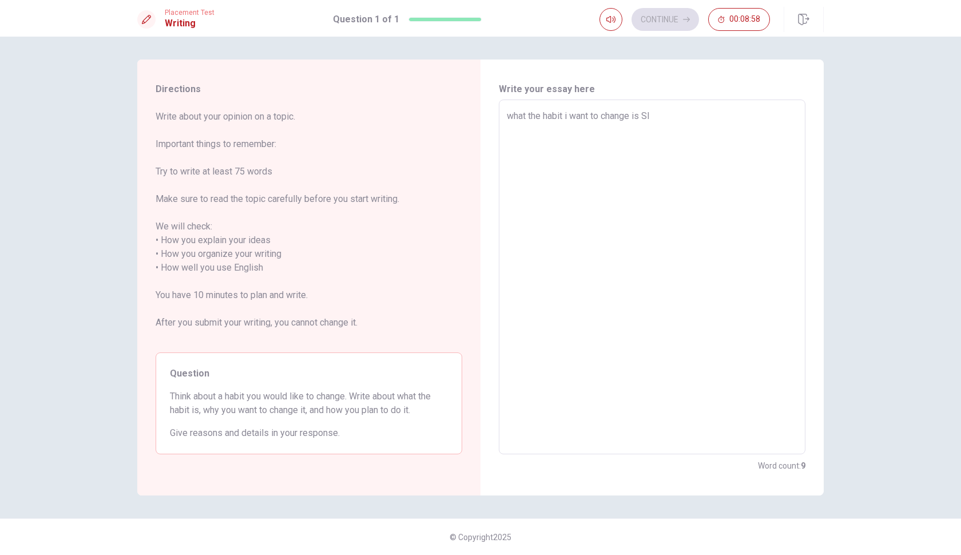
type textarea "what the habit i want to change is Sle"
type textarea "x"
type textarea "what the habit i want to change is Slee"
type textarea "x"
type textarea "what the habit i want to change is Sle"
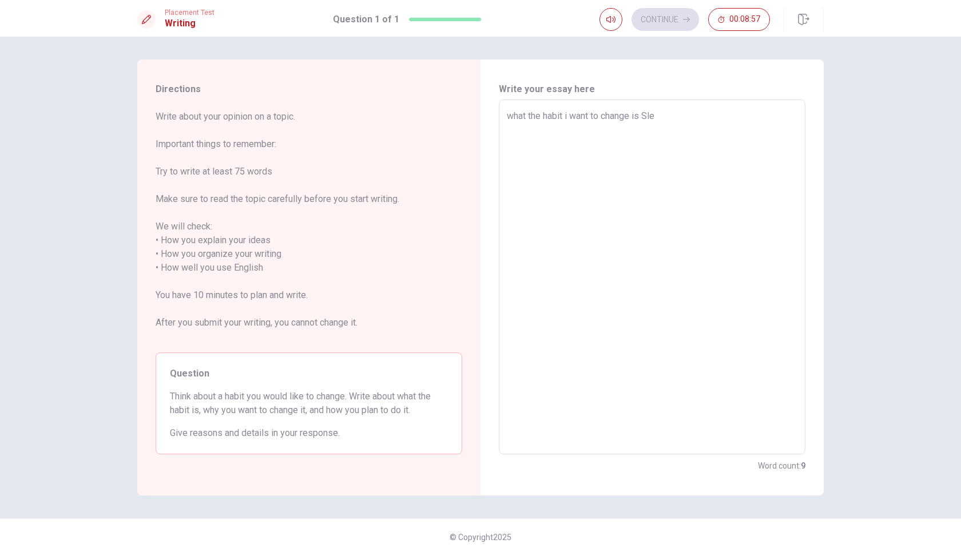
type textarea "x"
type textarea "what the habit i want to change is Sl"
type textarea "x"
type textarea "what the habit i want to change is S"
type textarea "x"
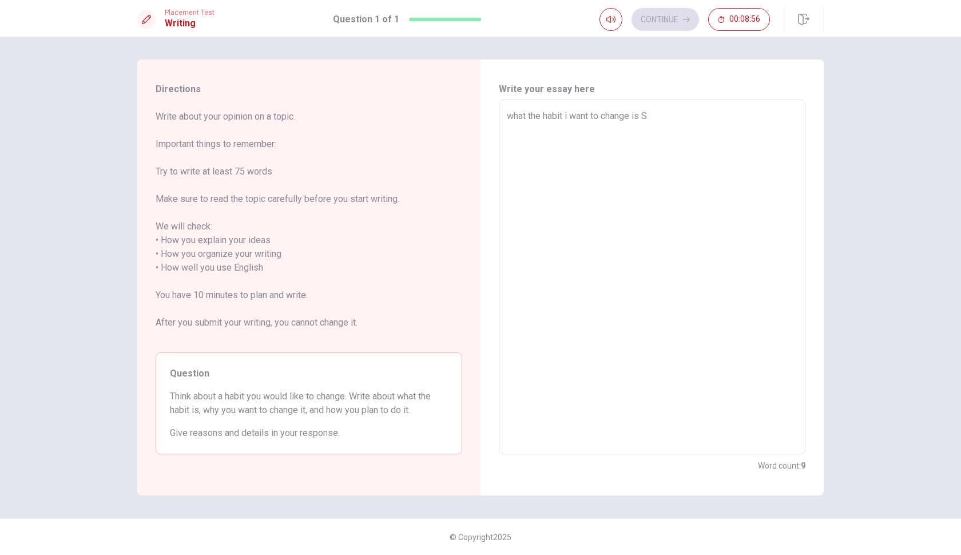
type textarea "what the habit i want to change is"
type textarea "x"
type textarea "what the habit i want to change is ""
type textarea "x"
type textarea "what the habit i want to change is "S"
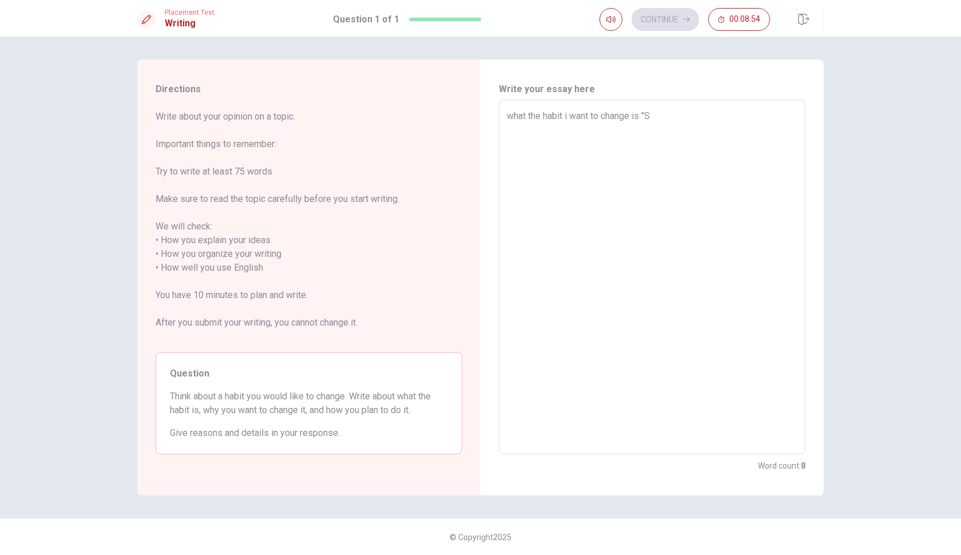
type textarea "x"
type textarea "what the habit i want to change is "Sl"
type textarea "x"
type textarea "what the habit i want to change is "Sle"
type textarea "x"
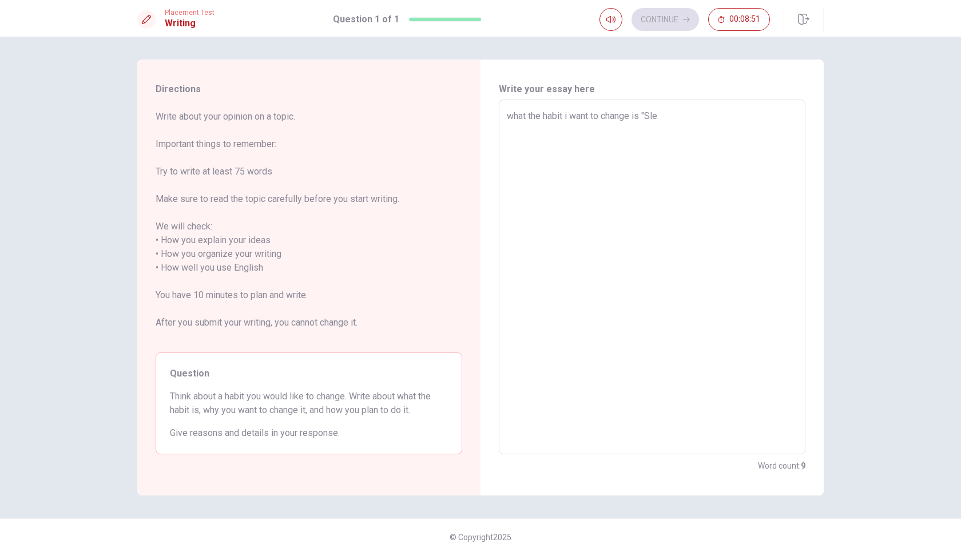
type textarea "what the habit i want to change is "Slee"
type textarea "x"
type textarea "what the habit i want to change is "Sleep"
type textarea "x"
type textarea "what the habit i want to change is "Sleepy"
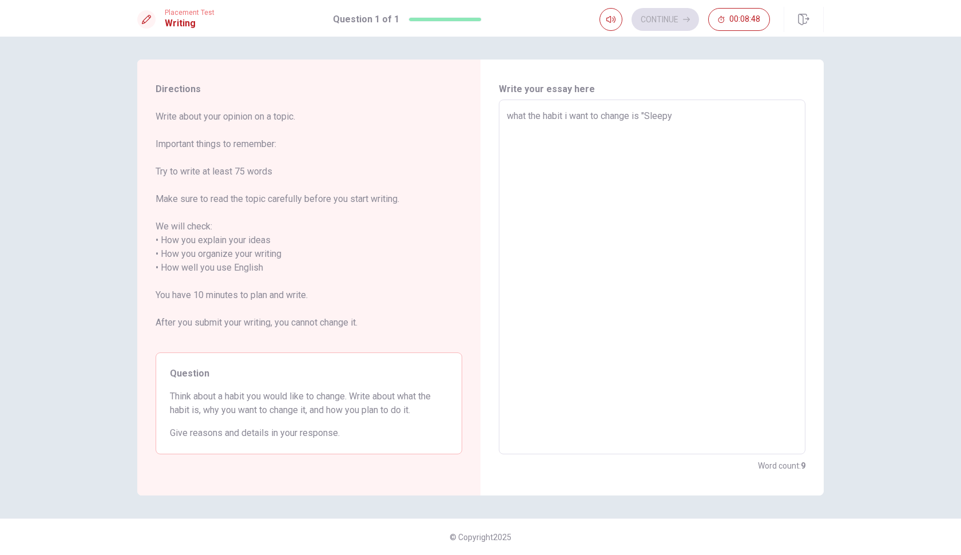
type textarea "x"
type textarea "what the habit i want to change is "Sleepy""
type textarea "x"
type textarea "what the habit i want to change is "Sleepy"."
type textarea "x"
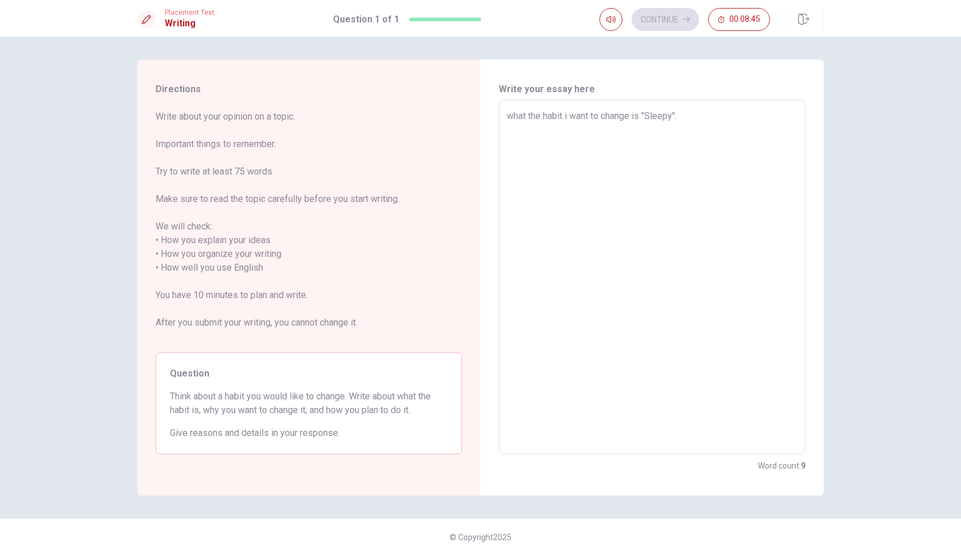
type textarea "what the habit i want to change is "Sleepy"."
type textarea "x"
type textarea "what the habit i want to change is "Sleepy". b"
type textarea "x"
type textarea "what the habit i want to change is "Sleepy". be"
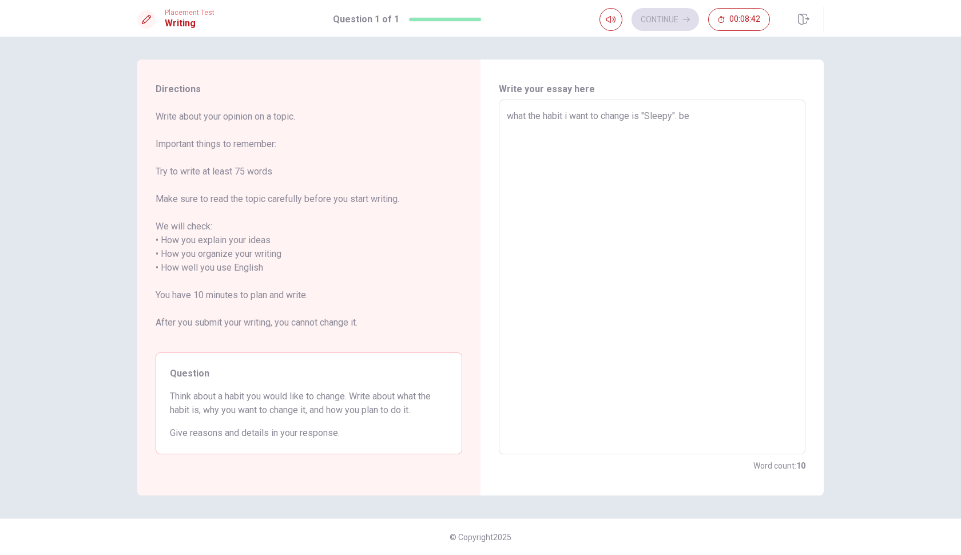
type textarea "x"
type textarea "what the habit i want to change is "Sleepy". bec"
type textarea "x"
type textarea "what the habit i want to change is "Sleepy". beca"
type textarea "x"
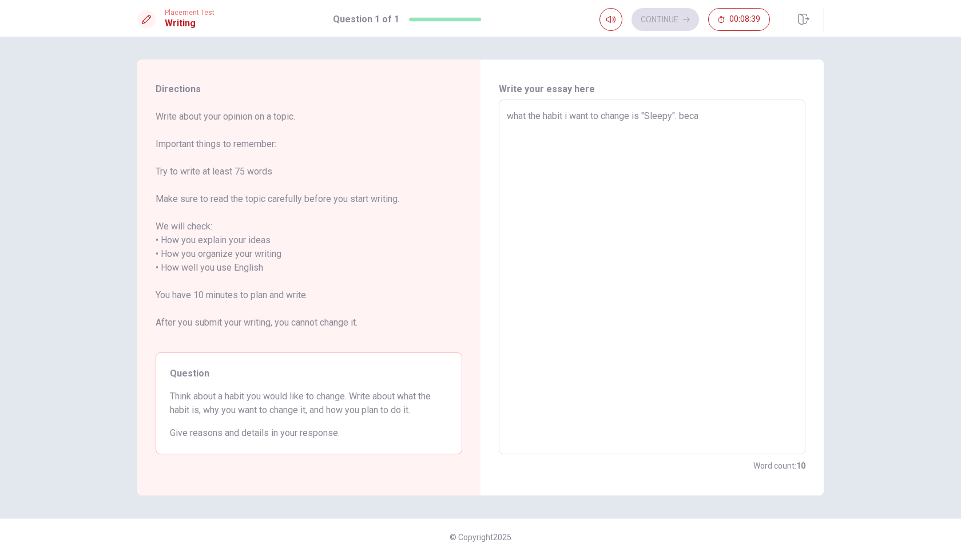
type textarea "what the habit i want to change is "Sleepy". becau"
type textarea "x"
type textarea "what the habit i want to change is "Sleepy". becaus"
type textarea "x"
type textarea "what the habit i want to change is "Sleepy". because"
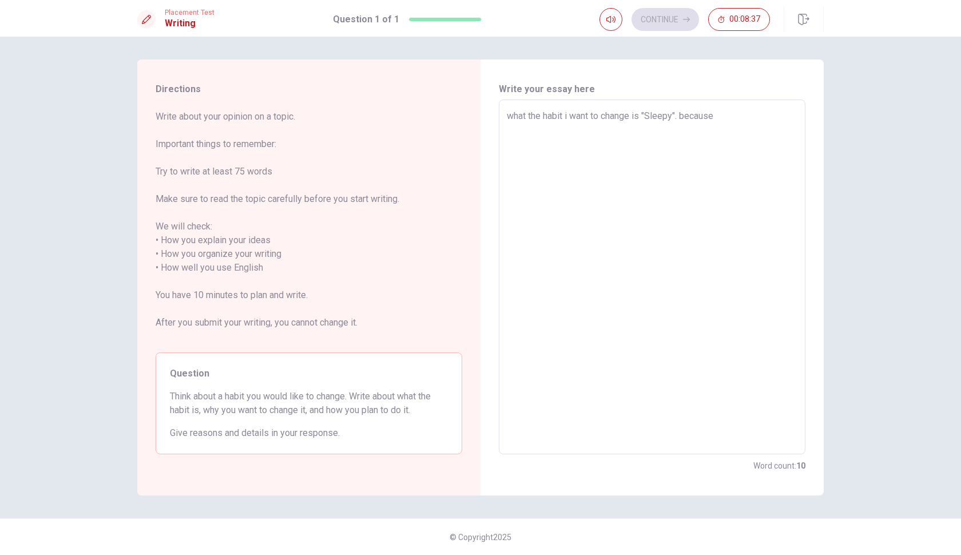
type textarea "x"
type textarea "what the habit i want to change is "Sleepy". because"
type textarea "x"
type textarea "what the habit i want to change is "Sleepy". because i"
type textarea "x"
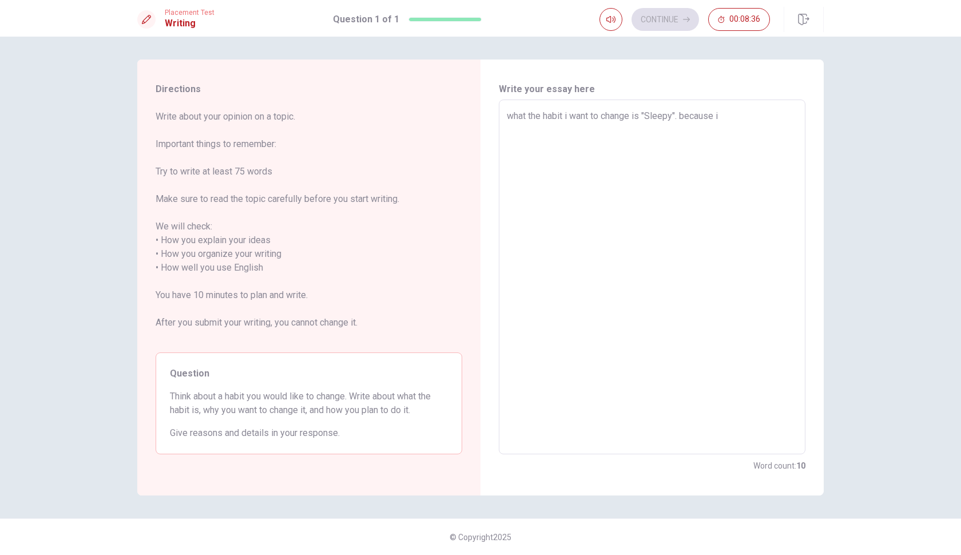
type textarea "what the habit i want to change is "Sleepy". because i"
type textarea "x"
type textarea "what the habit i want to change is "Sleepy". because i"
type textarea "x"
type textarea "what the habit i want to change is "Sleepy". because"
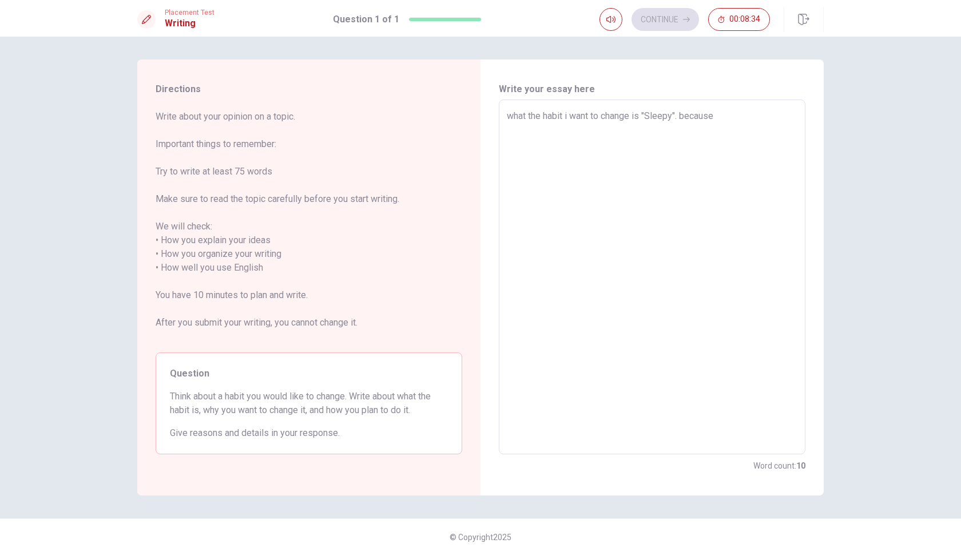
type textarea "x"
type textarea "what the habit i want to change is "Sleepy". because u"
type textarea "x"
type textarea "what the habit i want to change is "Sleepy". because us"
type textarea "x"
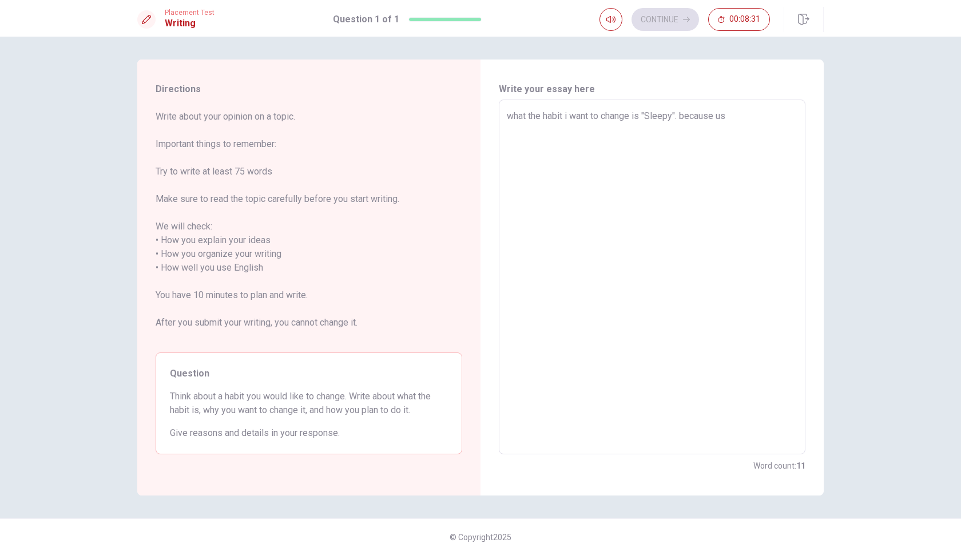
type textarea "what the habit i want to change is "Sleepy". because usu"
type textarea "x"
type textarea "what the habit i want to change is "Sleepy". because usua"
type textarea "x"
type textarea "what the habit i want to change is "Sleepy". because usual"
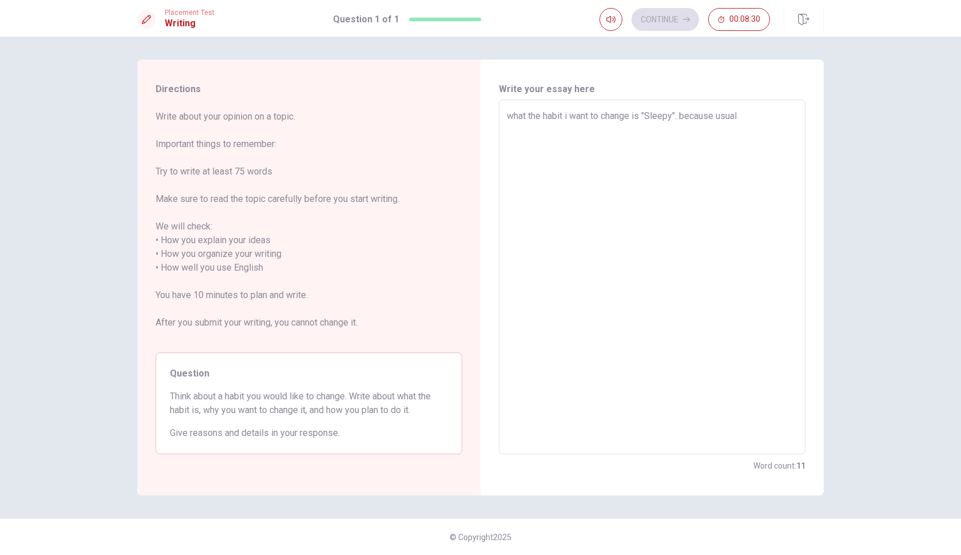
type textarea "x"
type textarea "what the habit i want to change is "Sleepy". because usuall"
type textarea "x"
type textarea "what the habit i want to change is "Sleepy". because usually"
type textarea "x"
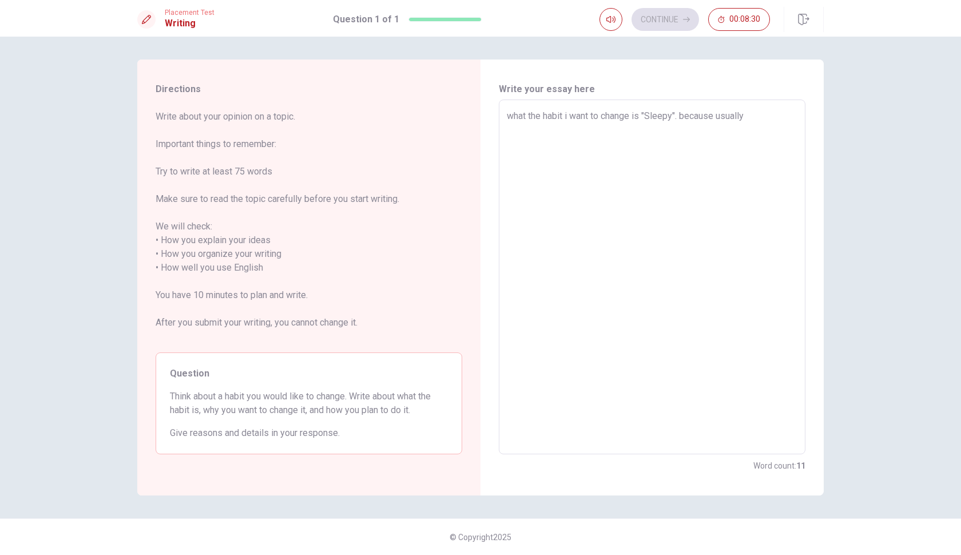
type textarea "what the habit i want to change is "Sleepy". because usually"
type textarea "x"
type textarea "what the habit i want to change is "Sleepy". because usually i"
type textarea "x"
type textarea "what the habit i want to change is "Sleepy". because usually i"
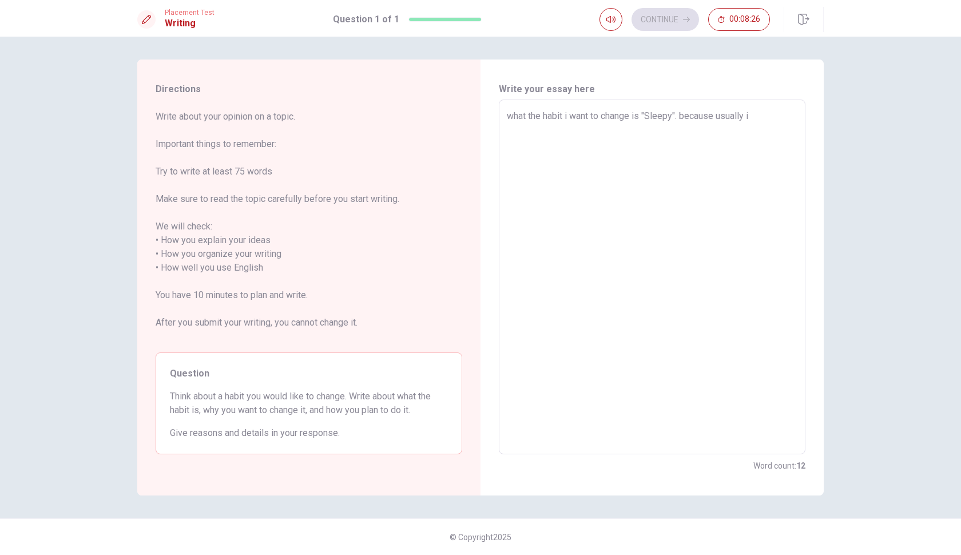
type textarea "x"
type textarea "what the habit i want to change is "Sleepy". because usually i w"
type textarea "x"
type textarea "what the habit i want to change is "Sleepy". because usually i wi"
type textarea "x"
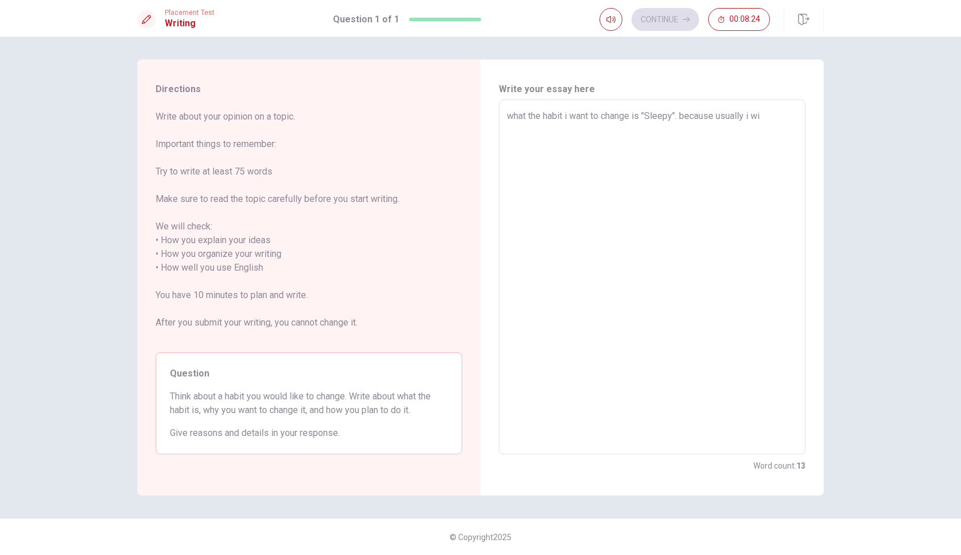
type textarea "what the habit i want to change is "Sleepy". because usually i wil"
type textarea "x"
type textarea "what the habit i want to change is "Sleepy". because usually i will"
type textarea "x"
type textarea "what the habit i want to change is "Sleepy". because usually i will"
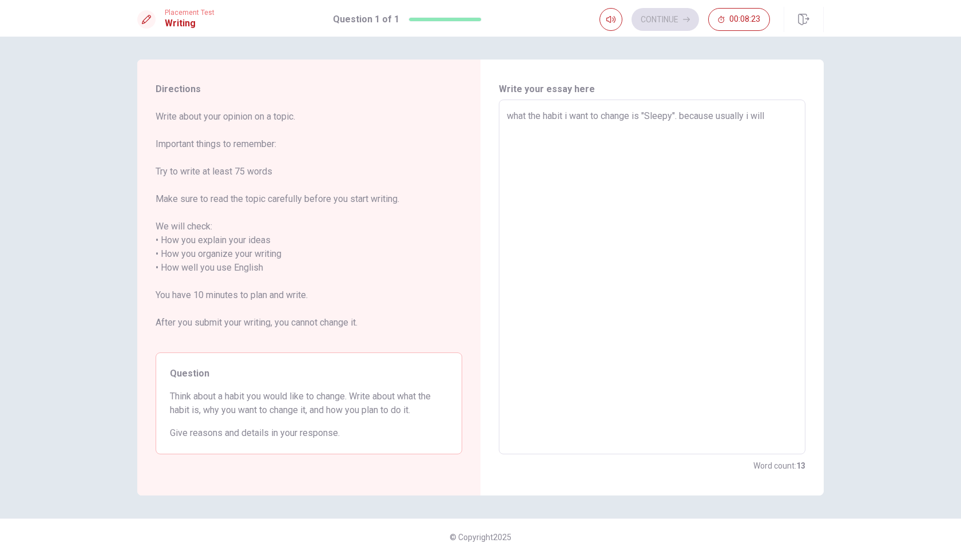
type textarea "x"
type textarea "what the habit i want to change is "Sleepy". because usually i will g"
type textarea "x"
type textarea "what the habit i want to change is "Sleepy". because usually i will go"
type textarea "x"
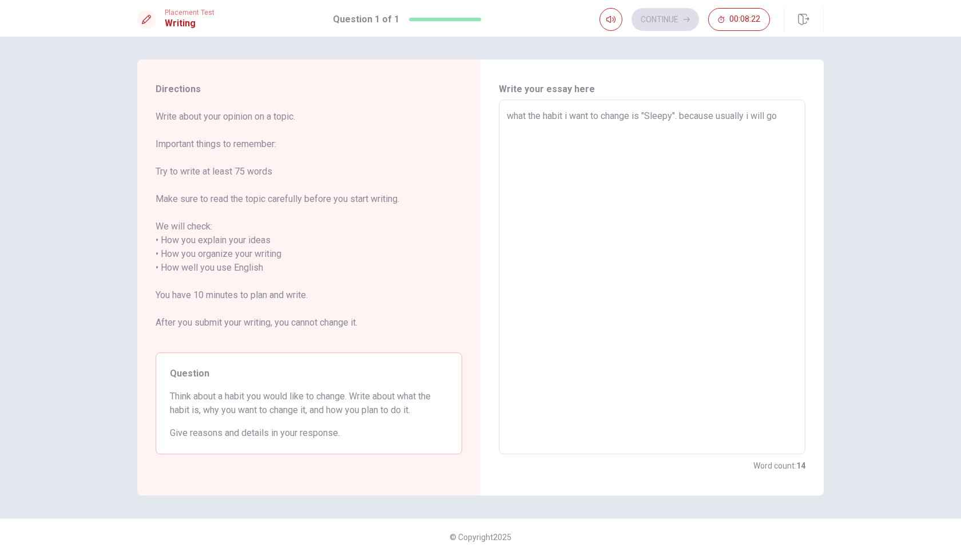
type textarea "what the habit i want to change is "Sleepy". because usually i will go"
type textarea "x"
type textarea "what the habit i want to change is "Sleepy". because usually i will go t"
type textarea "x"
type textarea "what the habit i want to change is "Sleepy". because usually i will go to"
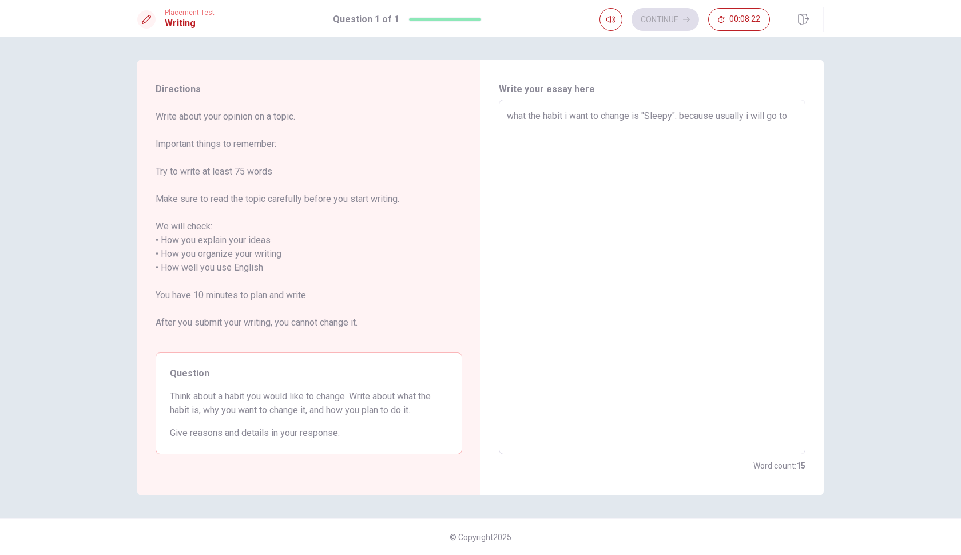
type textarea "x"
type textarea "what the habit i want to change is "Sleepy". because usually i will go to"
type textarea "x"
type textarea "what the habit i want to change is "Sleepy". because usually i will go to b"
type textarea "x"
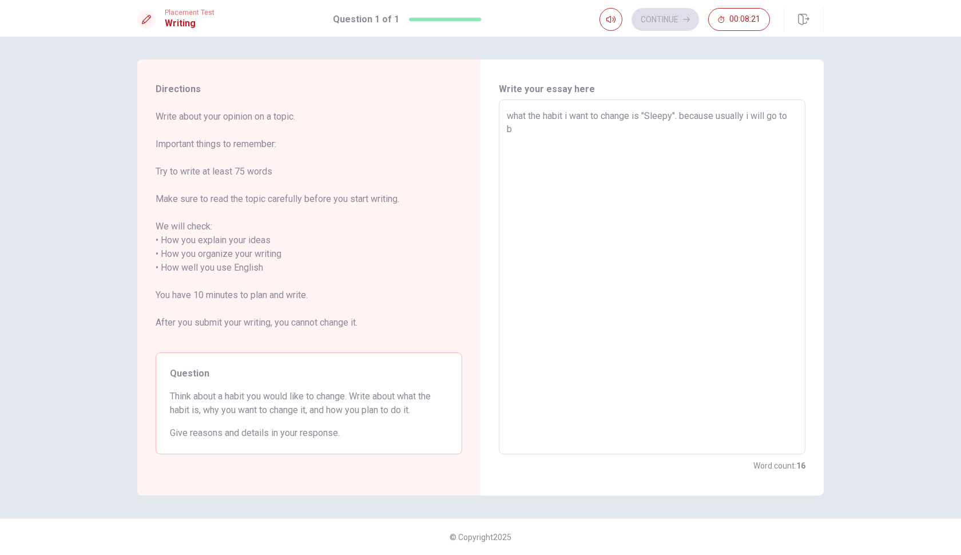
type textarea "what the habit i want to change is "Sleepy". because usually i will go to ba"
type textarea "x"
type textarea "what the habit i want to change is "Sleepy". because usually i will go to b"
type textarea "x"
type textarea "what the habit i want to change is "Sleepy". because usually i will go to be"
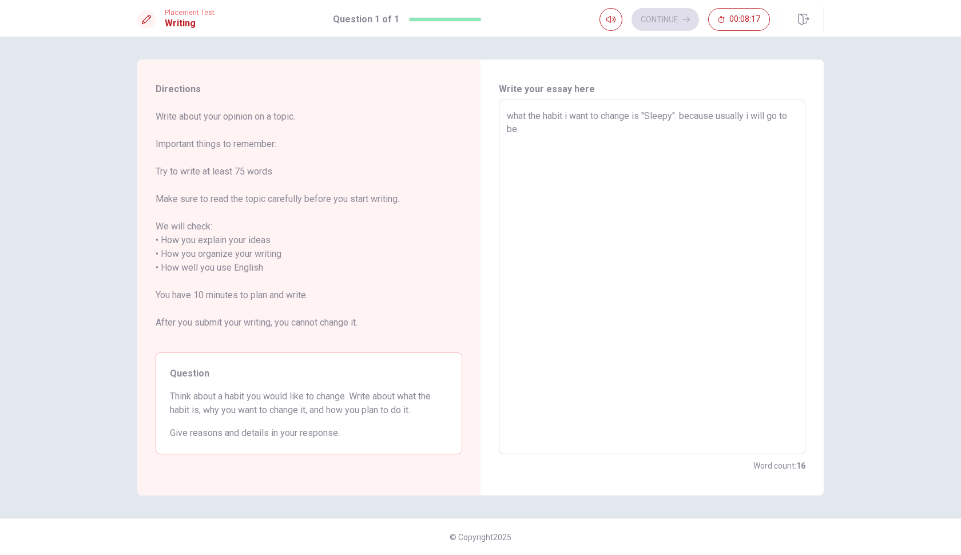
type textarea "x"
type textarea "what the habit i want to change is "Sleepy". because usually i will go to bed"
type textarea "x"
type textarea "what the habit i want to change is "Sleepy". because usually i will go to bed"
type textarea "x"
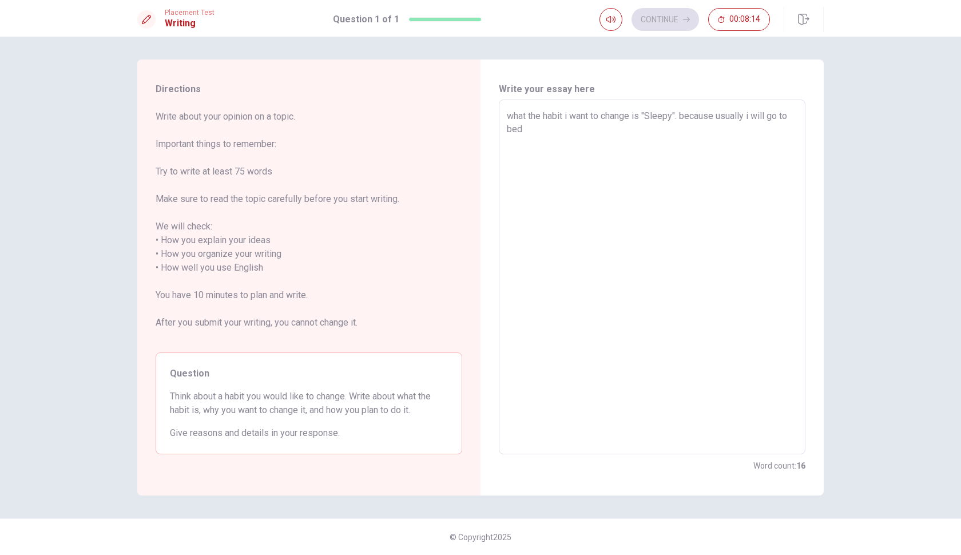
type textarea "what the habit i want to change is "Sleepy". because usually i will go to bed a"
type textarea "x"
type textarea "what the habit i want to change is "Sleepy". because usually i will go to bed ar"
type textarea "x"
type textarea "what the habit i want to change is "Sleepy". because usually i will go to bed a…"
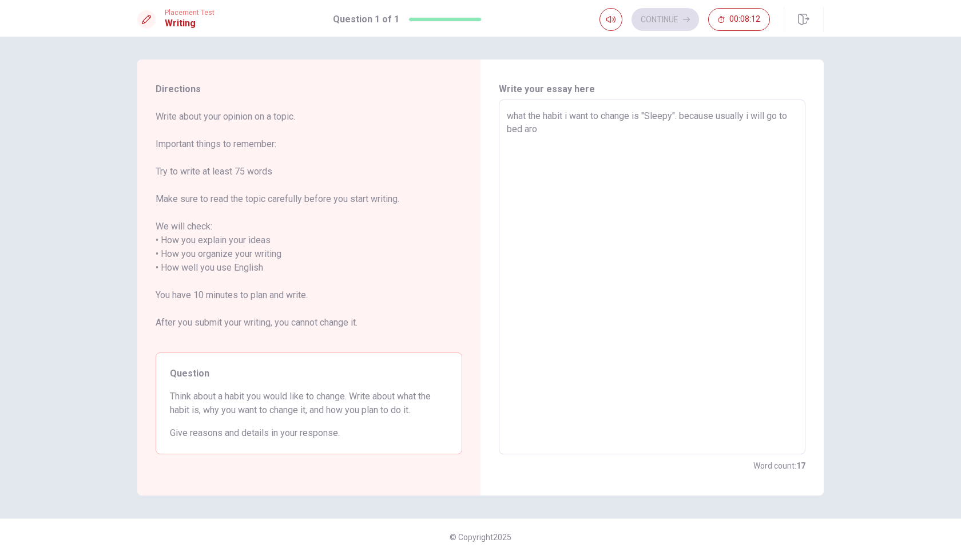
type textarea "x"
type textarea "what the habit i want to change is "Sleepy". because usually i will go to bed a…"
type textarea "x"
type textarea "what the habit i want to change is "Sleepy". because usually i will go to bed a…"
type textarea "x"
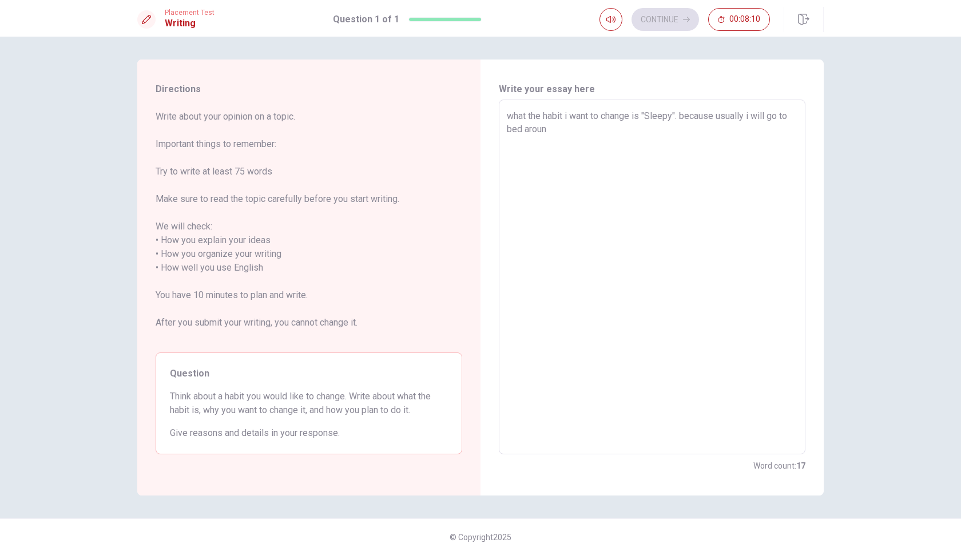
type textarea "what the habit i want to change is "Sleepy". because usually i will go to bed a…"
type textarea "x"
type textarea "what the habit i want to change is "Sleepy". because usually i will go to bed a…"
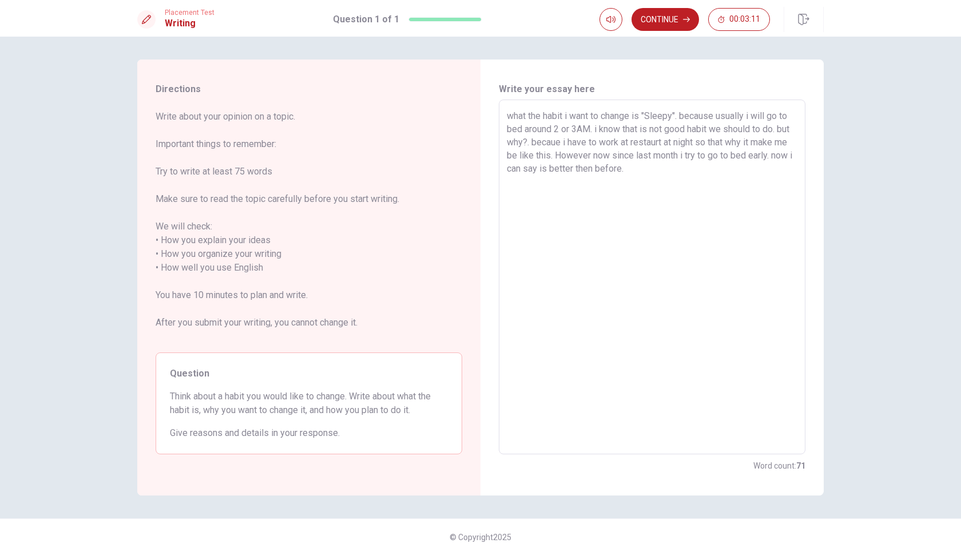
drag, startPoint x: 671, startPoint y: 170, endPoint x: 678, endPoint y: 172, distance: 6.4
click at [671, 170] on textarea "what the habit i want to change is "Sleepy". because usually i will go to bed a…" at bounding box center [652, 277] width 290 height 336
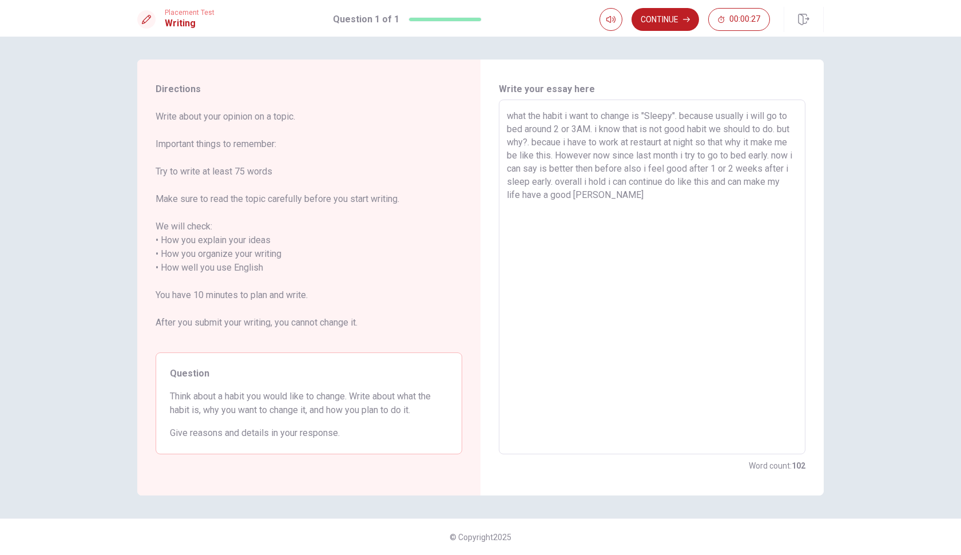
click at [680, 194] on textarea "what the habit i want to change is "Sleepy". because usually i will go to bed a…" at bounding box center [652, 277] width 290 height 336
click at [705, 170] on textarea "what the habit i want to change is "Sleepy". because usually i will go to bed a…" at bounding box center [652, 277] width 290 height 336
click at [622, 167] on textarea "what the habit i want to change is "Sleepy". because usually i will go to bed a…" at bounding box center [652, 277] width 290 height 336
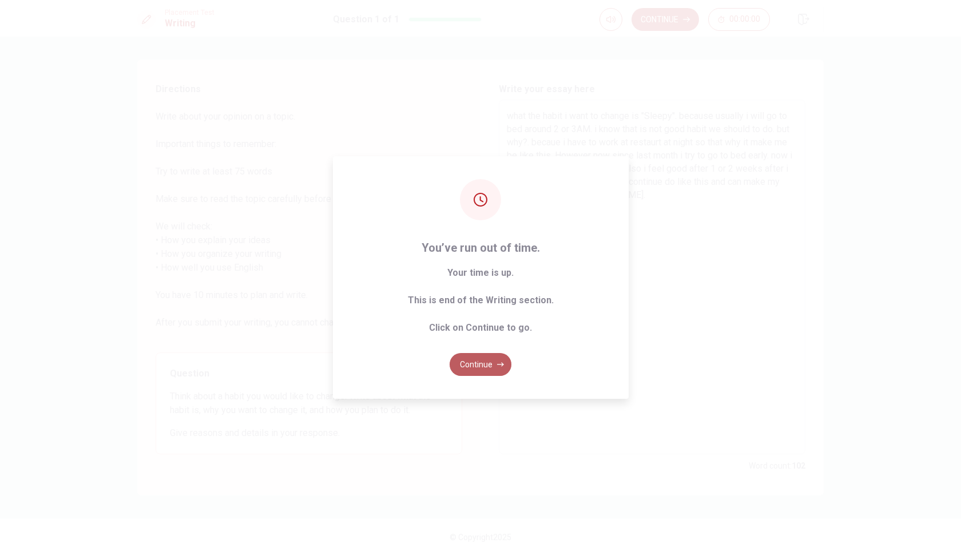
click at [477, 354] on button "Continue" at bounding box center [480, 364] width 62 height 23
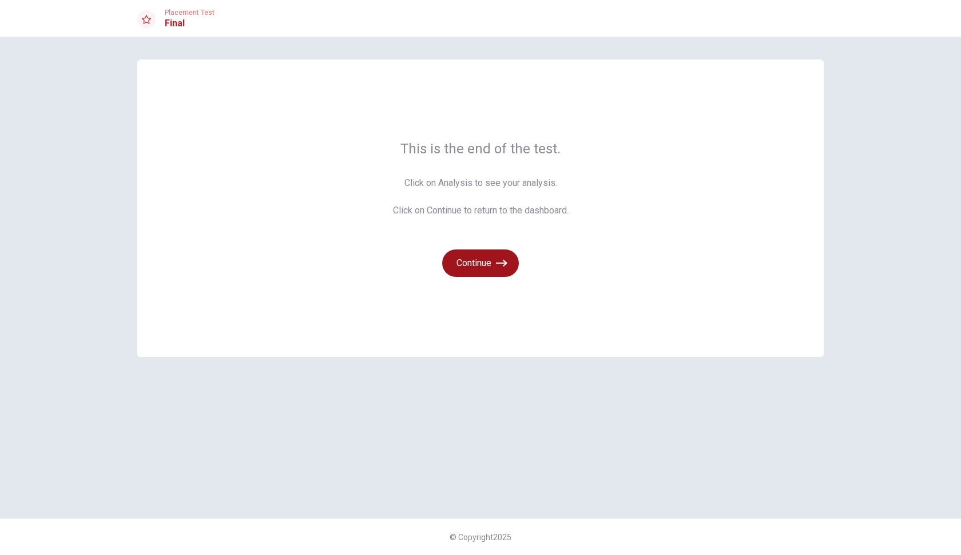
click at [496, 274] on button "Continue" at bounding box center [480, 262] width 77 height 27
